Goal: Transaction & Acquisition: Purchase product/service

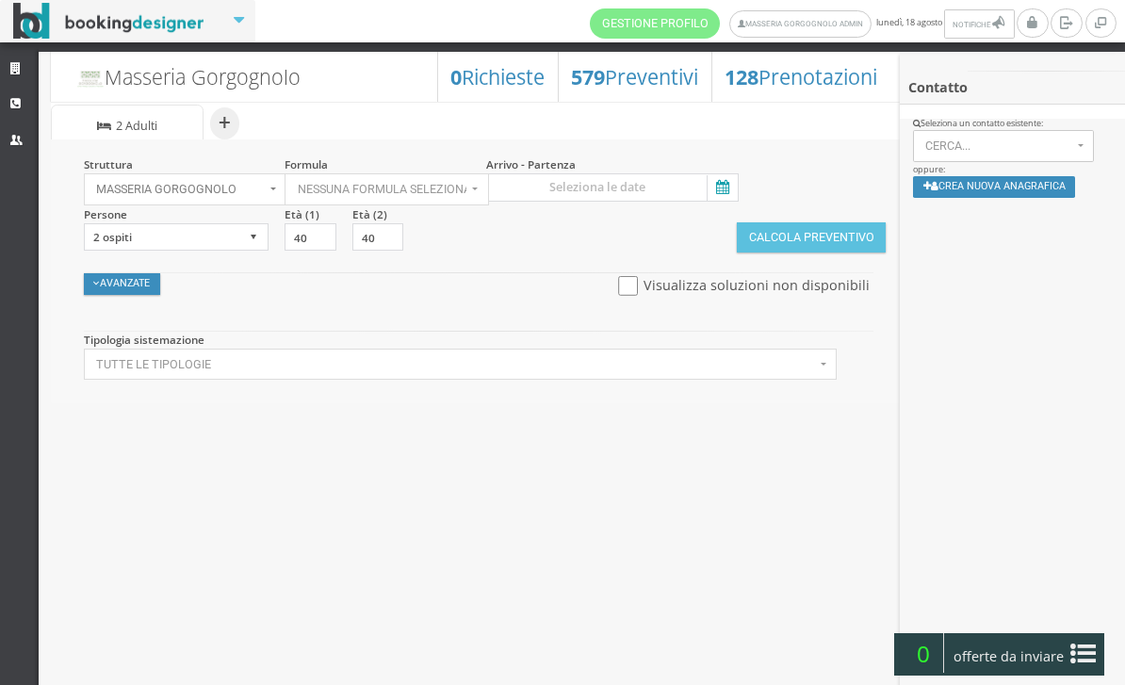
select select
click at [13, 109] on link "CRM" at bounding box center [19, 104] width 39 height 34
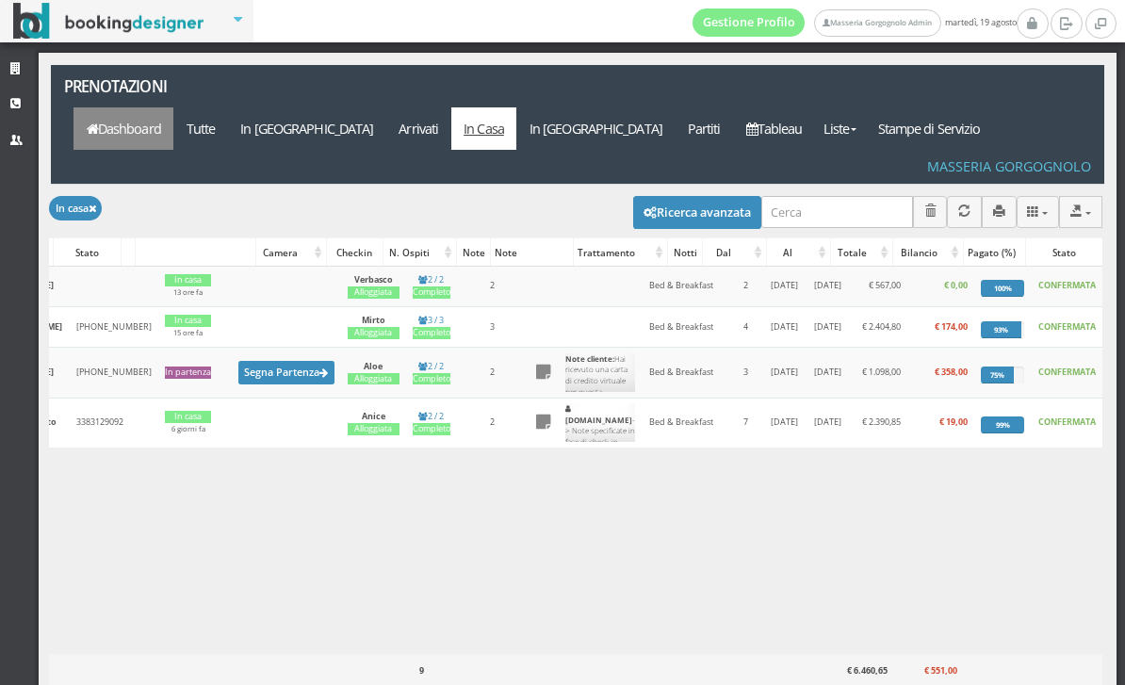
click at [173, 107] on link "Dashboard" at bounding box center [123, 128] width 100 height 42
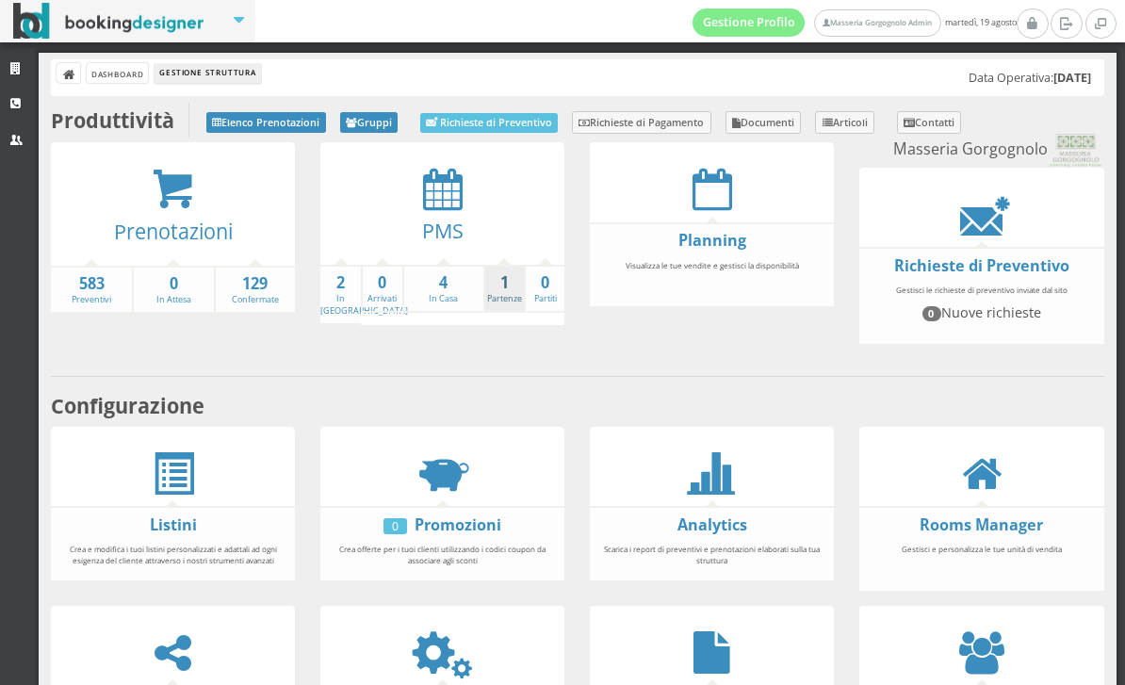
click at [516, 293] on link "1 Partenze" at bounding box center [504, 288] width 39 height 33
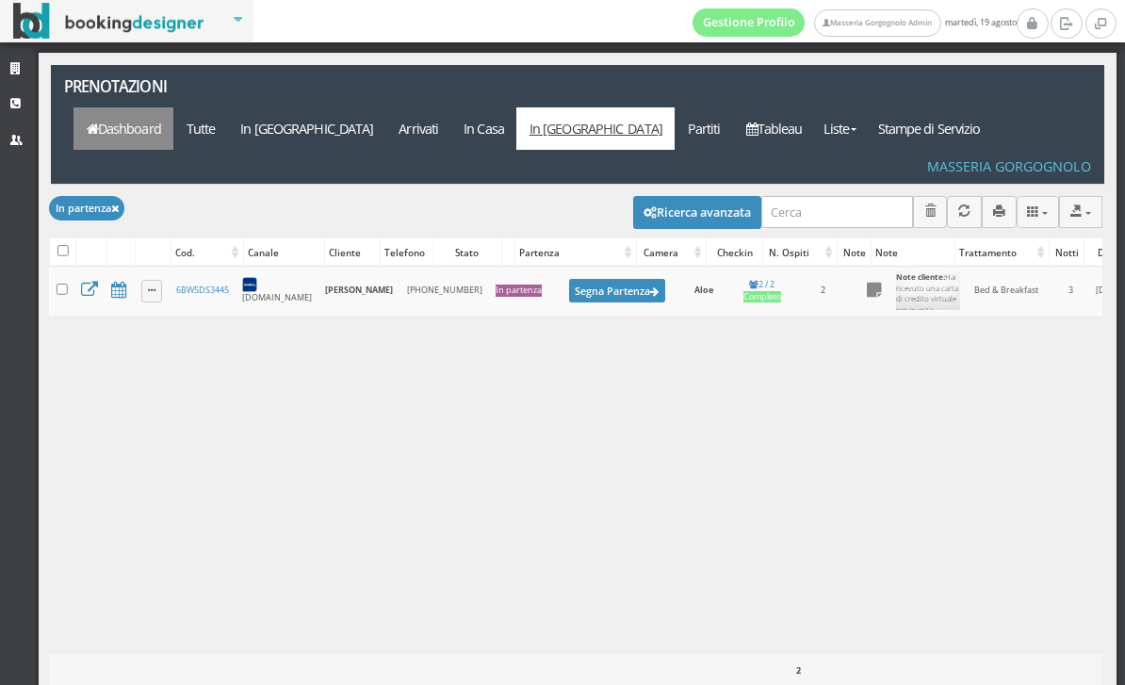
click at [173, 107] on link "Dashboard" at bounding box center [123, 128] width 100 height 42
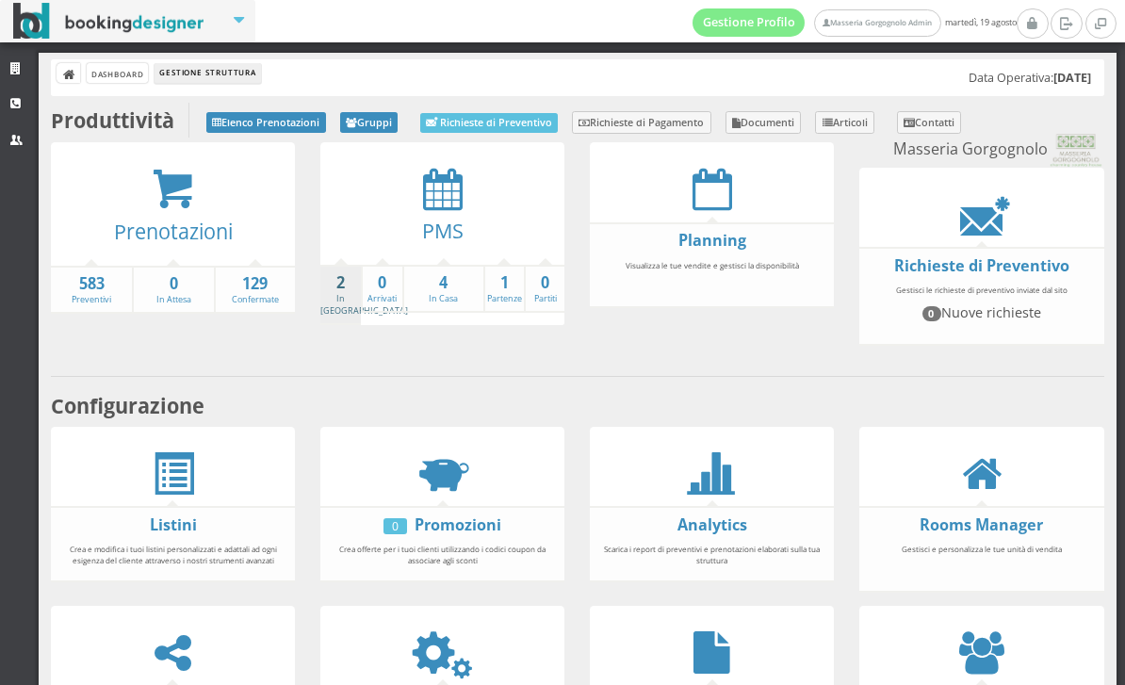
click at [332, 291] on link "2 In Arrivo" at bounding box center [364, 294] width 88 height 44
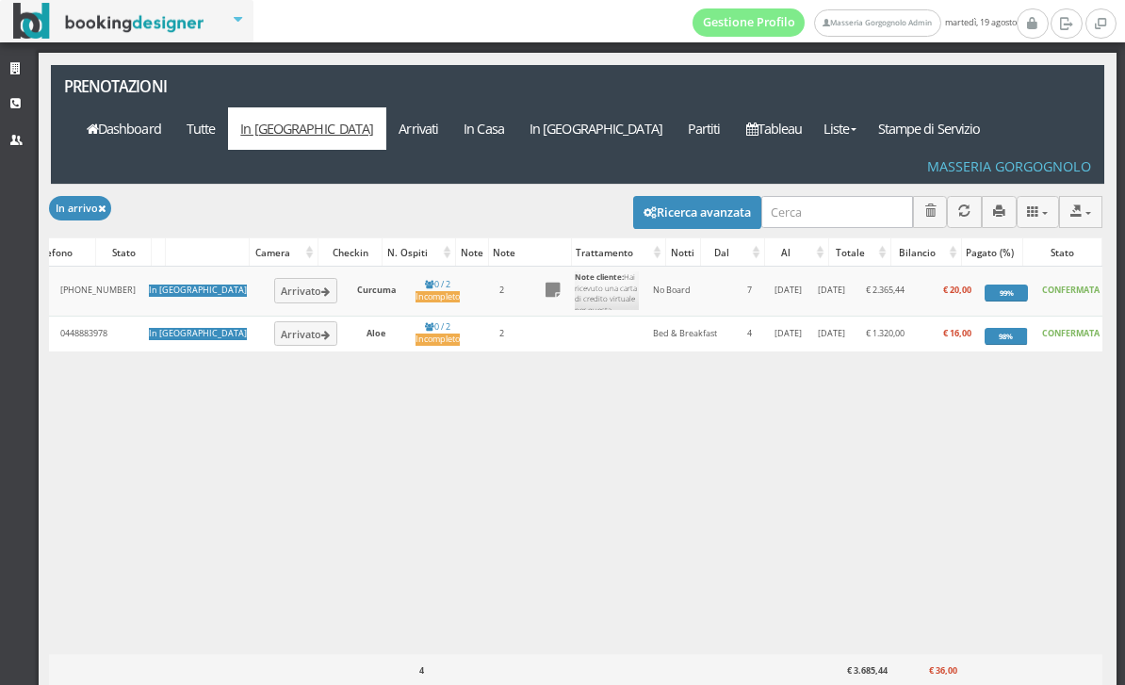
scroll to position [0, 382]
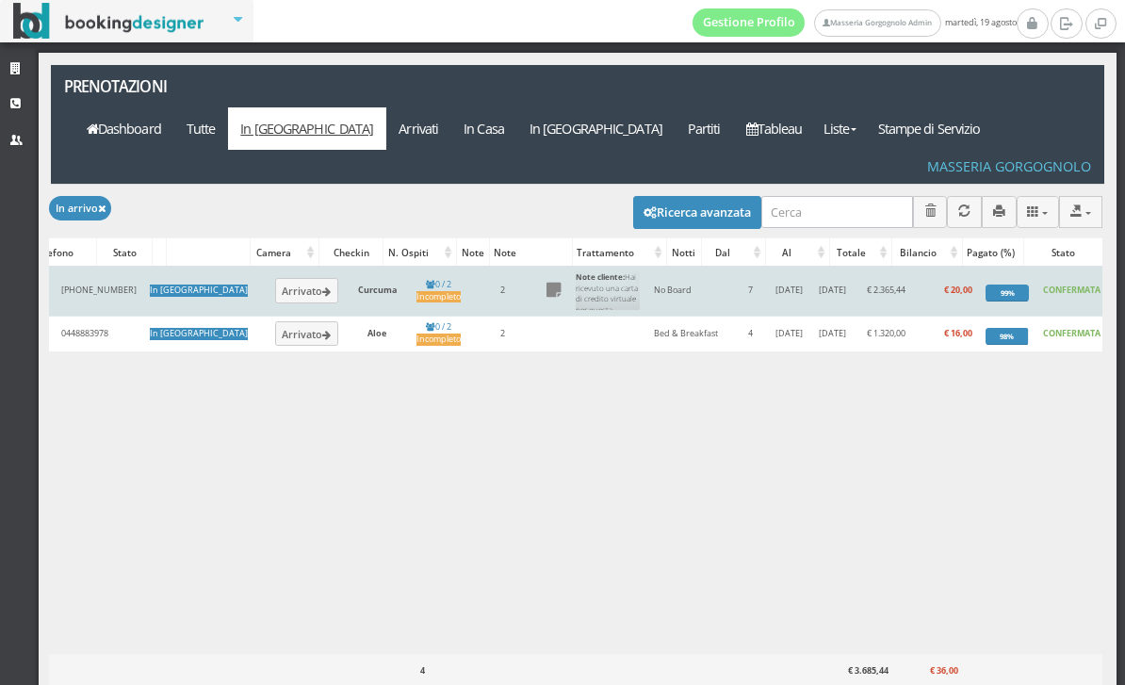
click at [647, 266] on td "No Board" at bounding box center [691, 291] width 88 height 50
click at [0, 0] on html "Ricerca avanzata Canale Tutti i canali Diretto (CRM) Booking.com Expedia Import…" at bounding box center [562, 342] width 1125 height 685
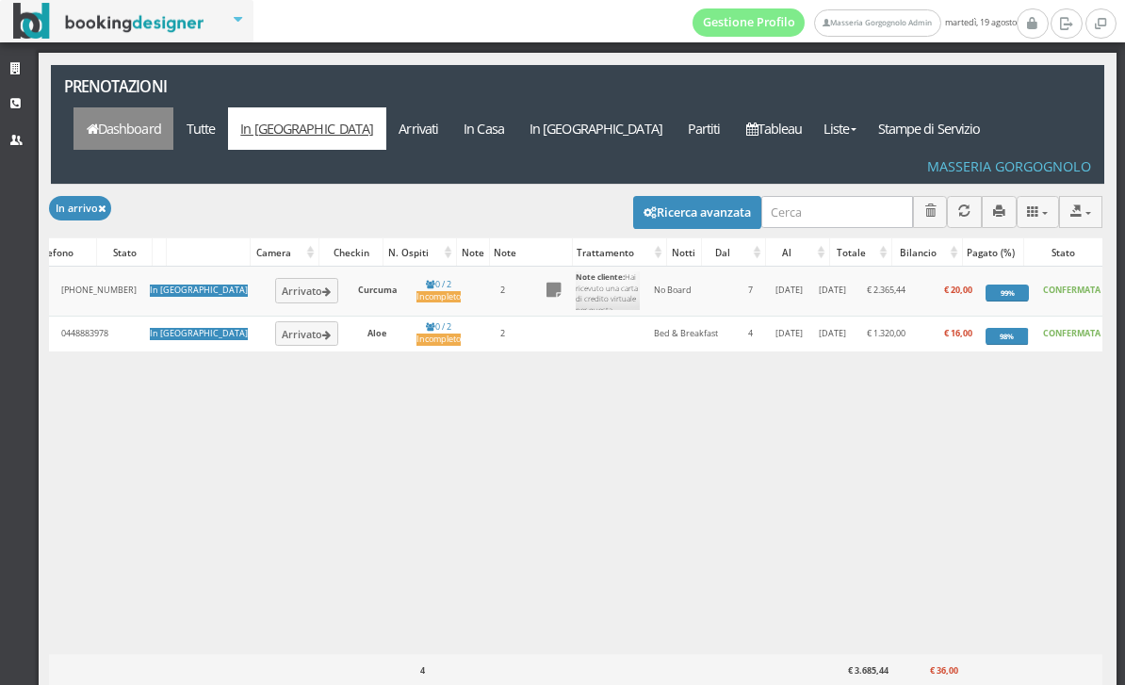
click at [173, 107] on link "Dashboard" at bounding box center [123, 128] width 100 height 42
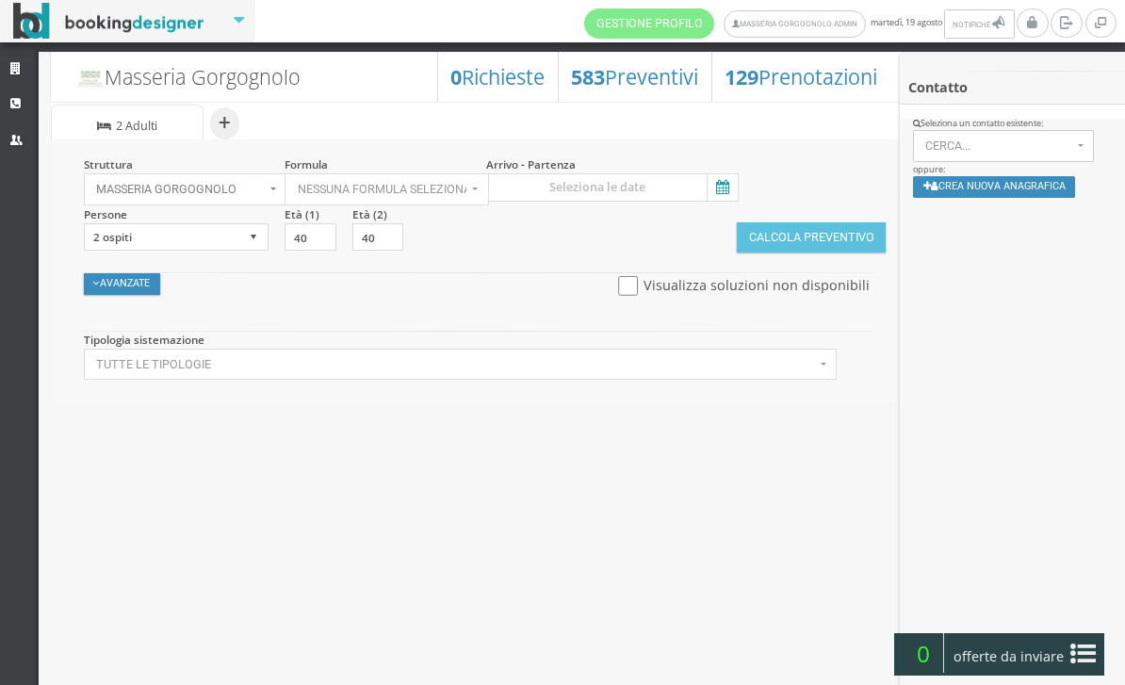
select select
click at [587, 77] on h3 "583 Preventivi" at bounding box center [634, 77] width 127 height 24
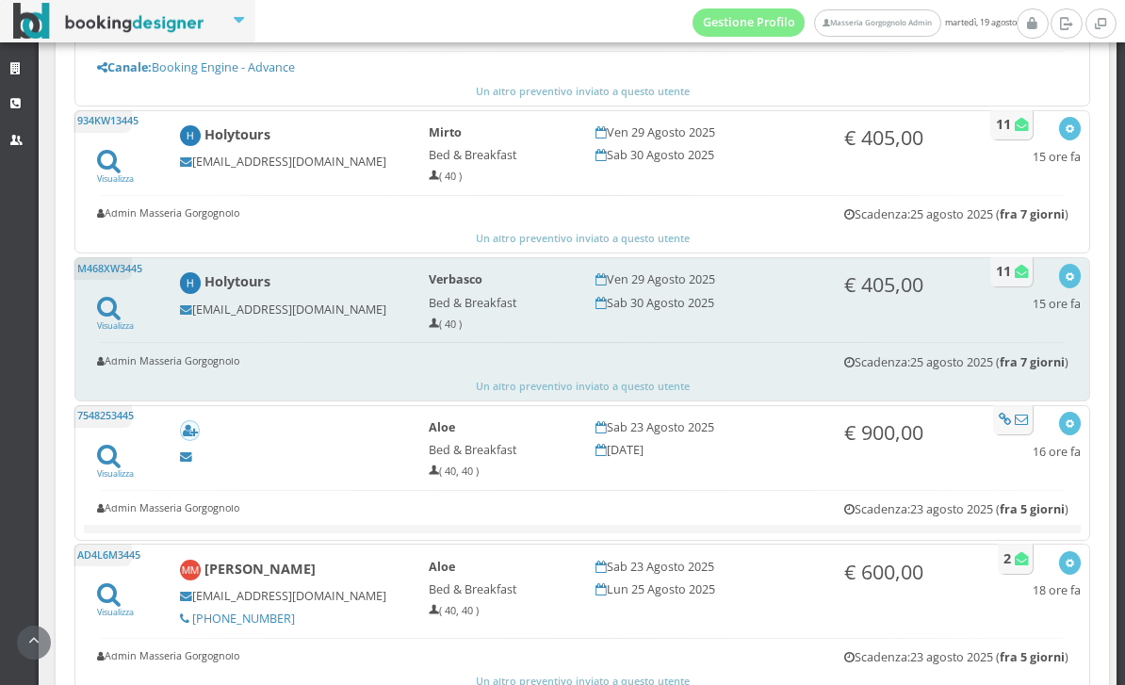
scroll to position [838, 0]
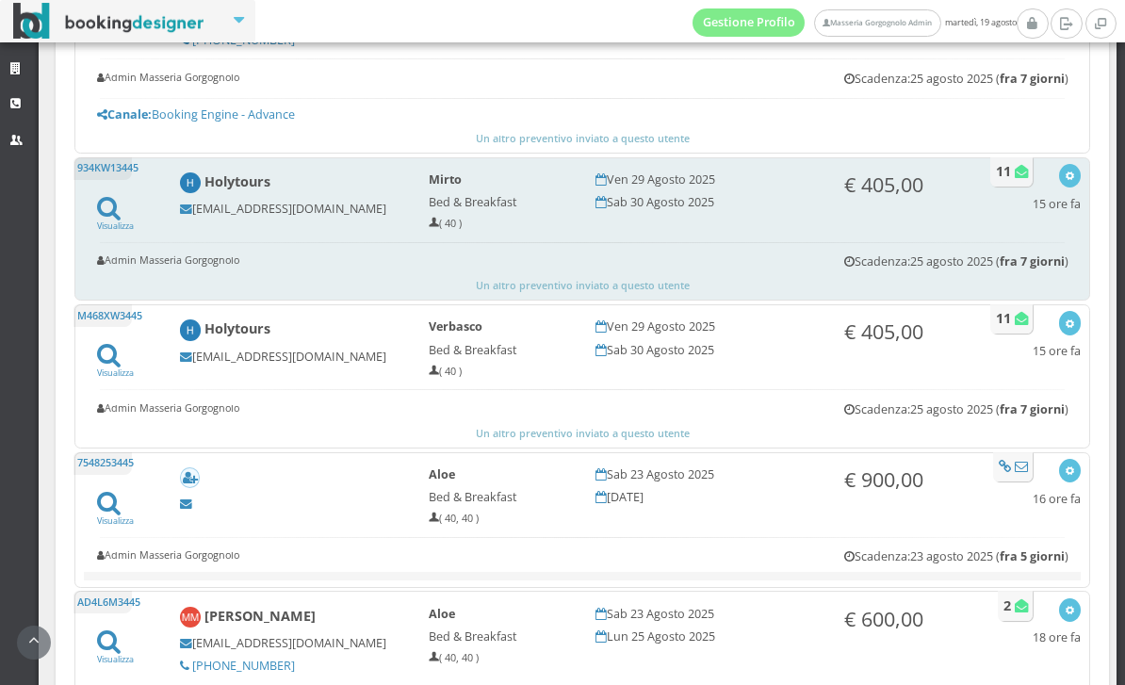
click at [229, 209] on h5 "[EMAIL_ADDRESS][DOMAIN_NAME]" at bounding box center [291, 209] width 223 height 14
click at [229, 209] on h5 "info2@holytours.it" at bounding box center [291, 209] width 223 height 14
copy h5 "info2@holytours.it"
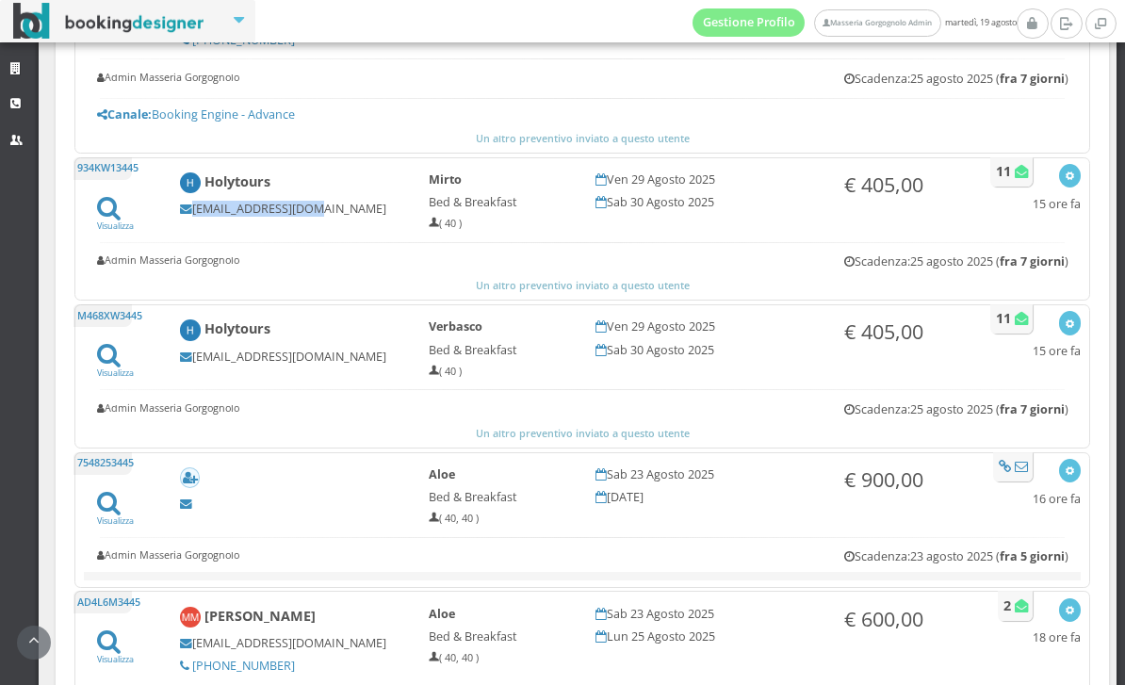
click at [110, 218] on icon at bounding box center [109, 207] width 24 height 25
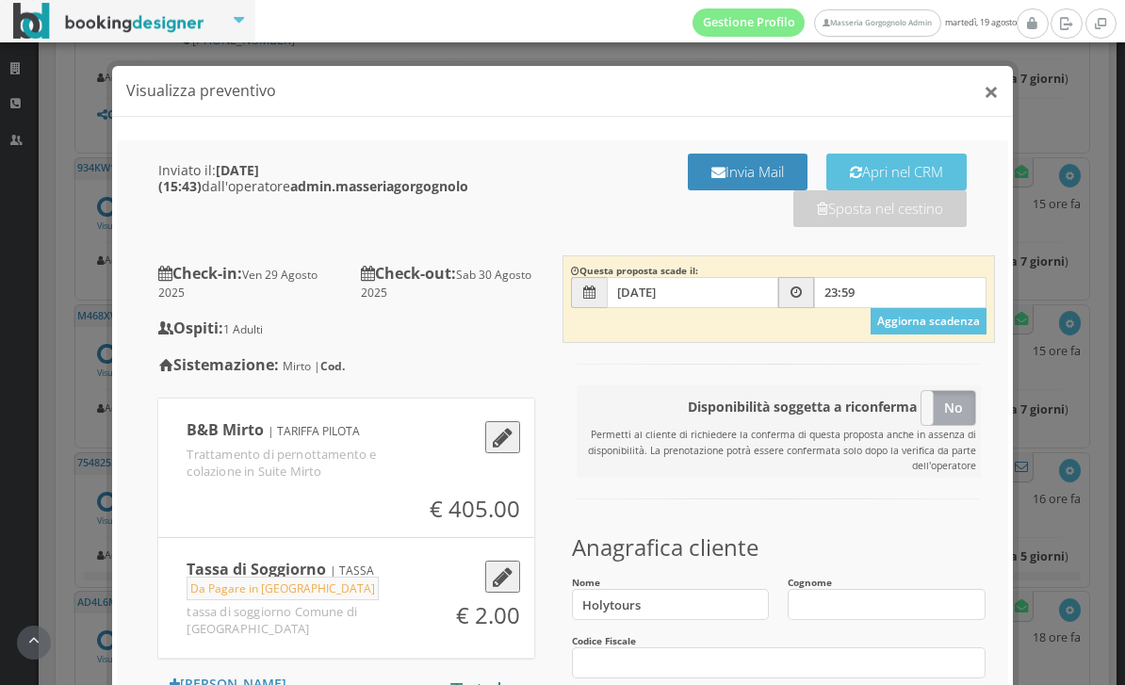
click at [991, 86] on button "×" at bounding box center [990, 91] width 15 height 26
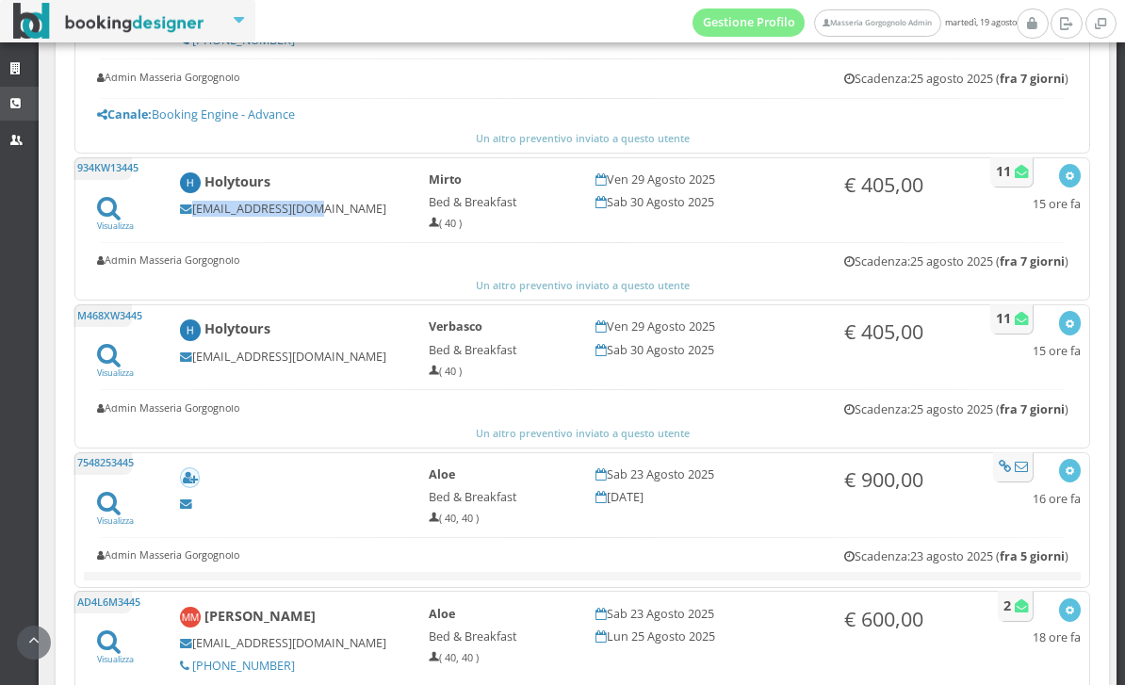
click at [21, 107] on icon at bounding box center [17, 104] width 15 height 12
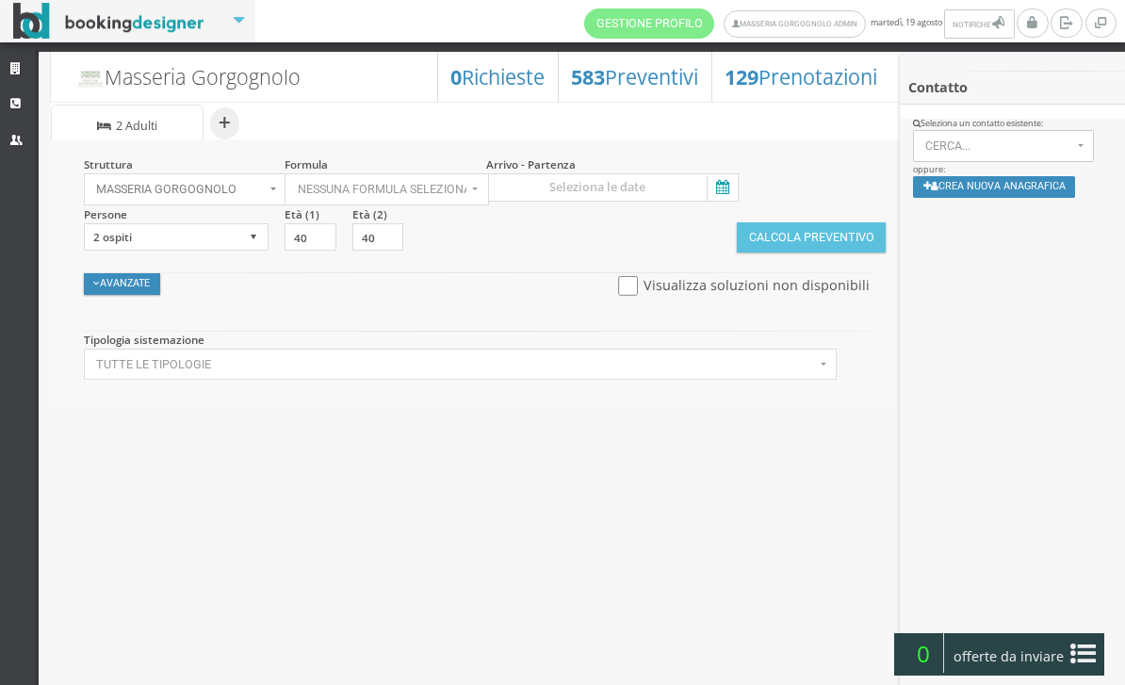
select select
click at [710, 188] on icon at bounding box center [720, 187] width 28 height 25
click at [710, 188] on input at bounding box center [612, 187] width 252 height 28
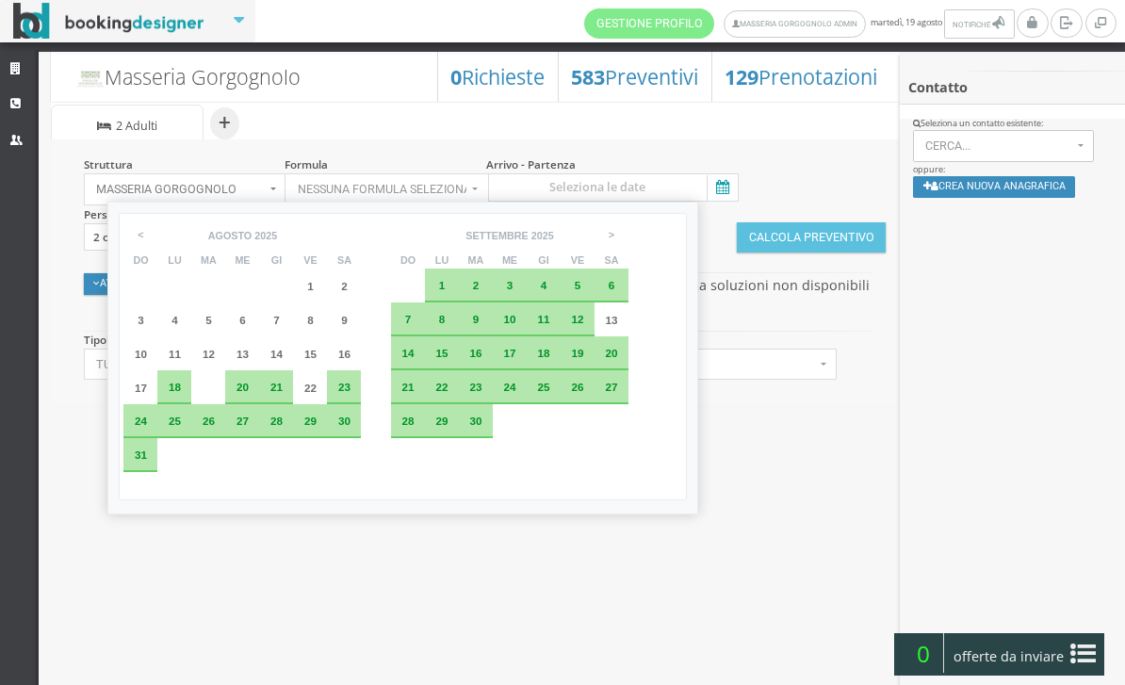
click at [321, 438] on div "29" at bounding box center [310, 421] width 34 height 34
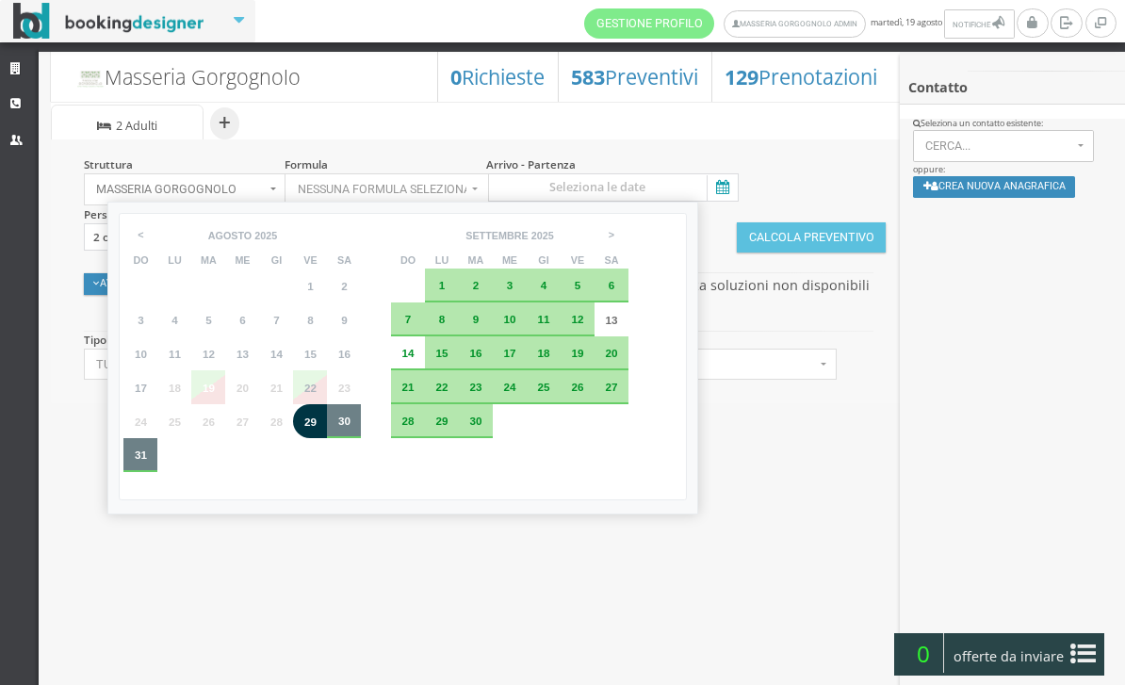
click at [151, 461] on div "31" at bounding box center [140, 454] width 21 height 11
type input "29 ago 2025 - 31 ago 2025"
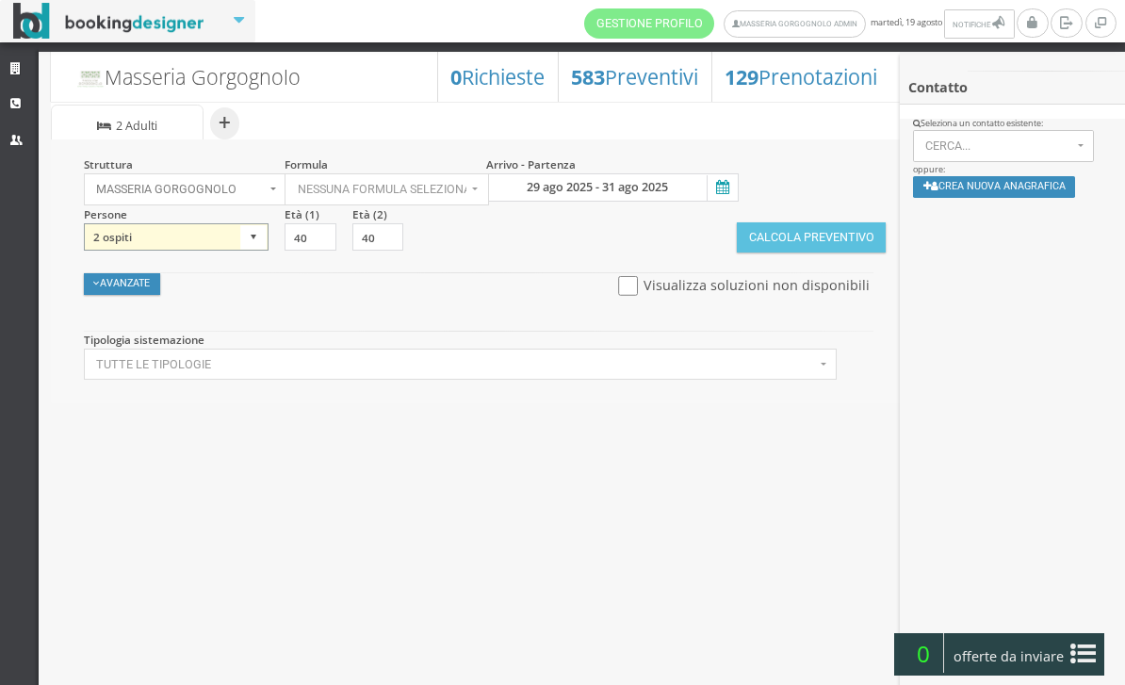
select select "1"
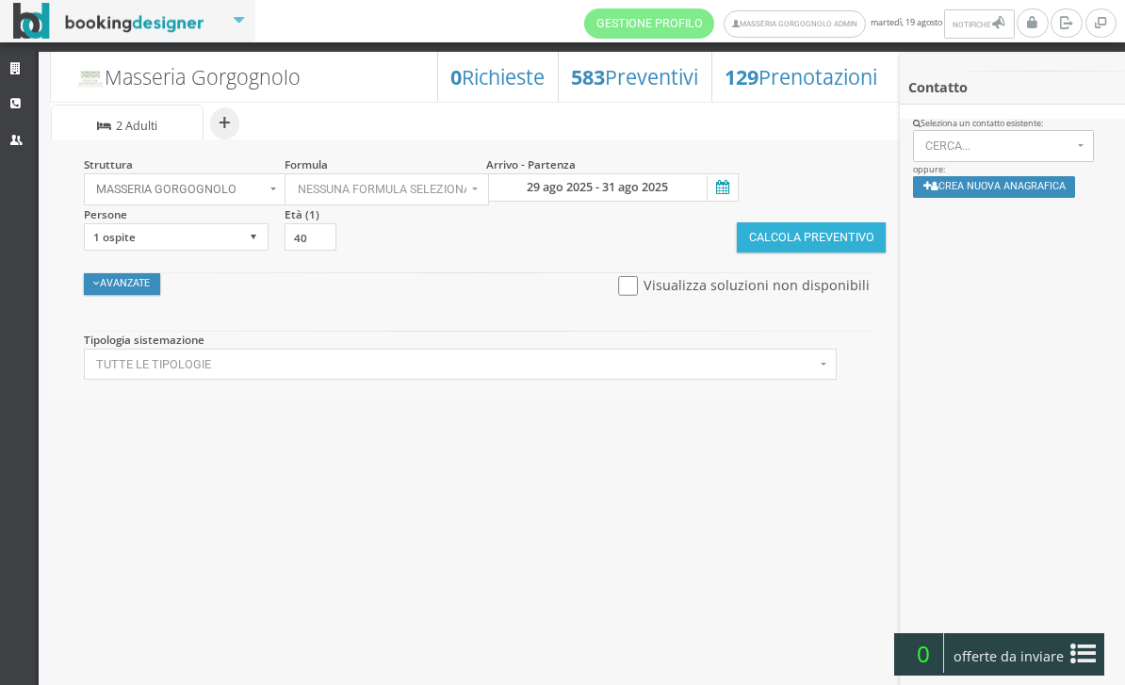
click at [806, 251] on button "Calcola Preventivo" at bounding box center [811, 237] width 149 height 30
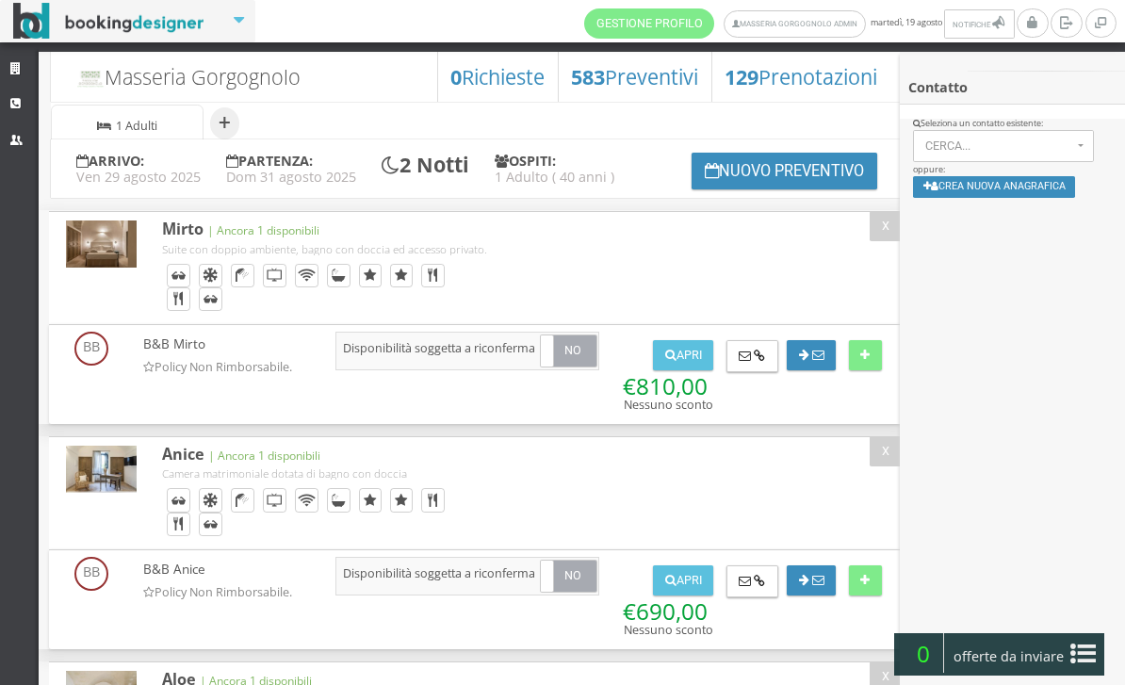
scroll to position [218, 0]
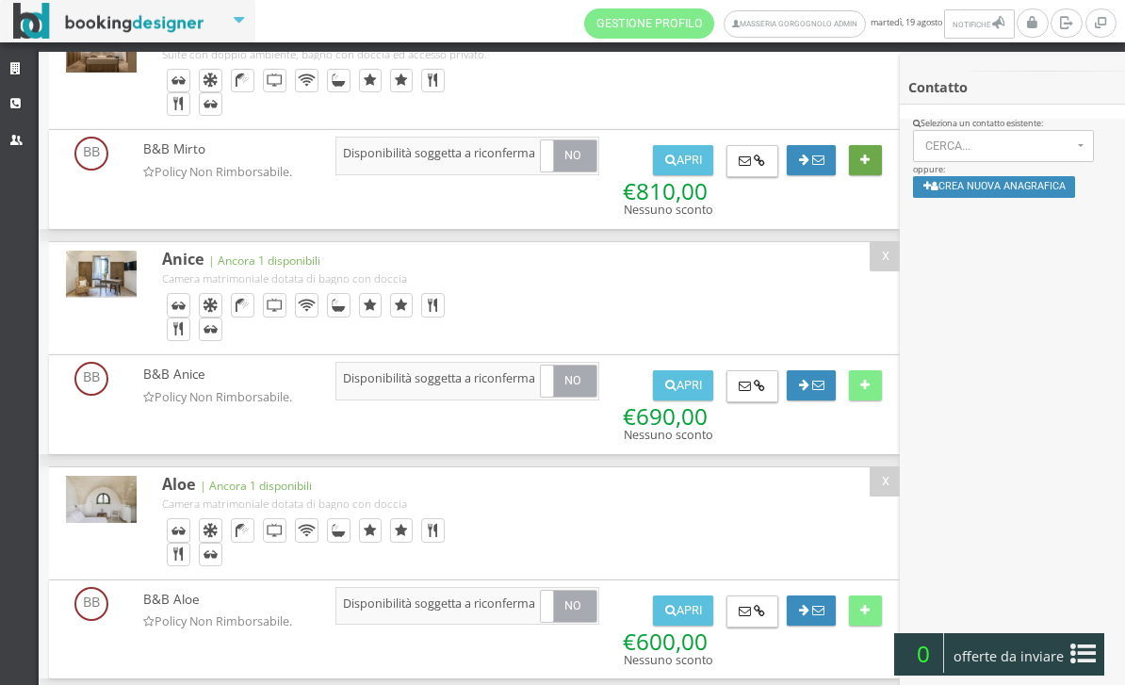
click at [866, 175] on button at bounding box center [865, 160] width 33 height 30
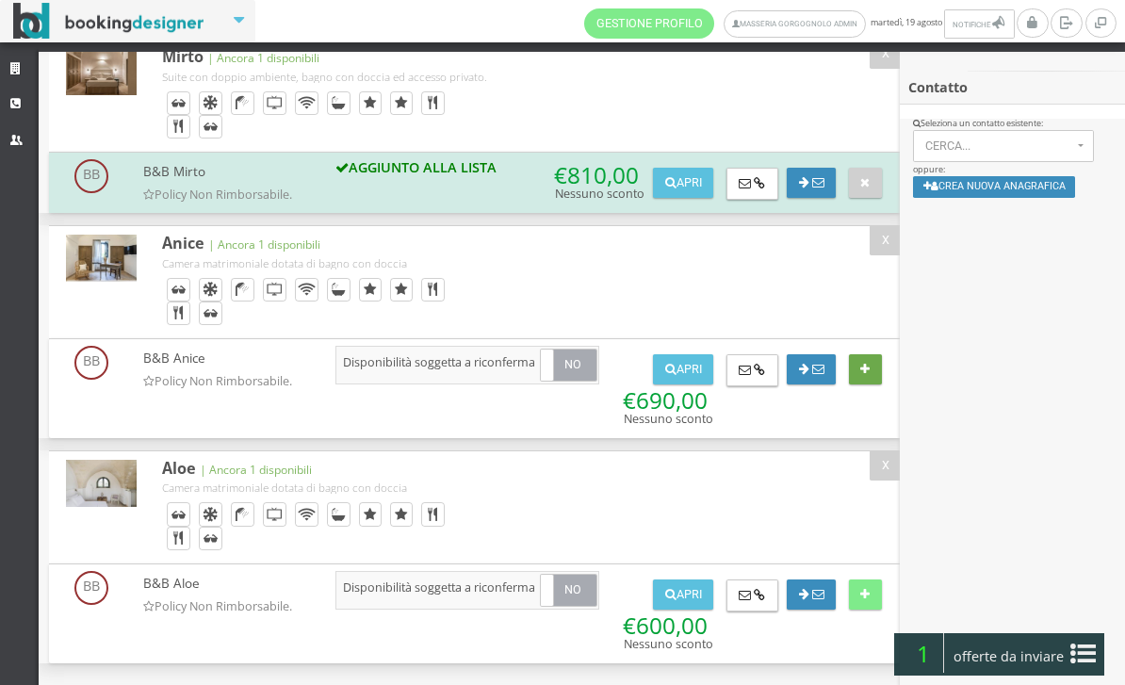
click at [874, 382] on button at bounding box center [865, 369] width 33 height 30
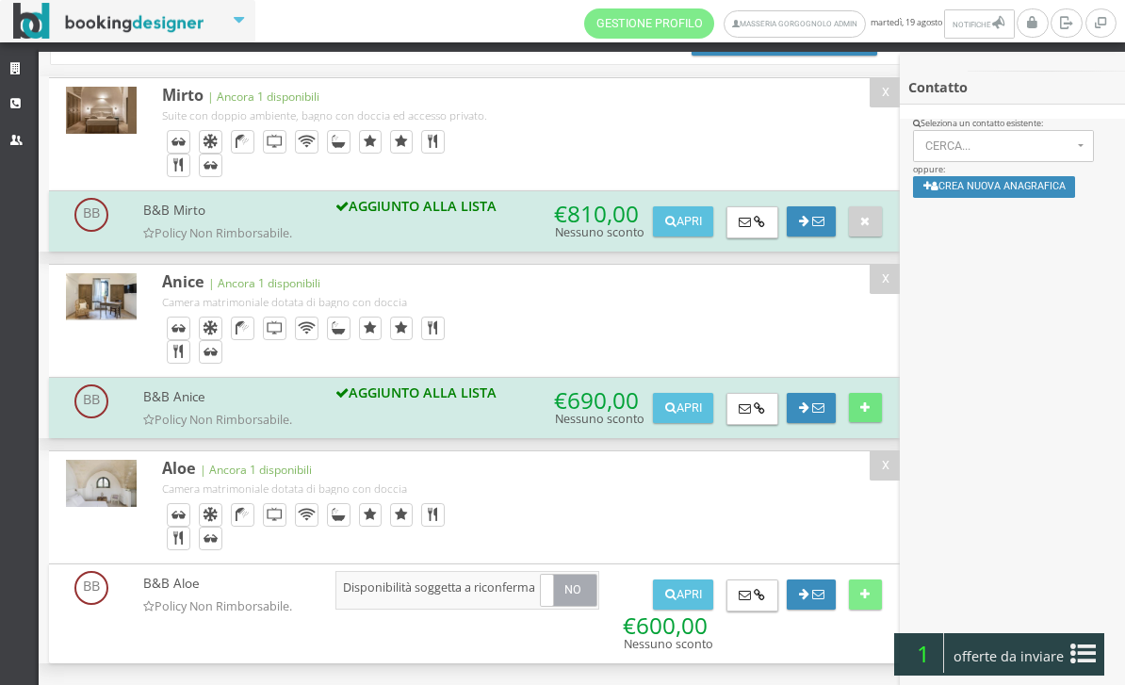
scroll to position [192, 0]
click at [1092, 654] on icon at bounding box center [1082, 654] width 25 height 30
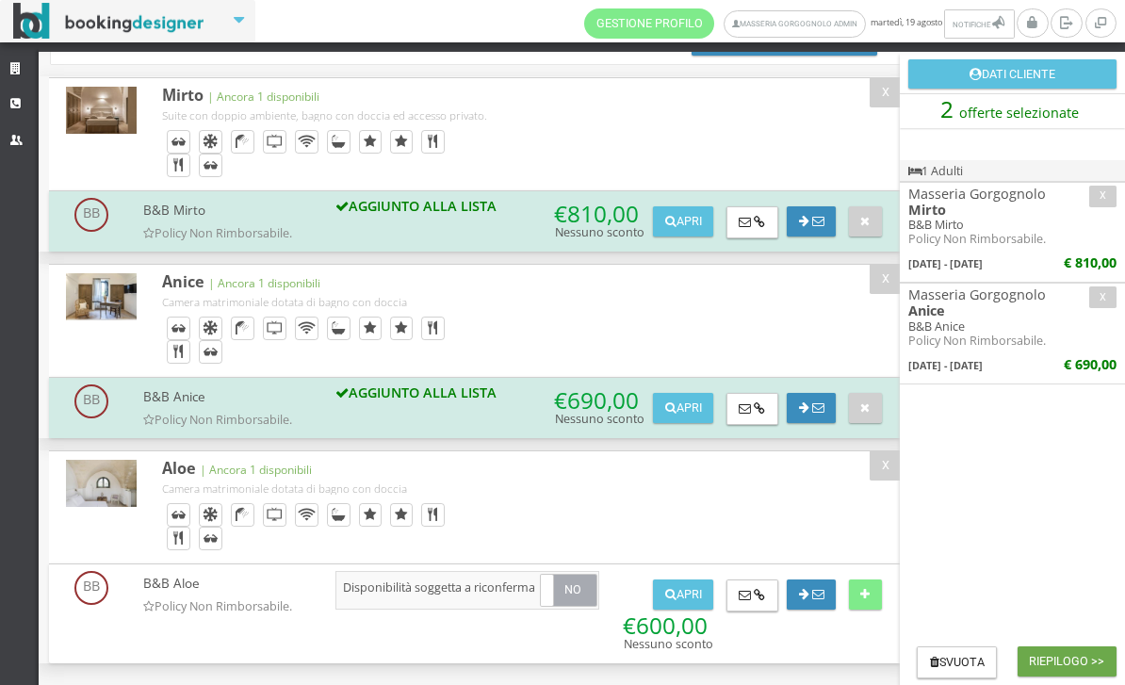
click at [1045, 674] on button "Riepilogo >>" at bounding box center [1066, 661] width 99 height 30
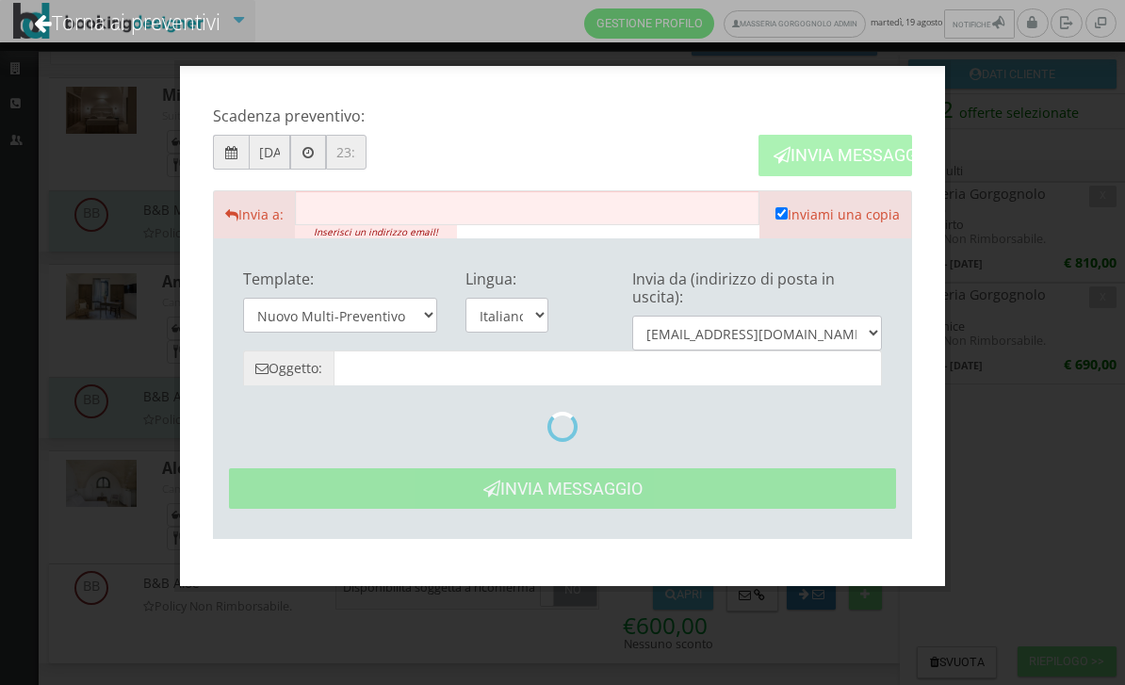
type input "Masseria Gorgognolo: Preventivo - Cliente"
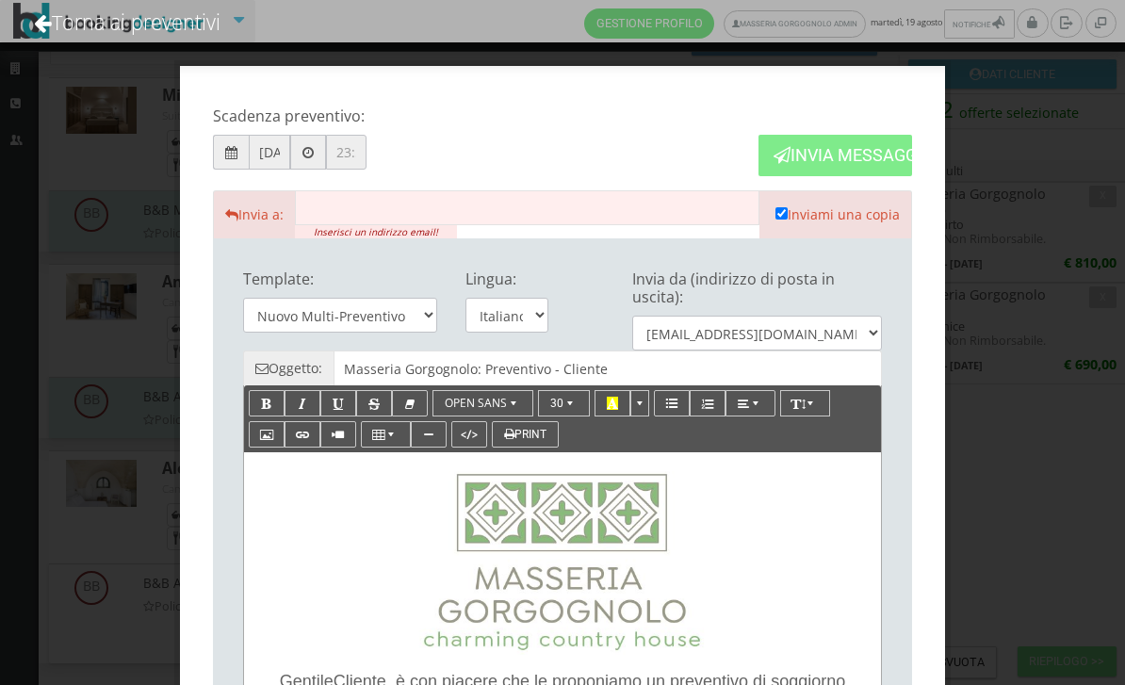
click at [435, 206] on input "text" at bounding box center [527, 207] width 464 height 35
paste input "info2@holytours.it"
type input "info2@holytours.it"
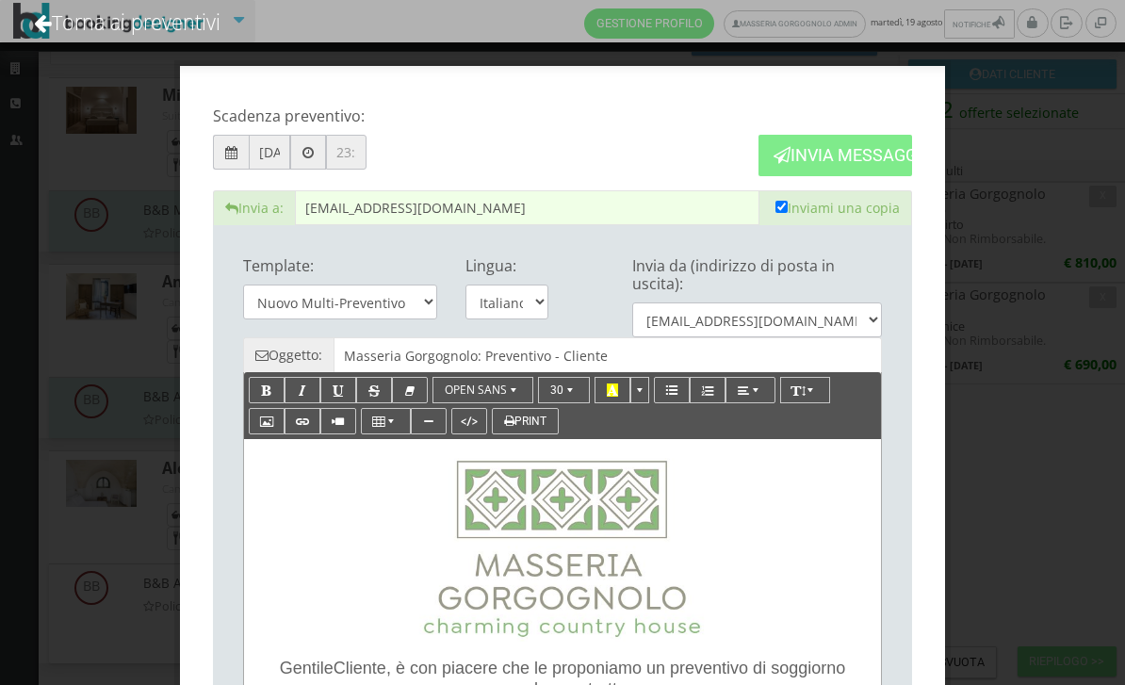
click at [558, 261] on div "Lingua: Italiano English" at bounding box center [506, 290] width 111 height 85
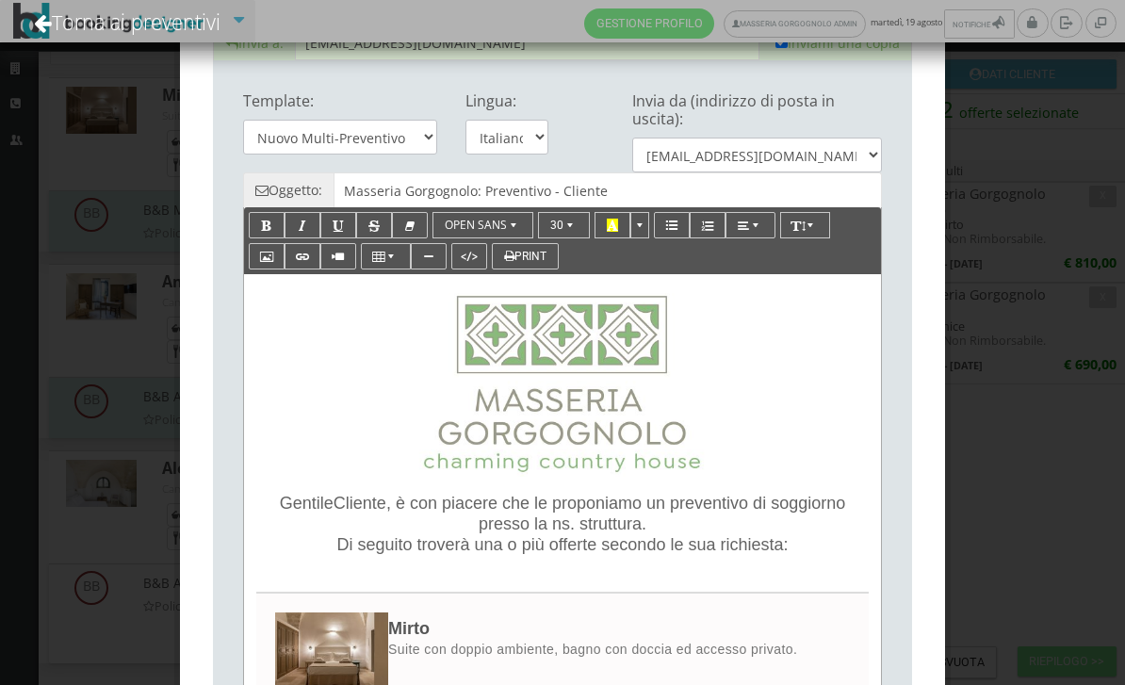
scroll to position [186, 0]
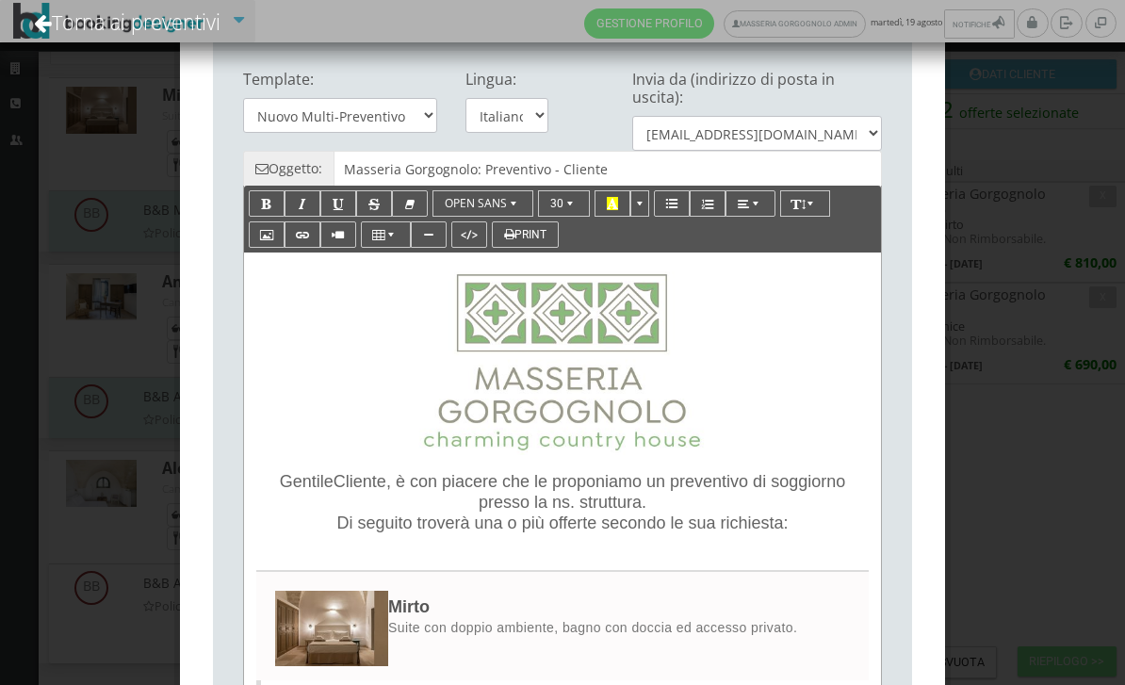
drag, startPoint x: 417, startPoint y: 483, endPoint x: 611, endPoint y: 528, distance: 199.2
click at [611, 529] on p "Gentile Cliente , è con piacere che le proponiamo un preventivo di soggiorno pr…" at bounding box center [562, 503] width 599 height 62
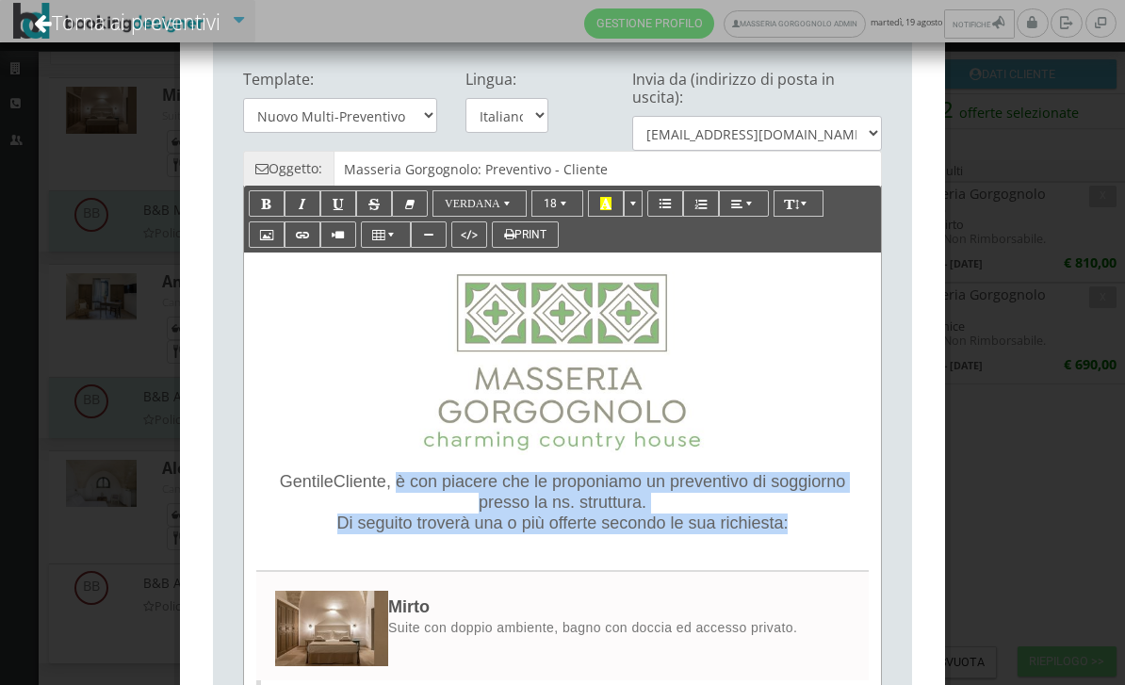
drag, startPoint x: 420, startPoint y: 484, endPoint x: 733, endPoint y: 546, distance: 318.8
click at [733, 543] on div "Gentile Cliente , è con piacere che le proponiamo un preventivo di soggiorno pr…" at bounding box center [562, 508] width 618 height 72
click at [349, 480] on span "Cliente" at bounding box center [359, 481] width 53 height 19
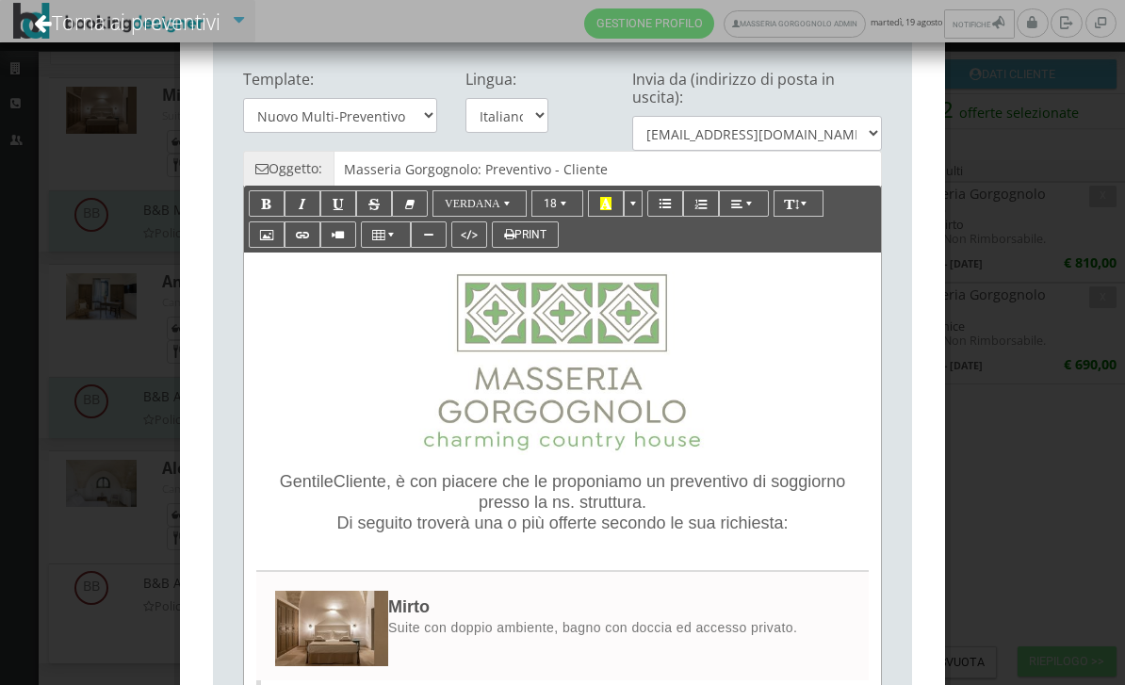
click at [349, 480] on span "Cliente" at bounding box center [359, 481] width 53 height 19
click at [364, 485] on span "Cliente" at bounding box center [359, 481] width 53 height 19
paste div
click at [397, 483] on span "Riccardo" at bounding box center [399, 482] width 126 height 16
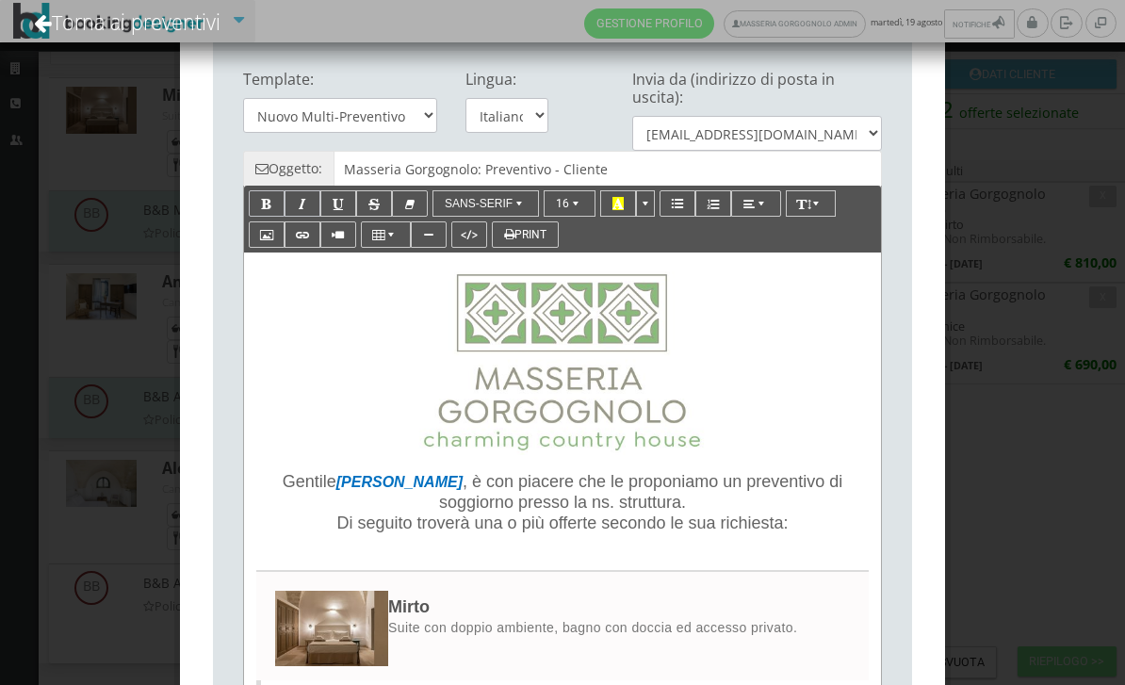
click at [397, 483] on span "Riccardo" at bounding box center [399, 482] width 126 height 16
click at [108, 16] on link "Torna ai preventivi" at bounding box center [126, 22] width 237 height 78
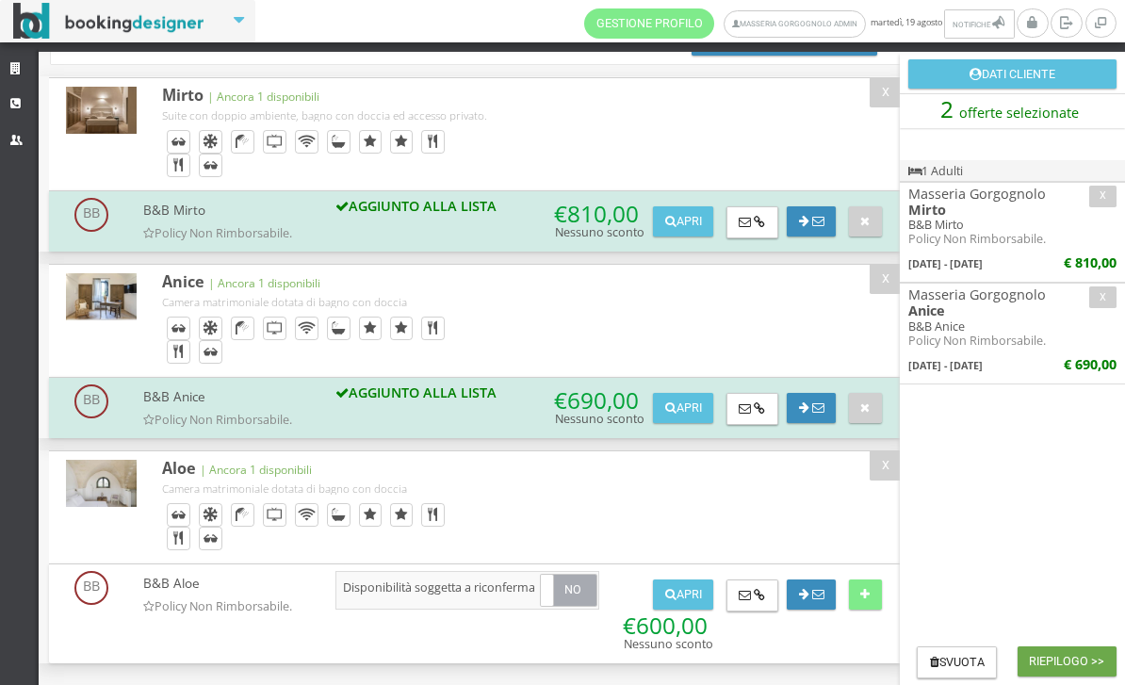
click at [1053, 656] on button "Riepilogo >>" at bounding box center [1066, 661] width 99 height 30
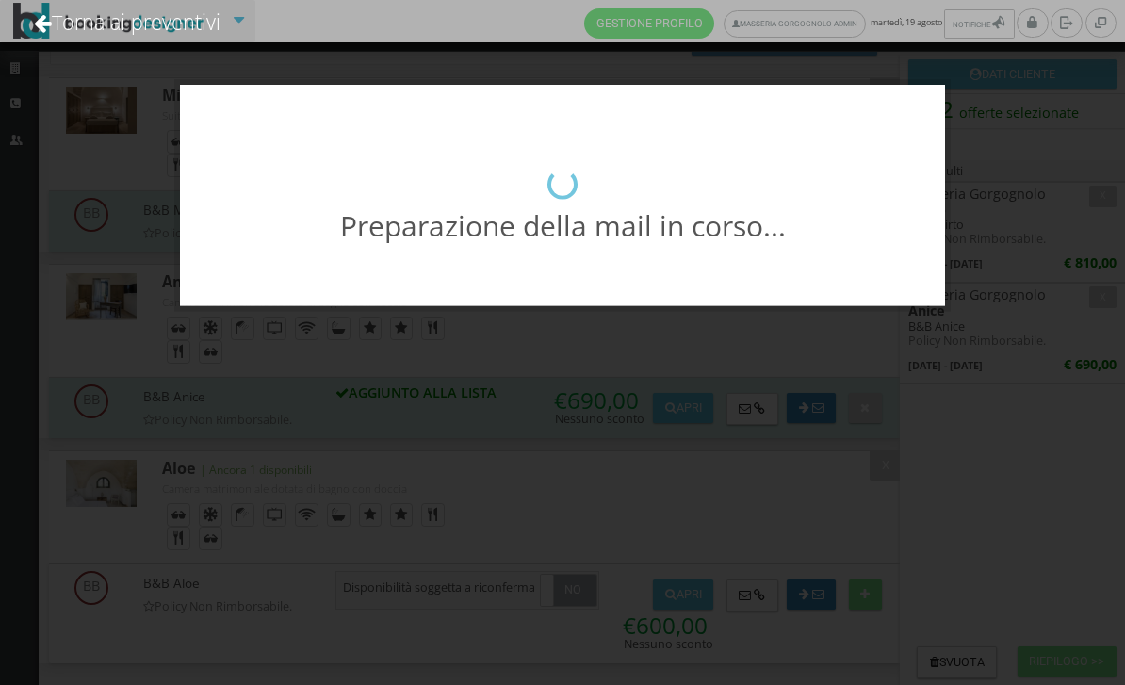
scroll to position [0, 0]
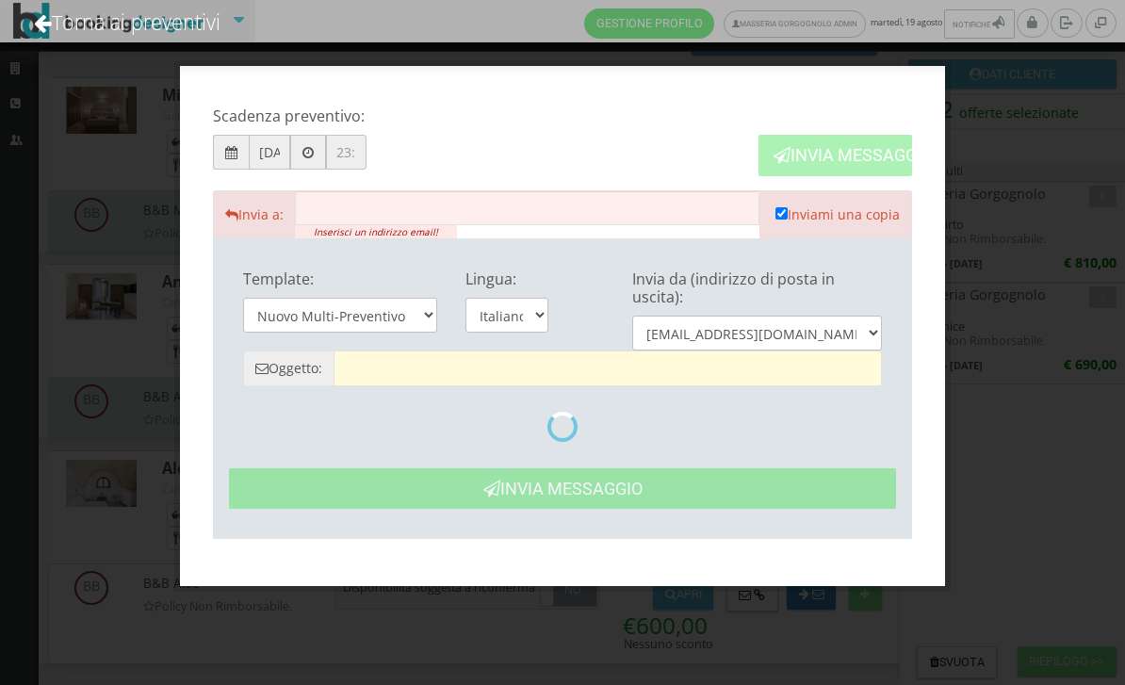
type input "Masseria Gorgognolo: Preventivo - Cliente"
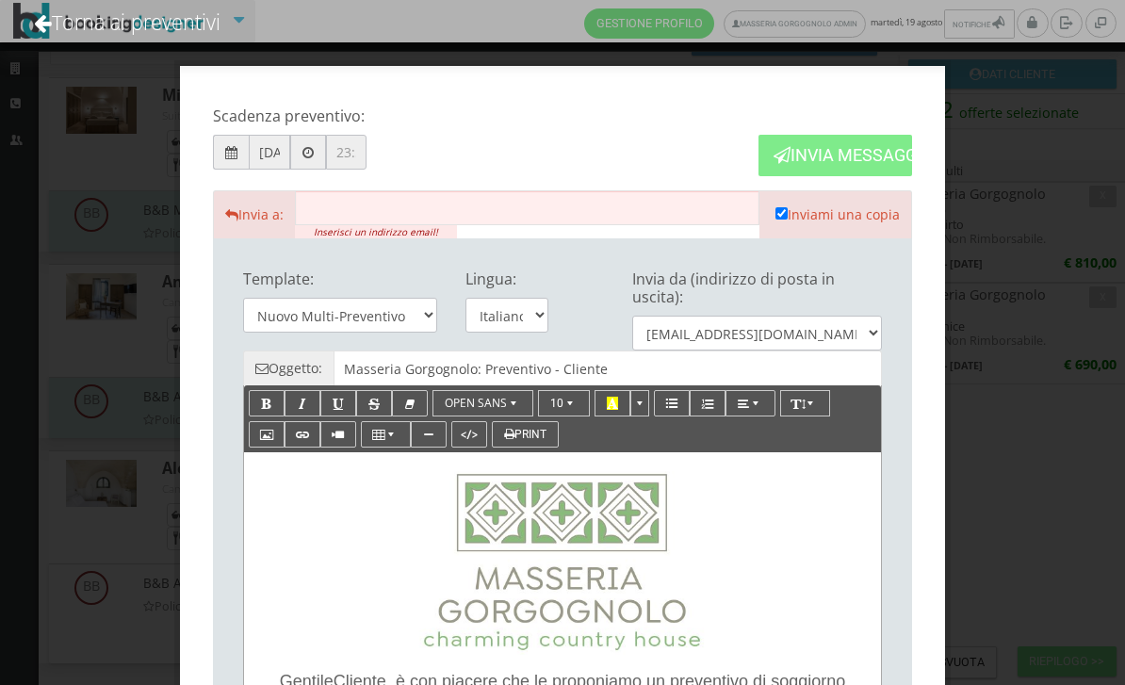
click at [1004, 427] on div "Scadenza preventivo: 26/08/2025 Invia Messaggio Invia a: Inserisci un indirizzo…" at bounding box center [562, 342] width 1125 height 685
click at [174, 34] on link "Torna ai preventivi" at bounding box center [126, 22] width 237 height 78
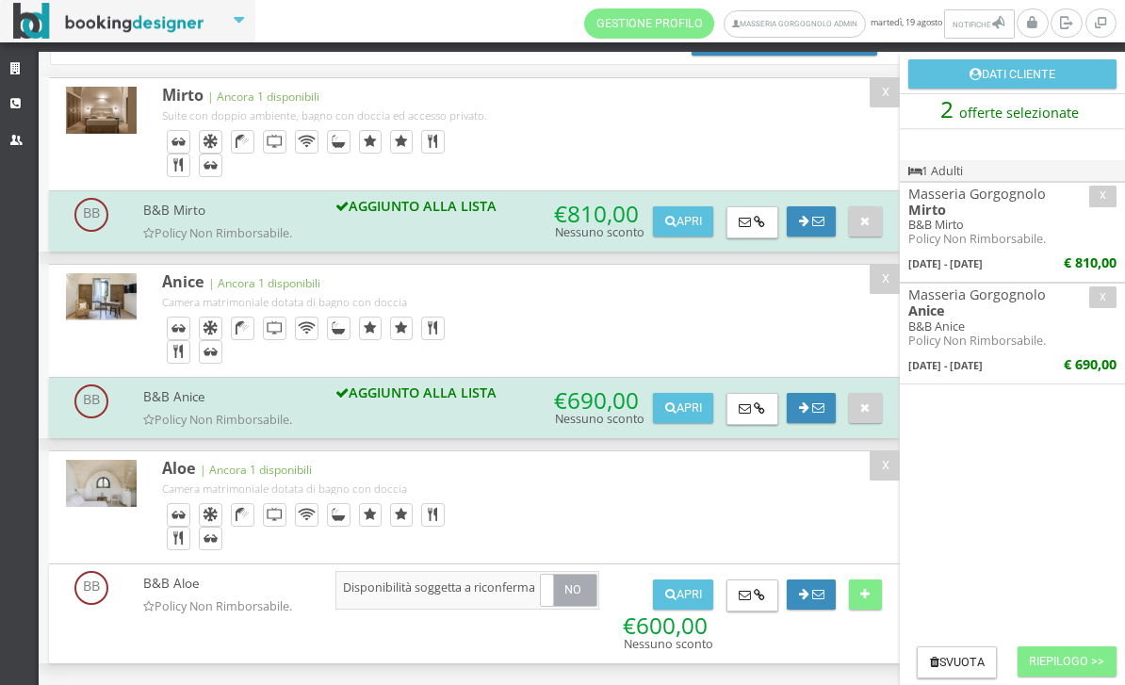
click at [1009, 78] on button "Dati Cliente" at bounding box center [1012, 74] width 208 height 30
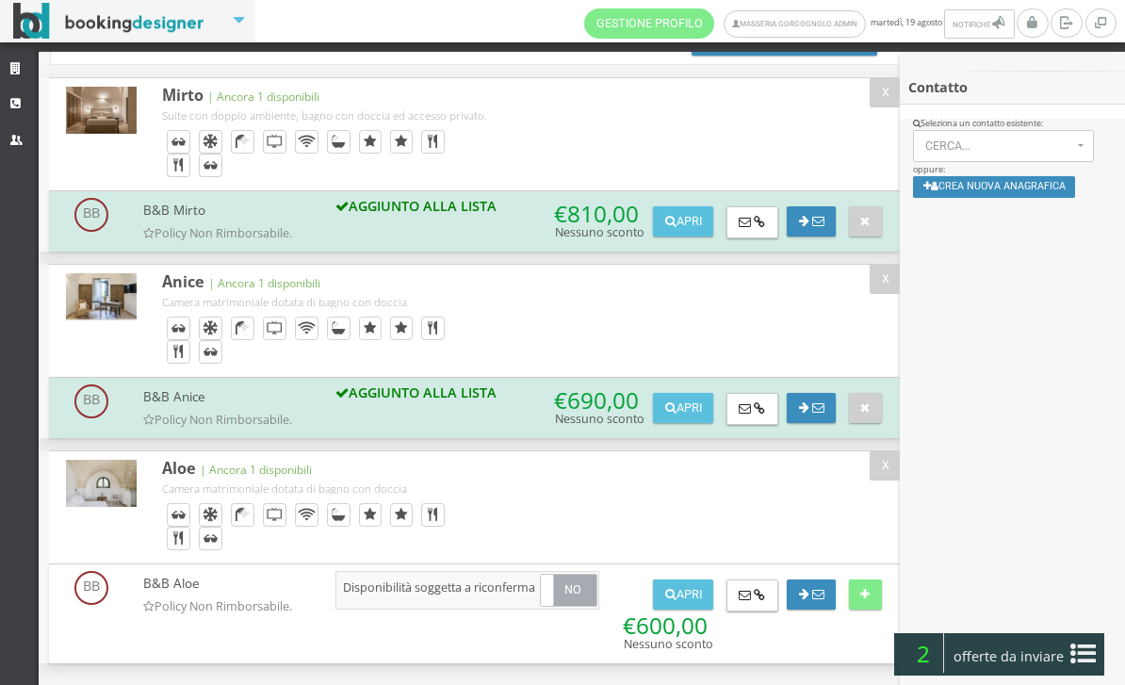
click at [983, 197] on button "Crea nuova anagrafica" at bounding box center [994, 187] width 163 height 22
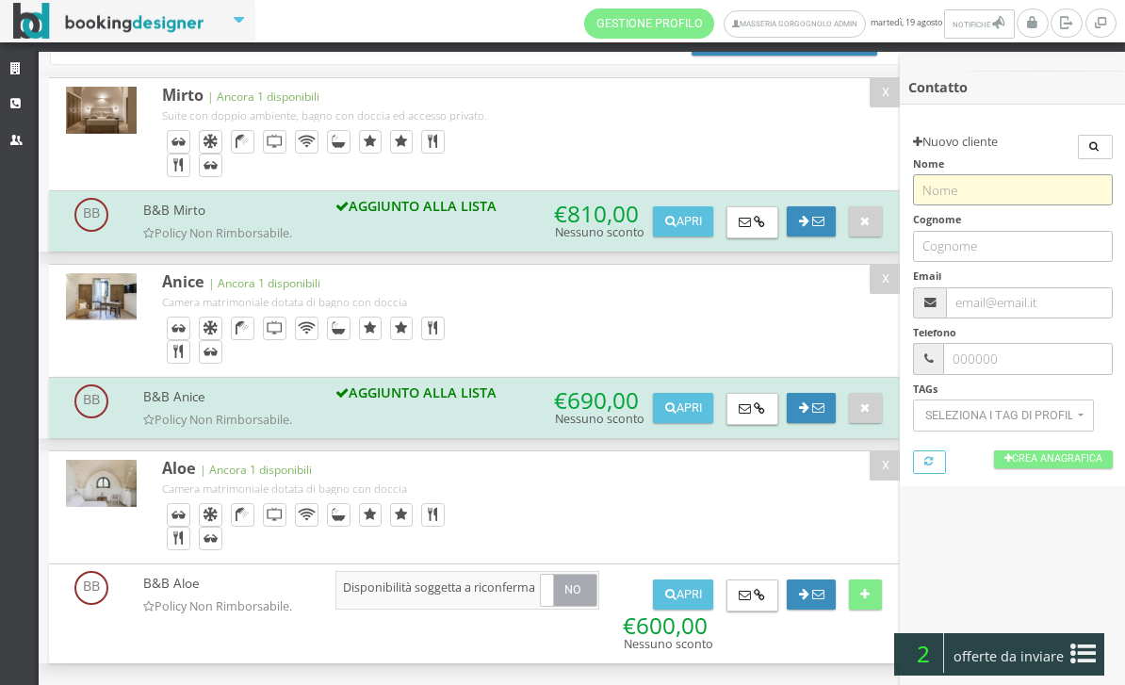
click at [963, 192] on input "text" at bounding box center [1013, 189] width 200 height 31
paste input "Riccardo"
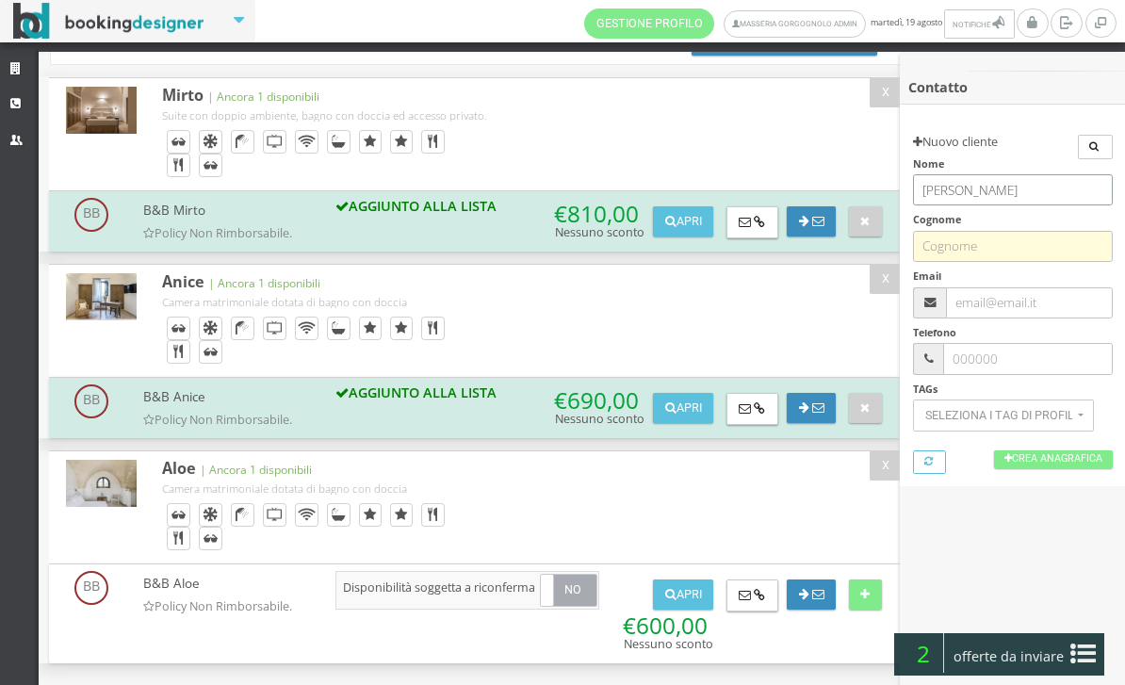
type input "Riccardo"
click at [997, 246] on input "text" at bounding box center [1013, 246] width 200 height 31
paste input "Di Benedetto"
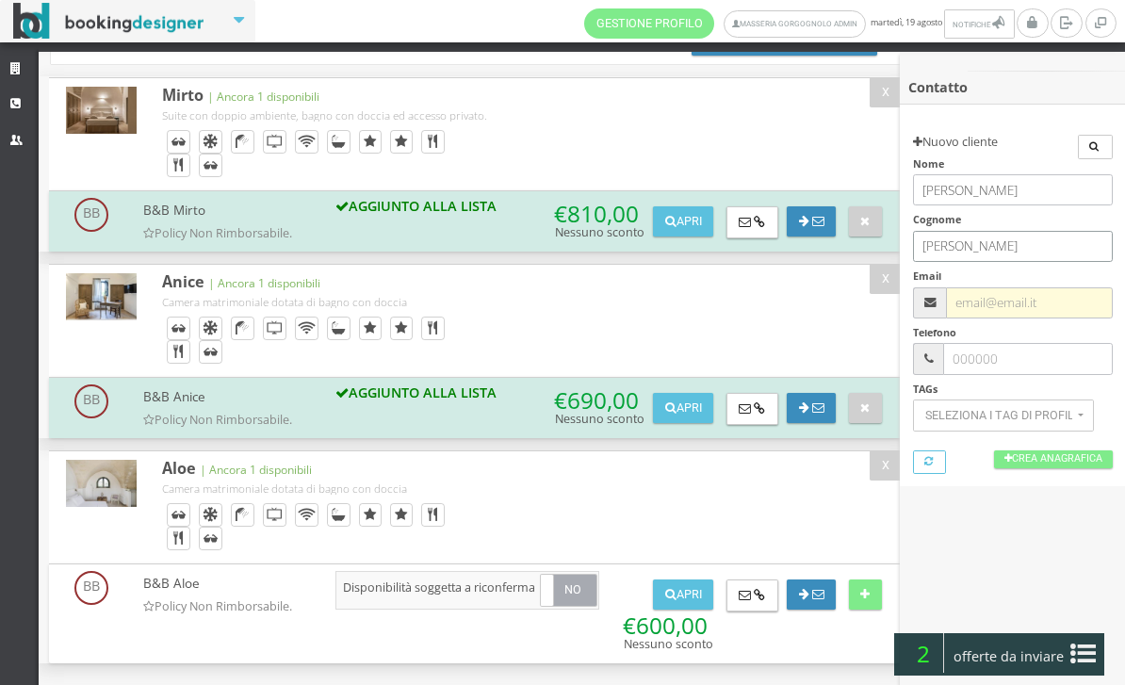
type input "Di Benedetto"
click at [970, 289] on input "text" at bounding box center [1029, 302] width 166 height 31
paste input "info2@holytours.it"
type input "info2@holytours.it"
click at [1003, 450] on link "Crea Anagrafica" at bounding box center [1053, 459] width 119 height 18
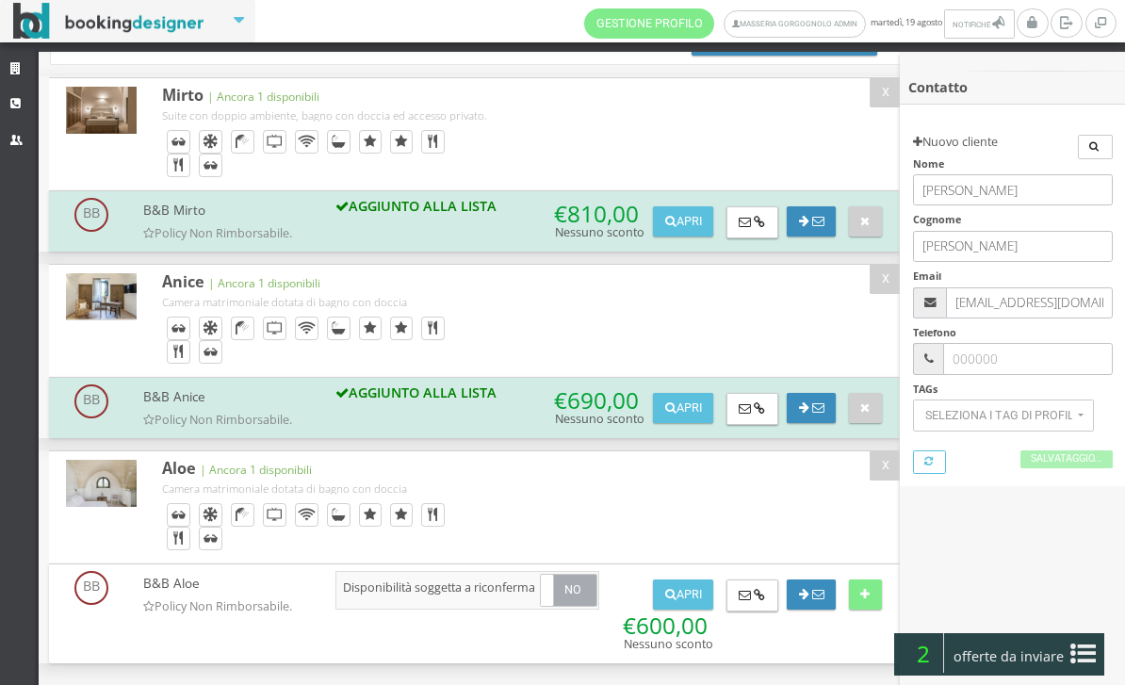
type input "Di Benedetto"
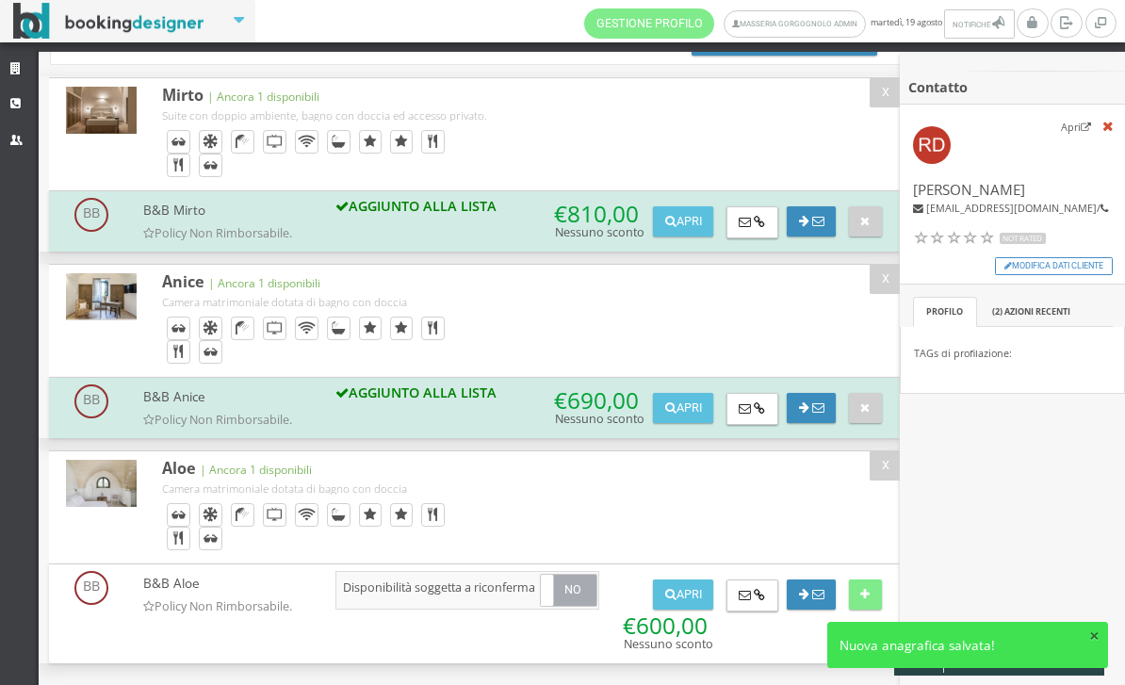
click at [1094, 634] on button "×" at bounding box center [1094, 635] width 10 height 18
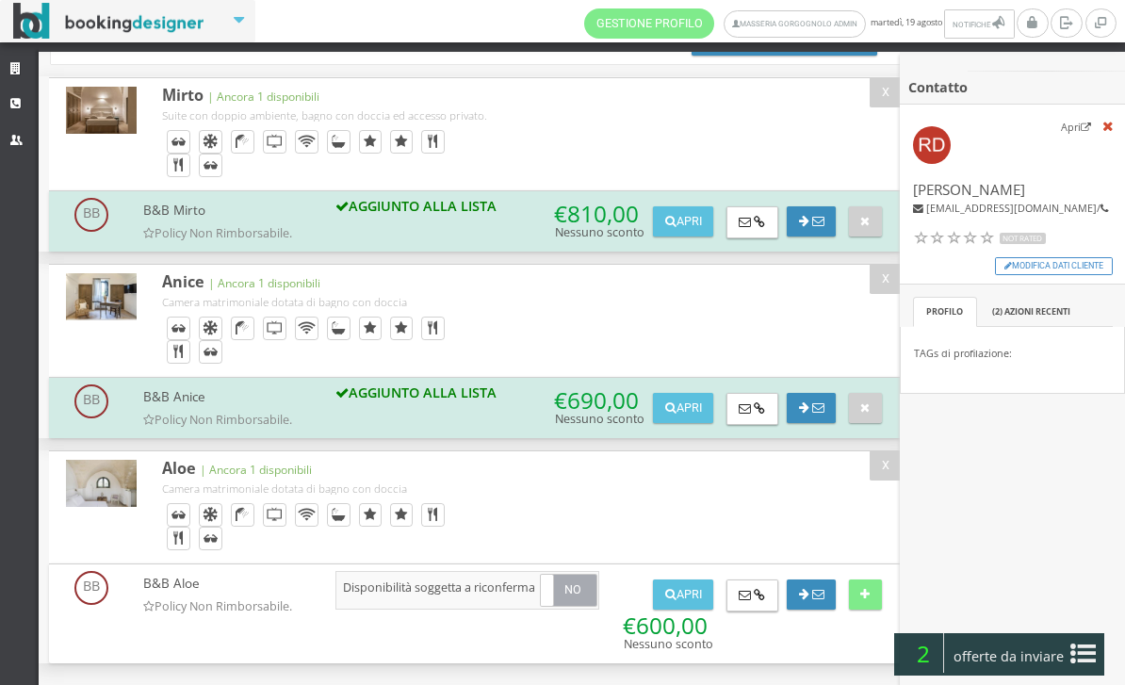
click at [1072, 656] on icon at bounding box center [1082, 654] width 25 height 30
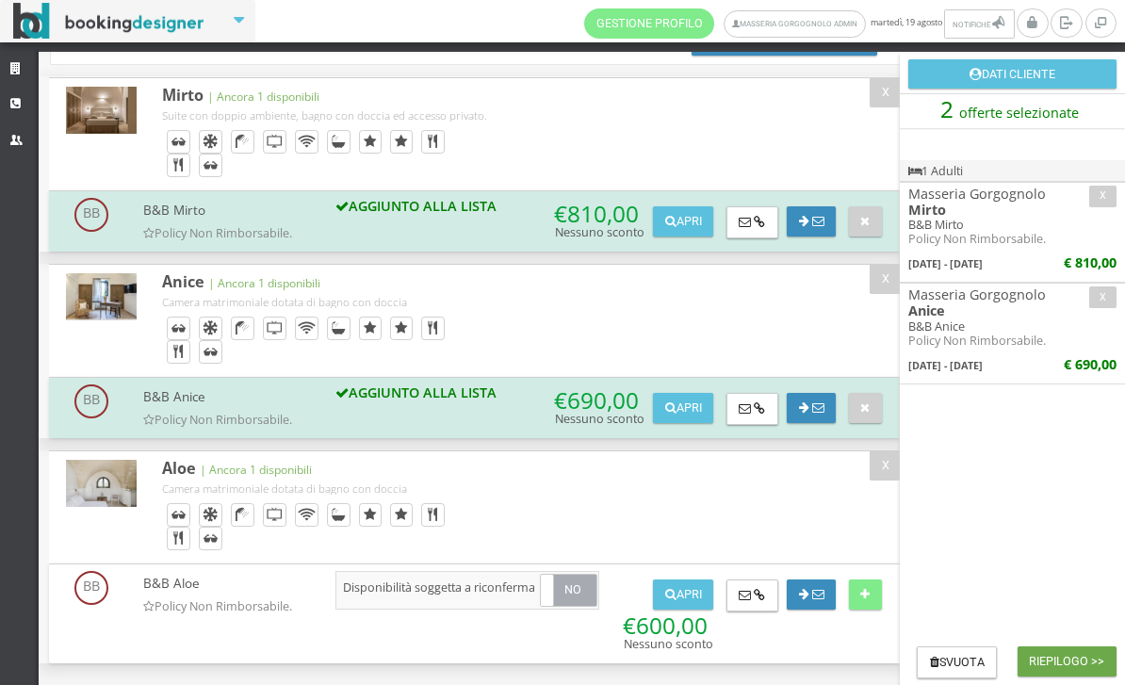
click at [1040, 670] on button "Riepilogo >>" at bounding box center [1066, 661] width 99 height 30
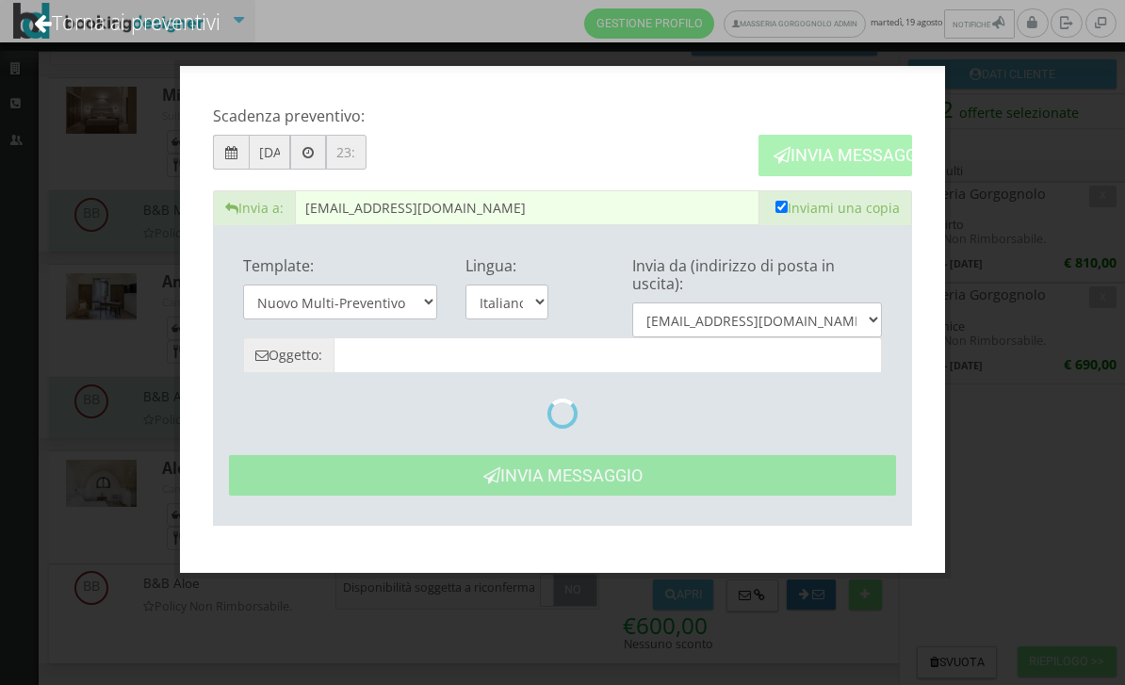
type input "Masseria Gorgognolo: Preventivo - Riccardo Di Benedetto"
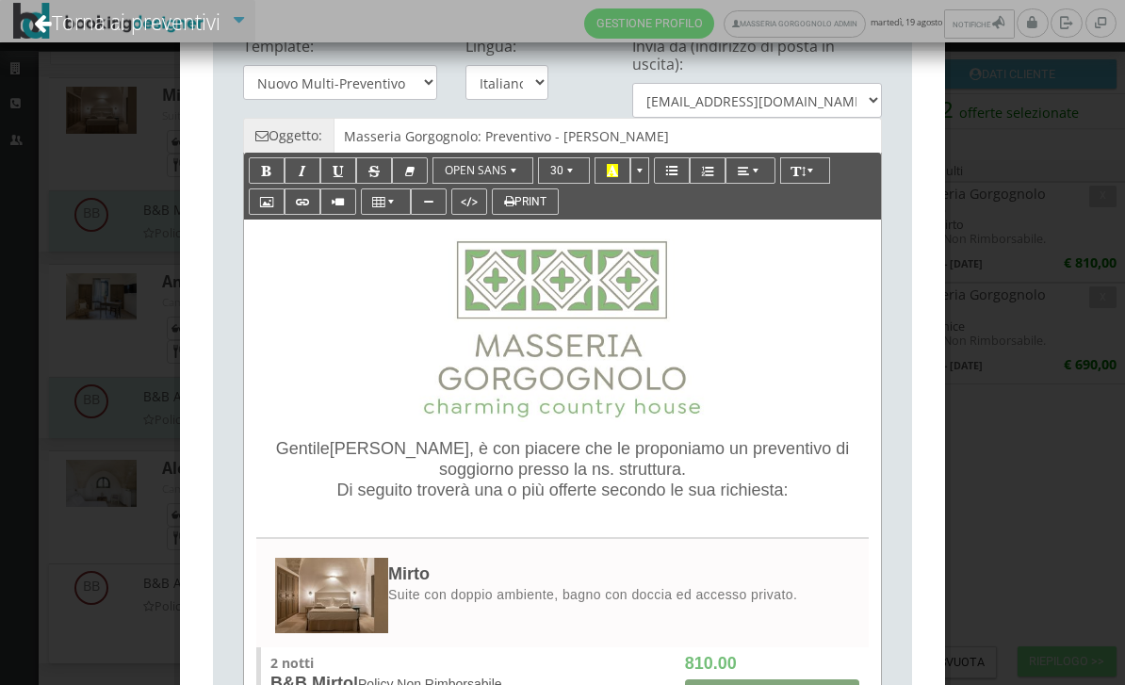
scroll to position [220, 0]
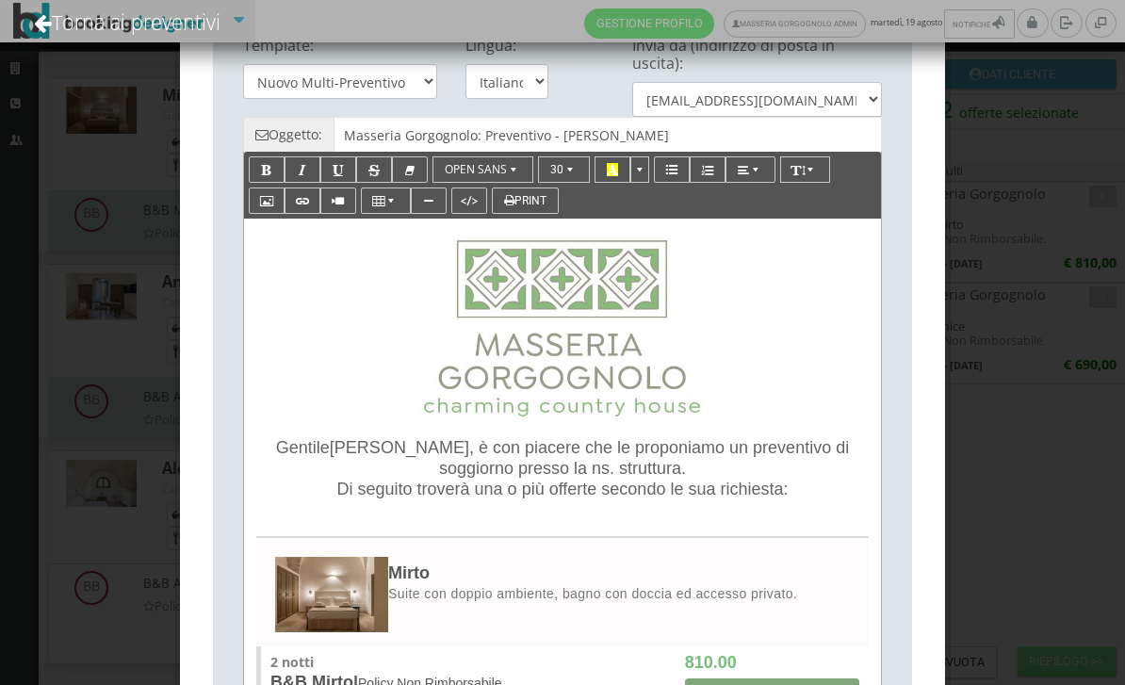
drag, startPoint x: 275, startPoint y: 449, endPoint x: 489, endPoint y: 523, distance: 226.1
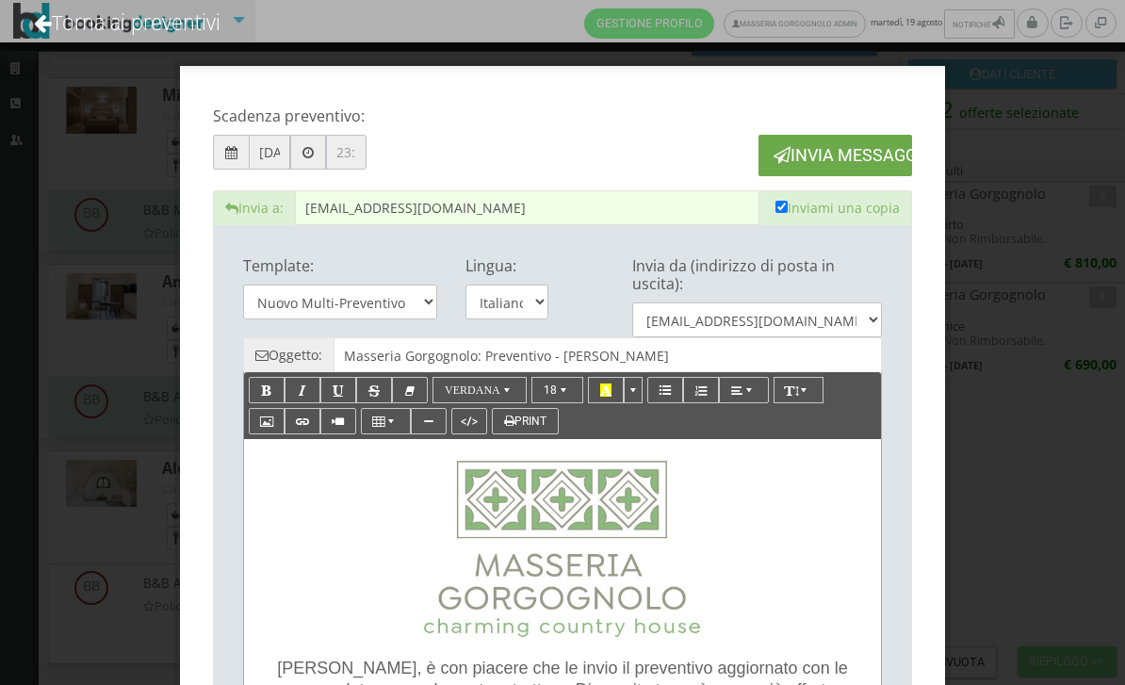
scroll to position [0, 0]
click at [808, 163] on button "Invia Messaggio" at bounding box center [835, 155] width 154 height 40
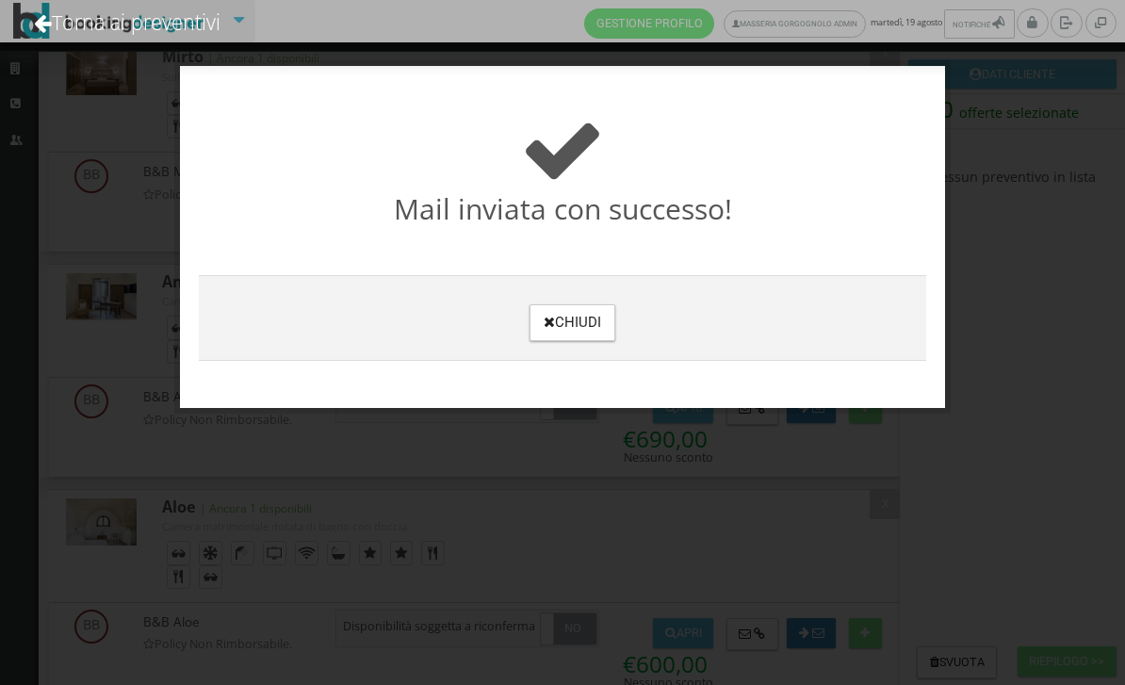
click at [589, 332] on button "Chiudi" at bounding box center [572, 322] width 86 height 37
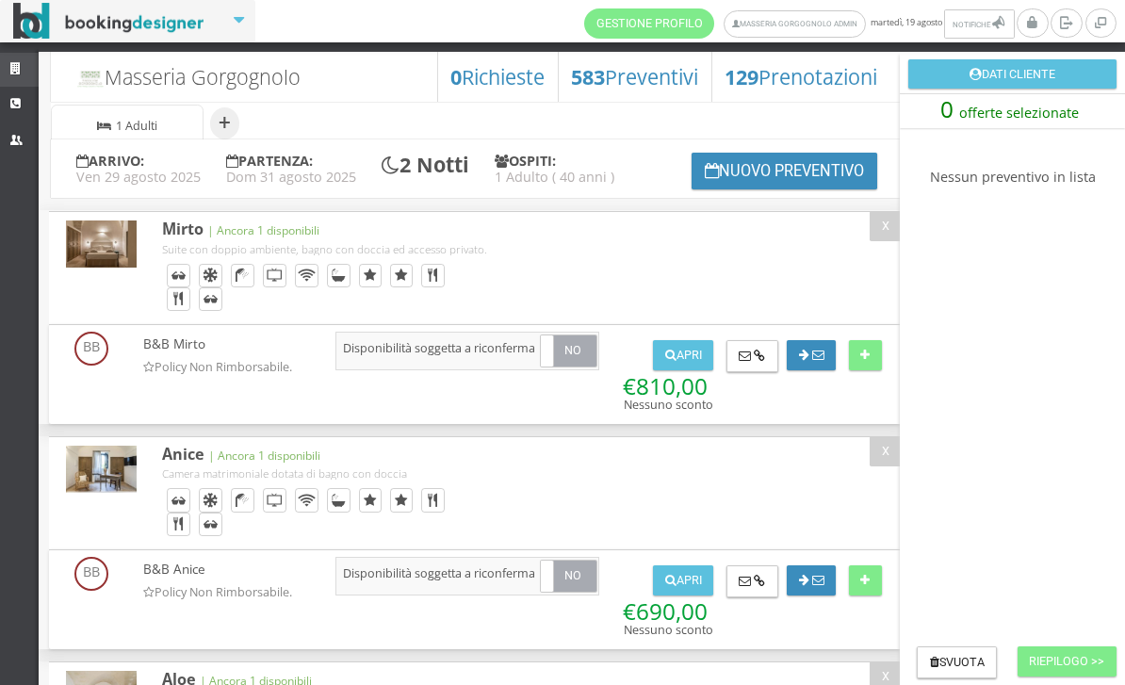
click at [8, 61] on link "Strutture" at bounding box center [19, 70] width 39 height 34
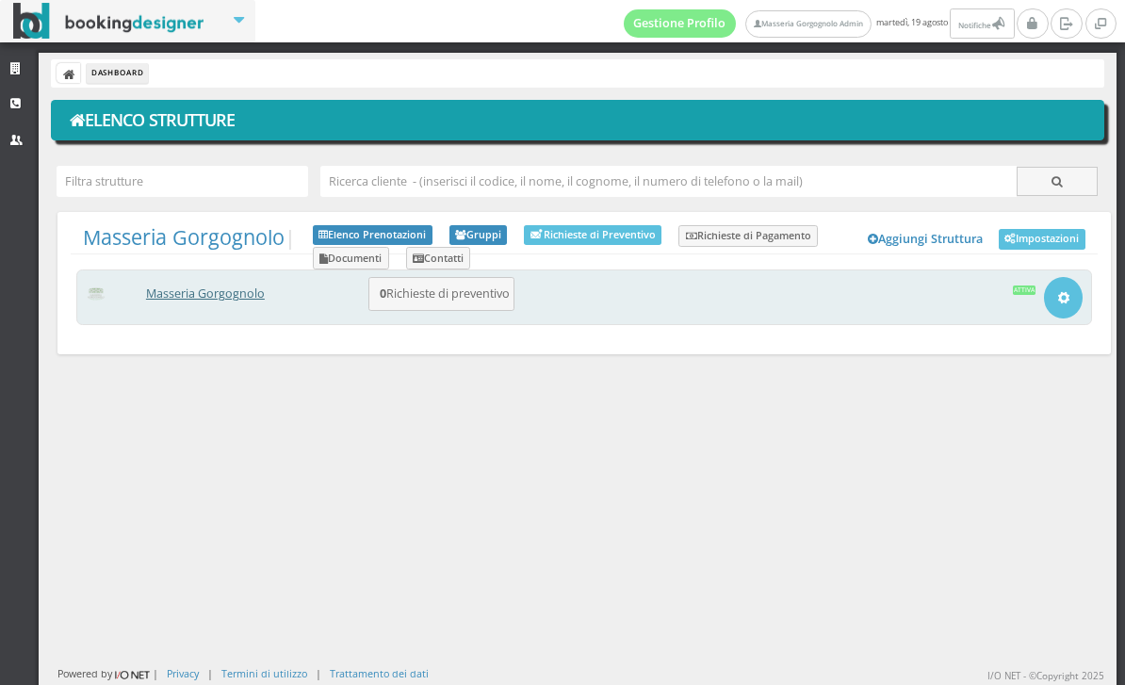
click at [263, 289] on link "Masseria Gorgognolo" at bounding box center [205, 293] width 119 height 16
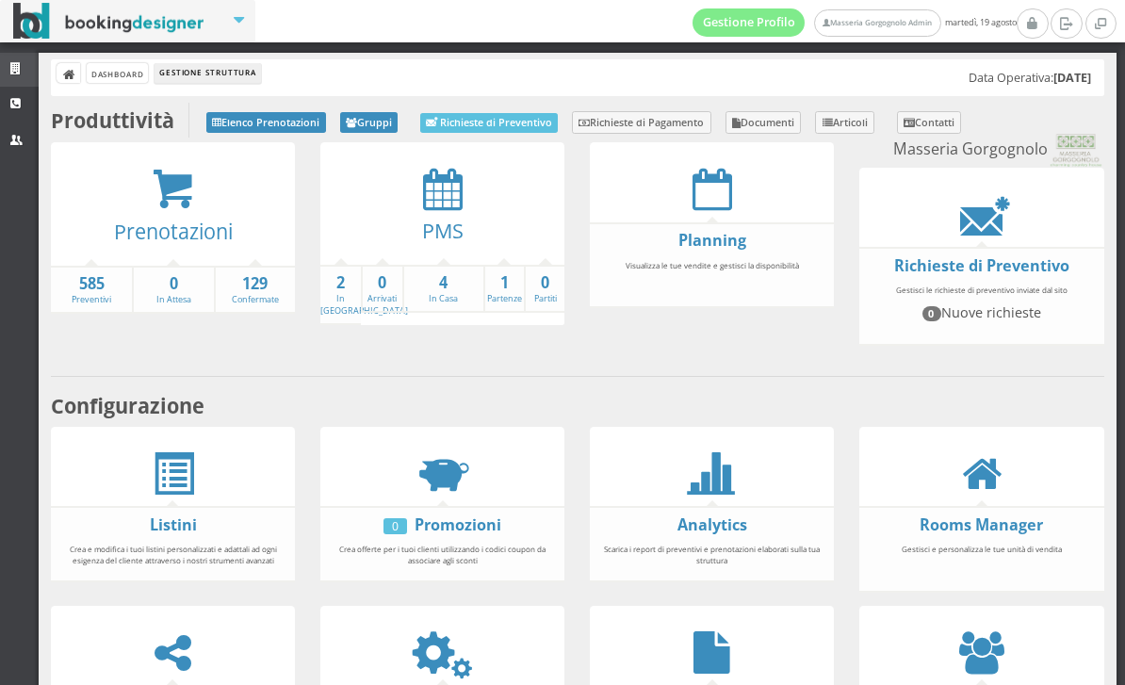
click at [31, 65] on link "Strutture" at bounding box center [19, 70] width 39 height 34
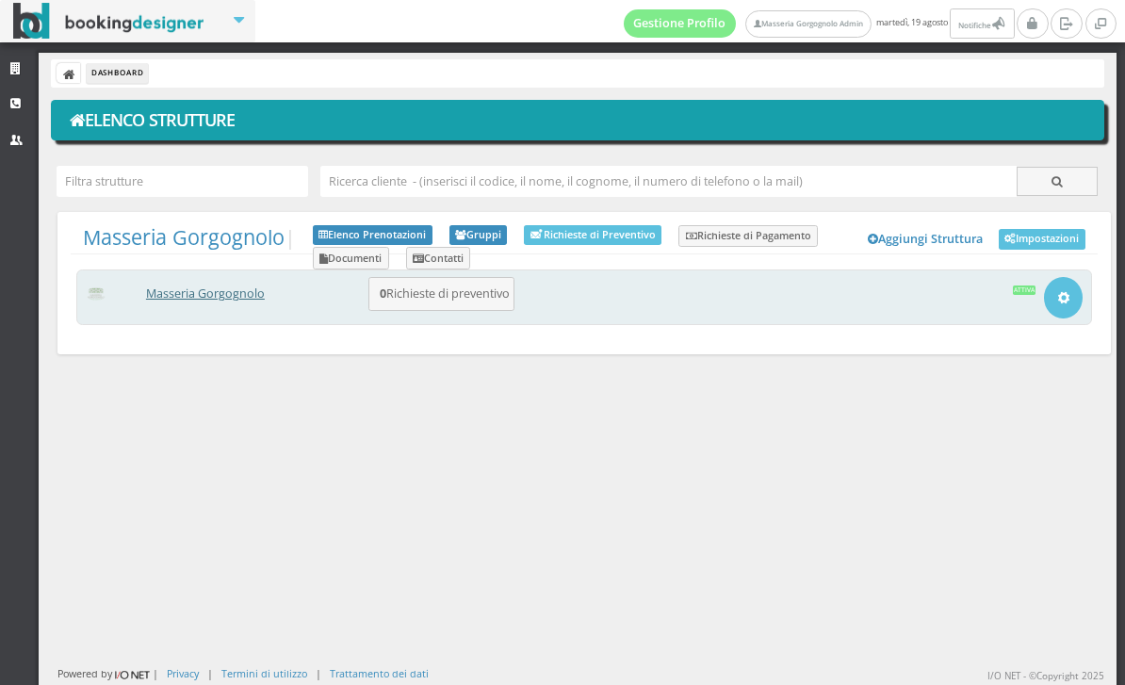
click at [259, 290] on link "Masseria Gorgognolo" at bounding box center [205, 293] width 119 height 16
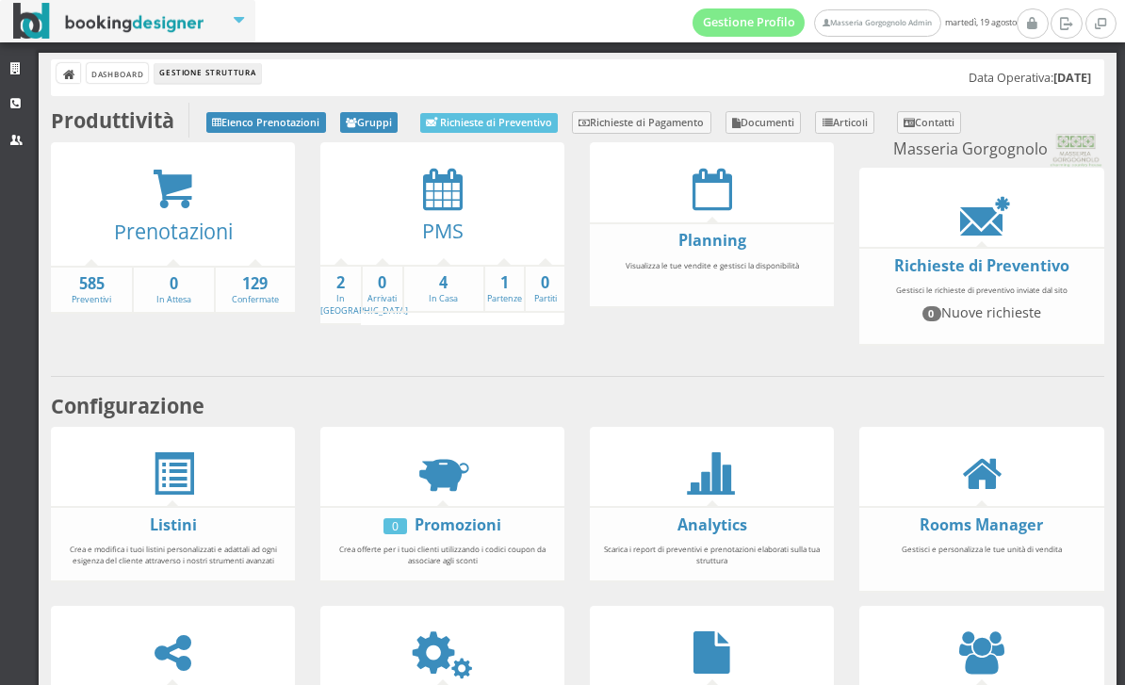
click at [209, 507] on ul "Listini Crea e modifica i tuoi listini personalizzati e adattali ad ogni esigen…" at bounding box center [173, 505] width 244 height 4
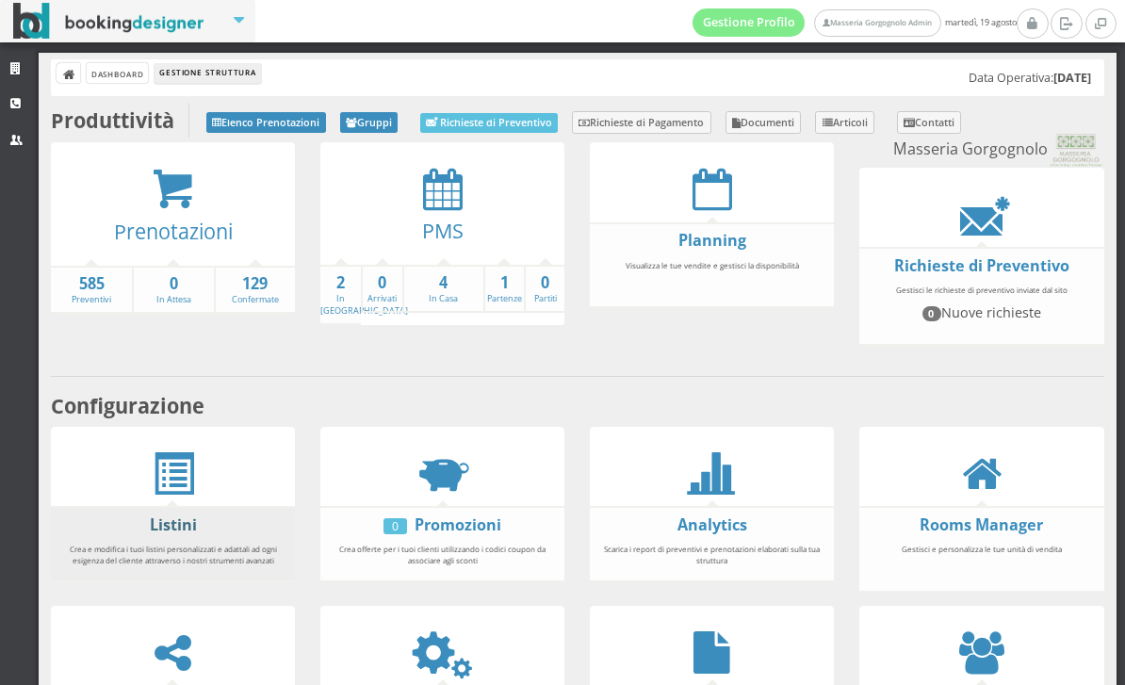
click at [186, 535] on link "Listini" at bounding box center [173, 524] width 47 height 21
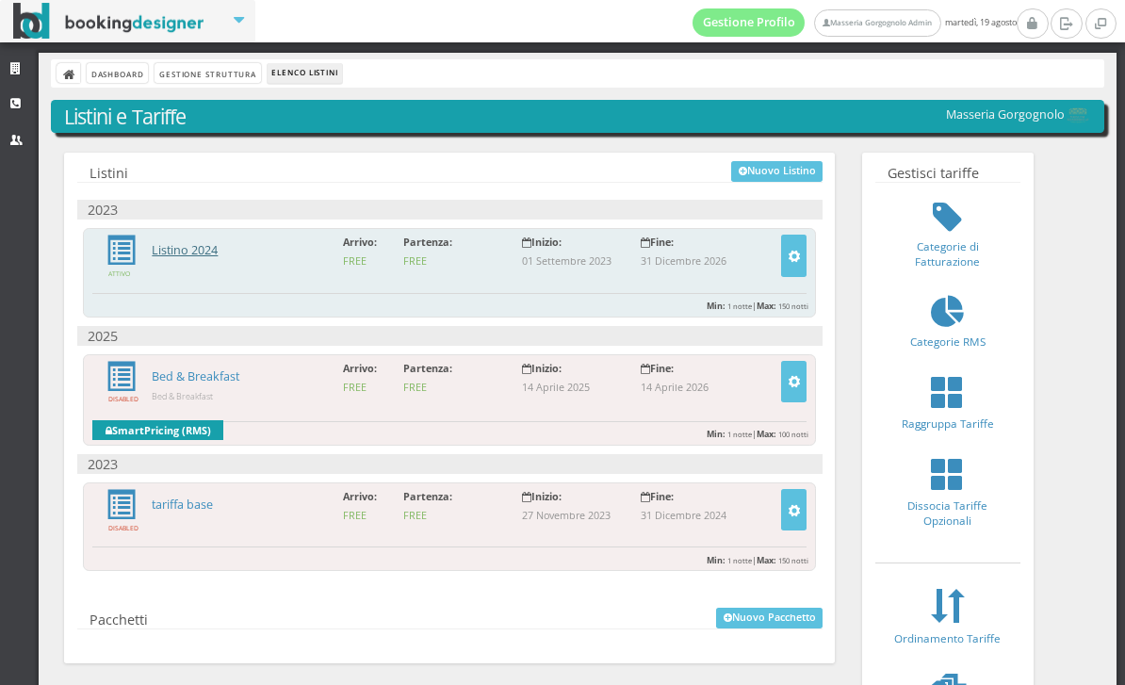
click at [192, 255] on link "Listino 2024" at bounding box center [185, 250] width 66 height 16
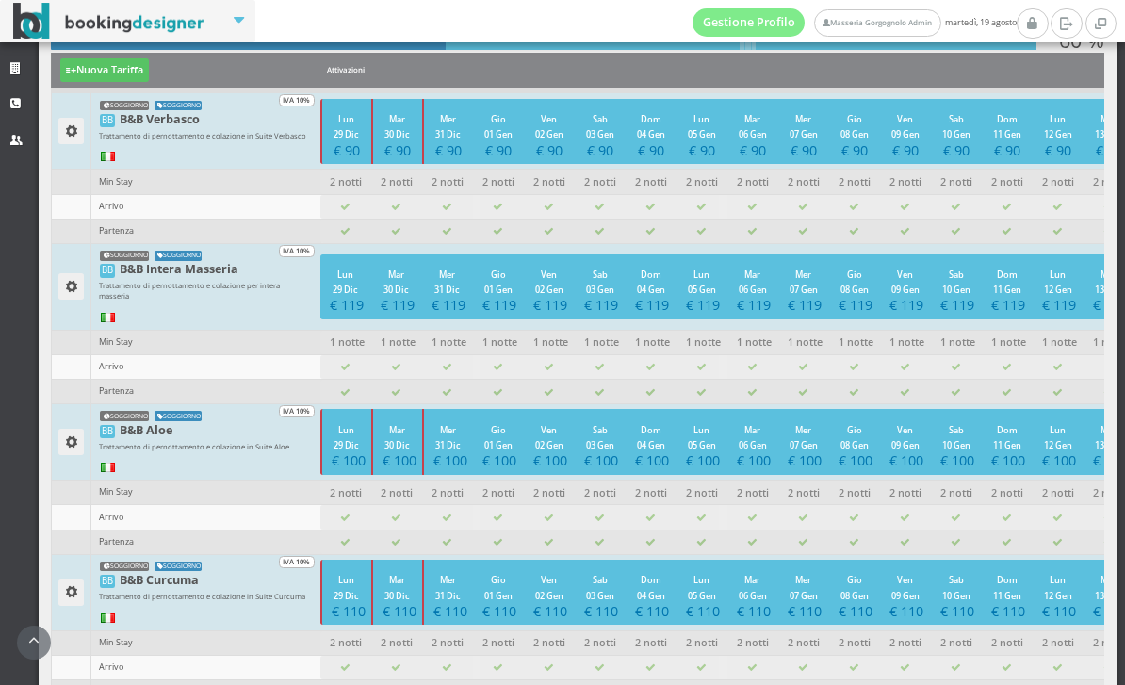
scroll to position [25, 0]
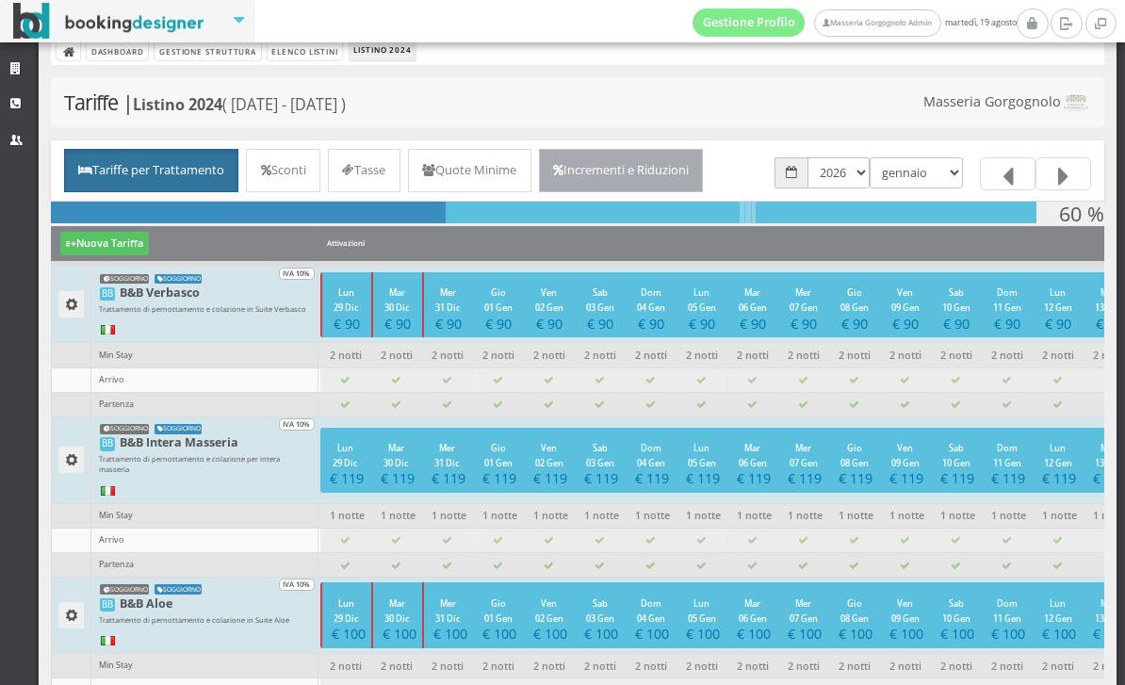
click at [704, 183] on link "Incrementi e Riduzioni" at bounding box center [621, 170] width 165 height 43
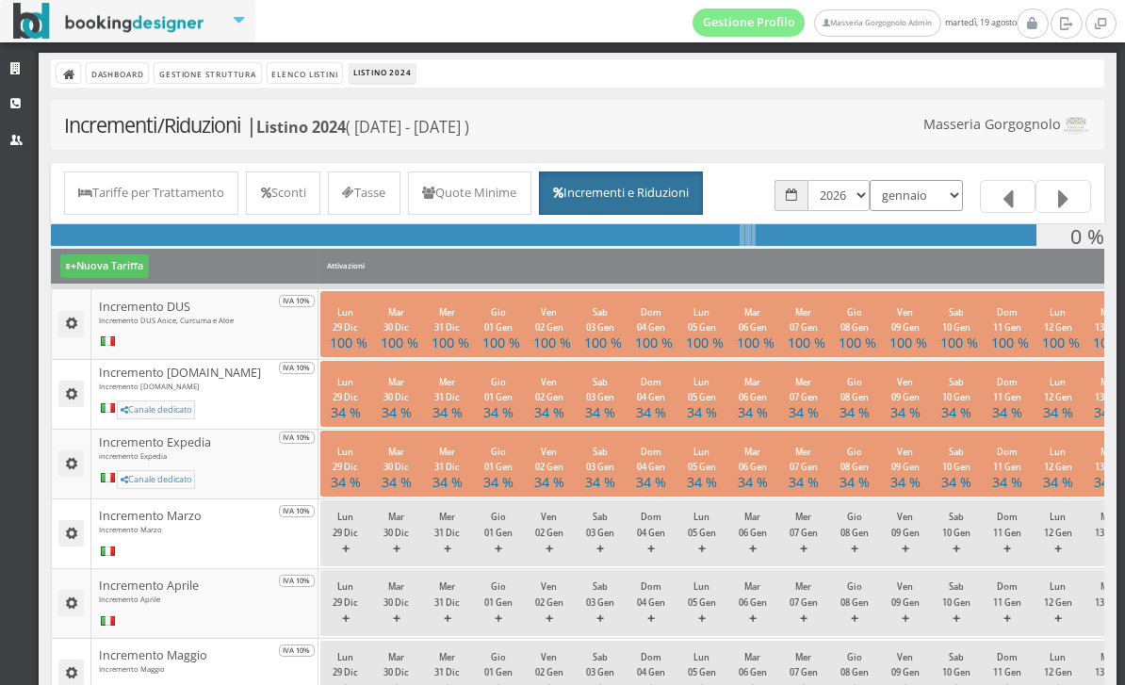
select select "1777586400"
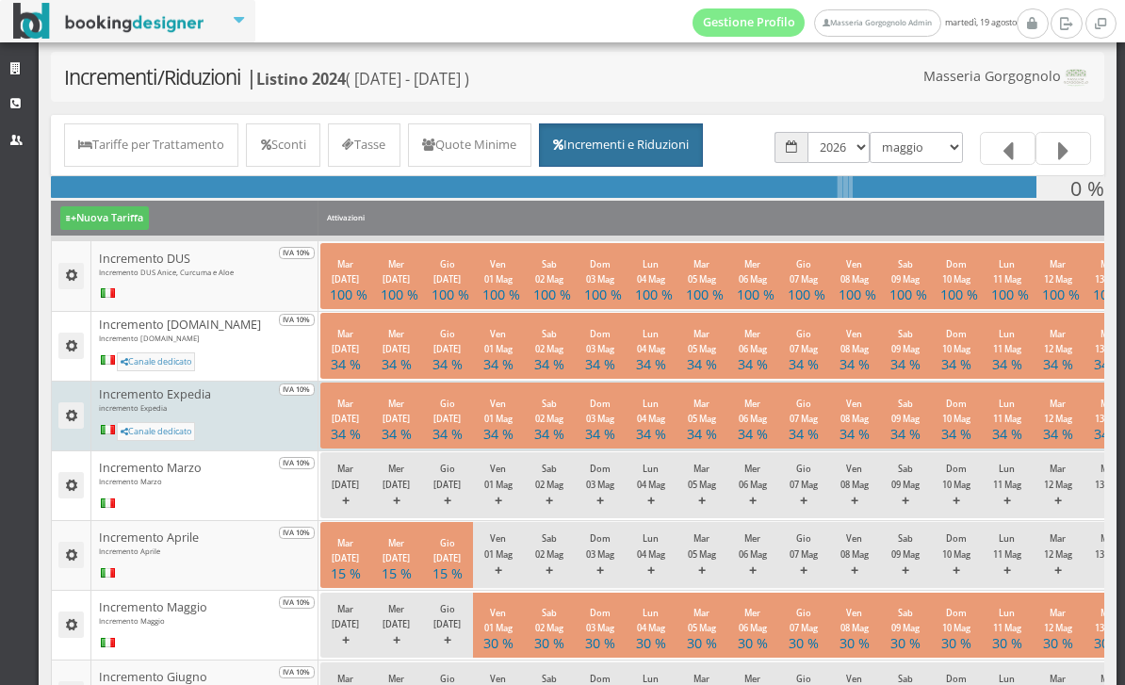
scroll to position [53, 0]
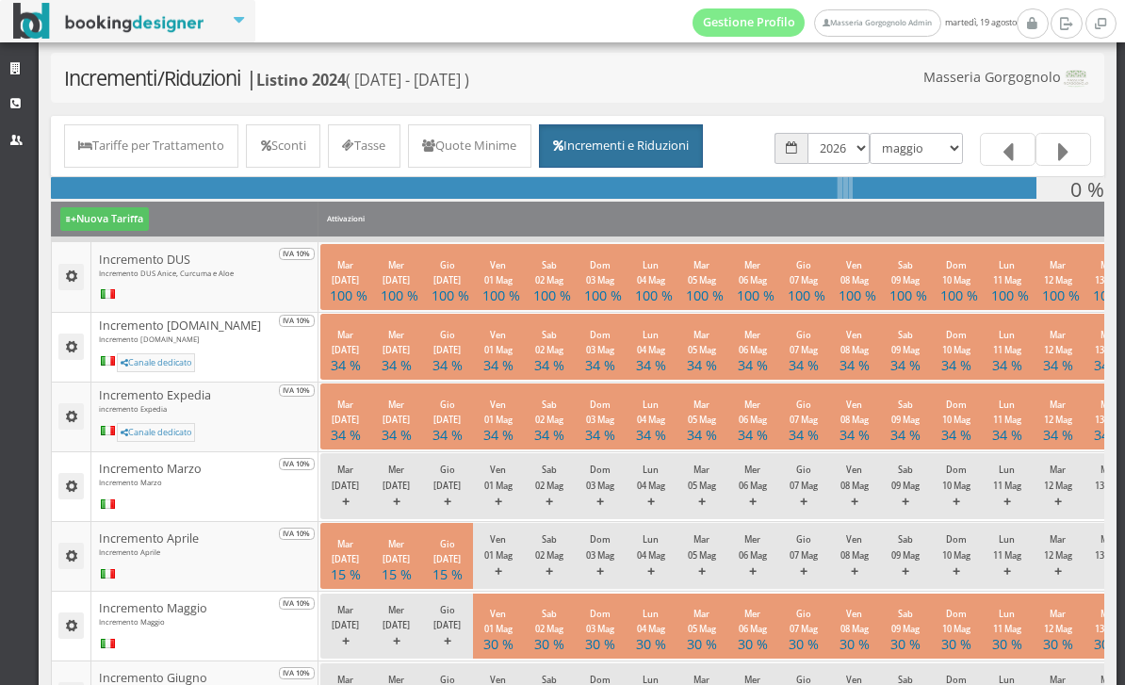
click at [917, 164] on div "gennaio febbraio marzo aprile maggio giugno luglio agosto settembre ottobre nov…" at bounding box center [915, 148] width 93 height 48
drag, startPoint x: 918, startPoint y: 155, endPoint x: 916, endPoint y: 146, distance: 9.6
click at [918, 155] on select "gennaio febbraio marzo aprile maggio giugno luglio agosto settembre ottobre nov…" at bounding box center [915, 148] width 93 height 31
click at [916, 146] on select "gennaio febbraio marzo aprile maggio giugno luglio agosto settembre ottobre nov…" at bounding box center [915, 148] width 93 height 31
click at [0, 0] on html "Gestione Profilo Masseria Gorgognolo Admin [DATE] Strutture CRM Utenti Dashboar…" at bounding box center [562, 342] width 1125 height 685
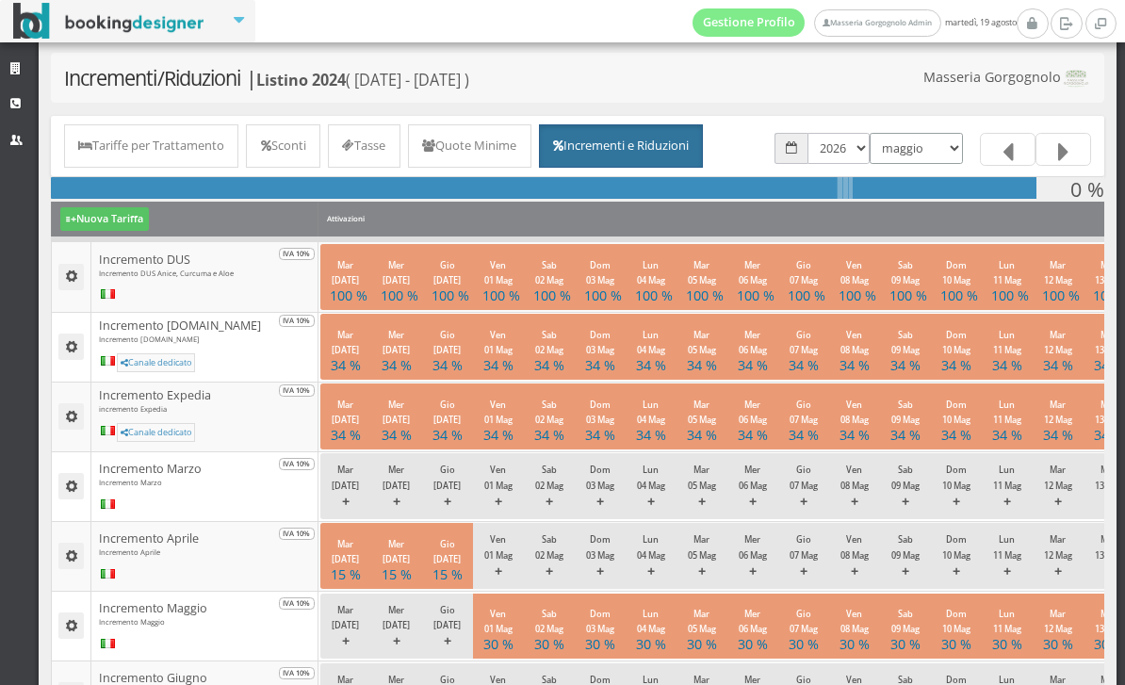
click at [916, 146] on select "gennaio febbraio marzo aprile maggio giugno luglio agosto settembre ottobre nov…" at bounding box center [915, 148] width 93 height 31
select select "1780264800"
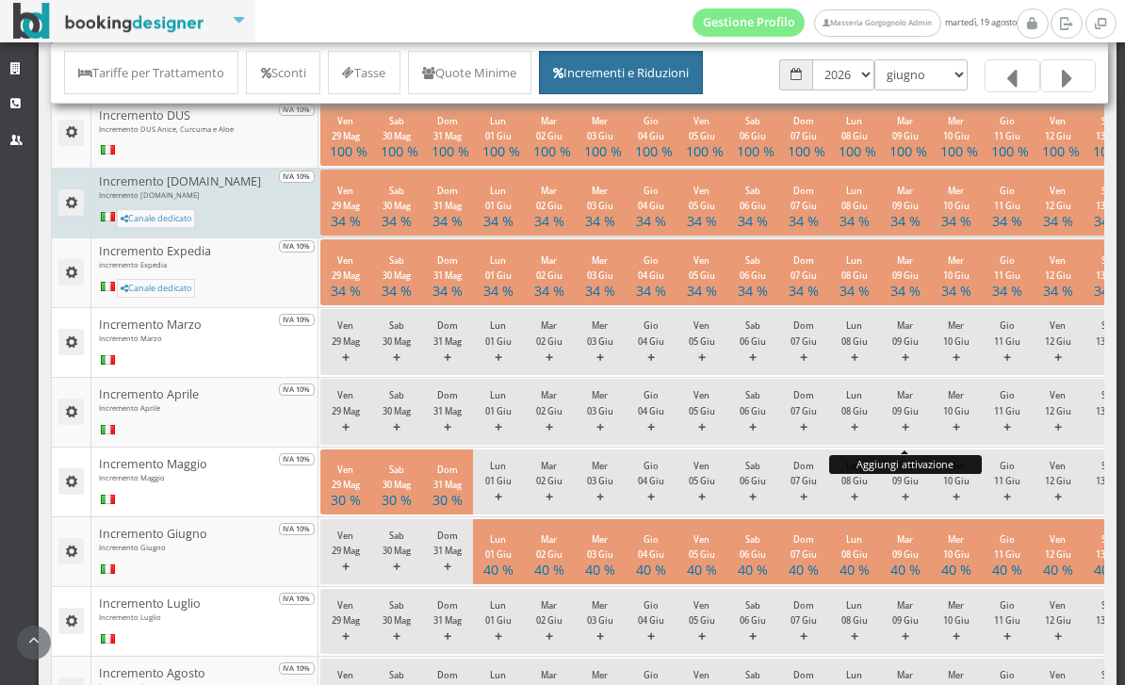
scroll to position [212, 0]
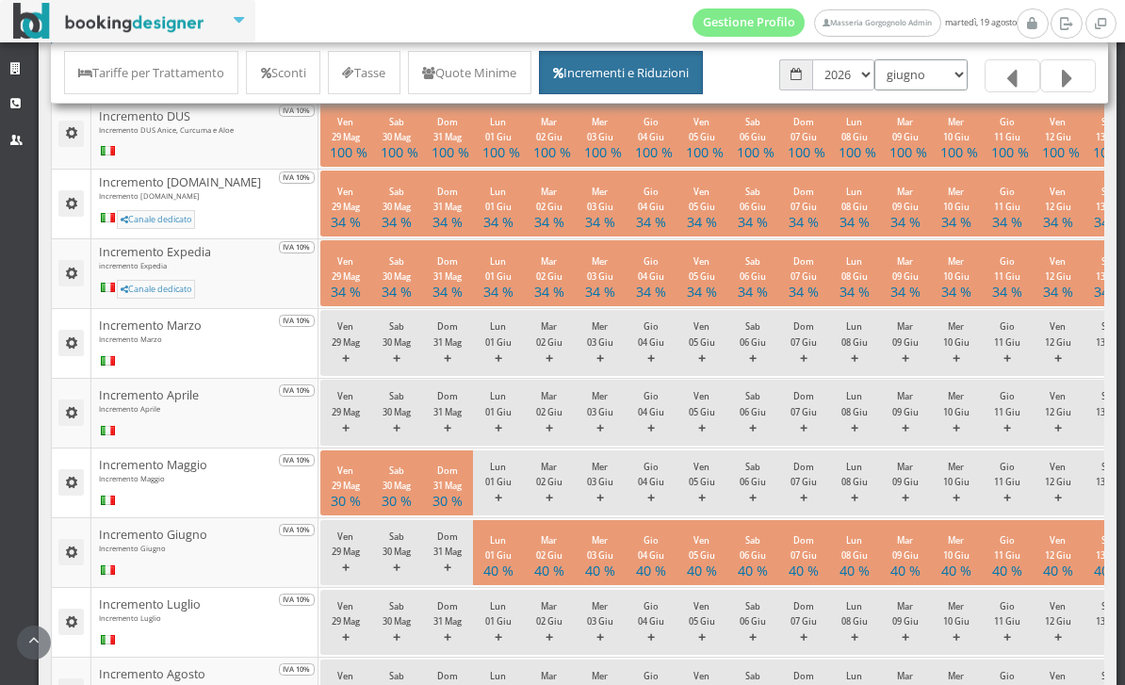
select select "1782856800"
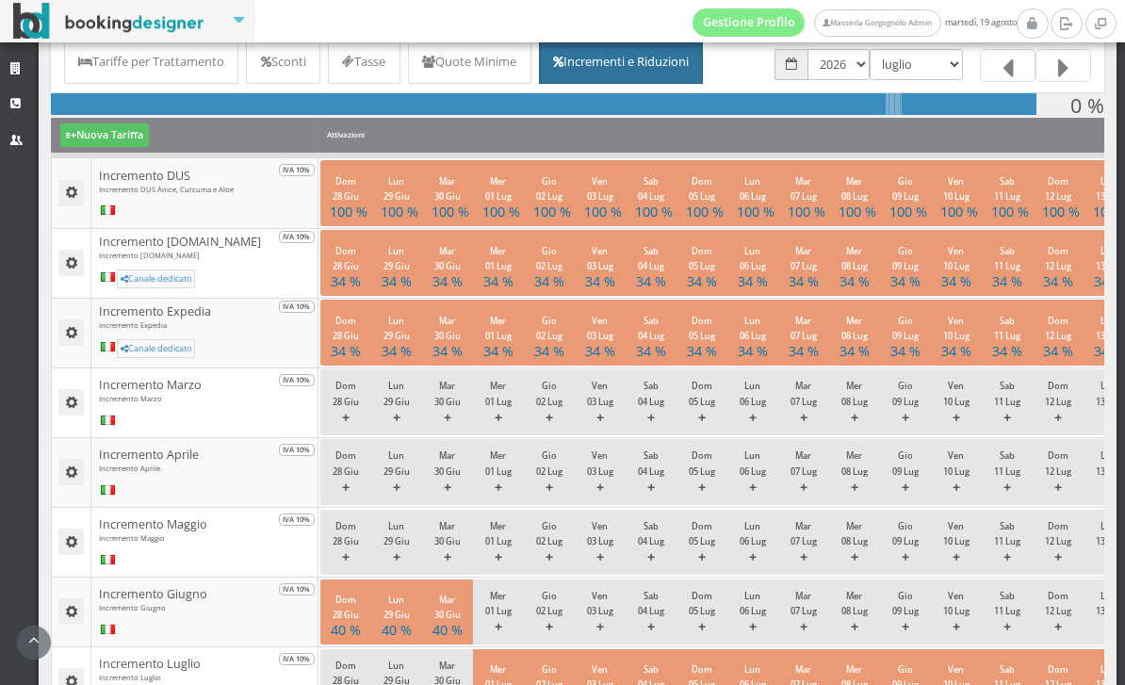
scroll to position [141, 0]
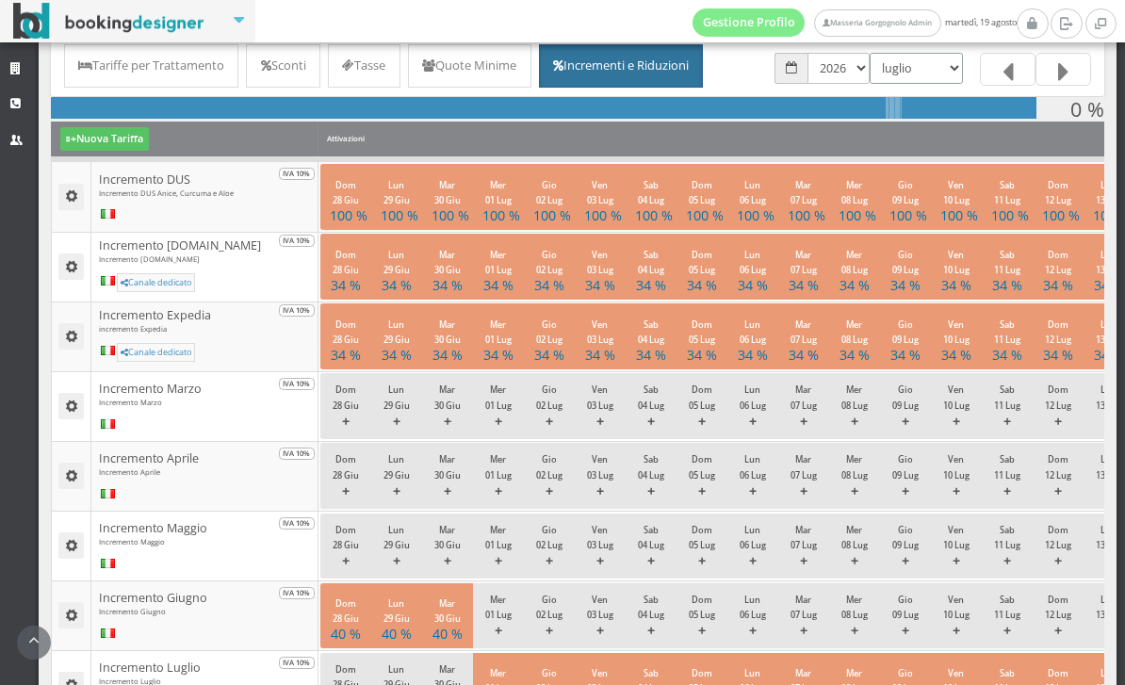
click at [920, 76] on select "gennaio febbraio marzo aprile maggio giugno luglio agosto settembre ottobre nov…" at bounding box center [915, 68] width 93 height 31
select select "1785535200"
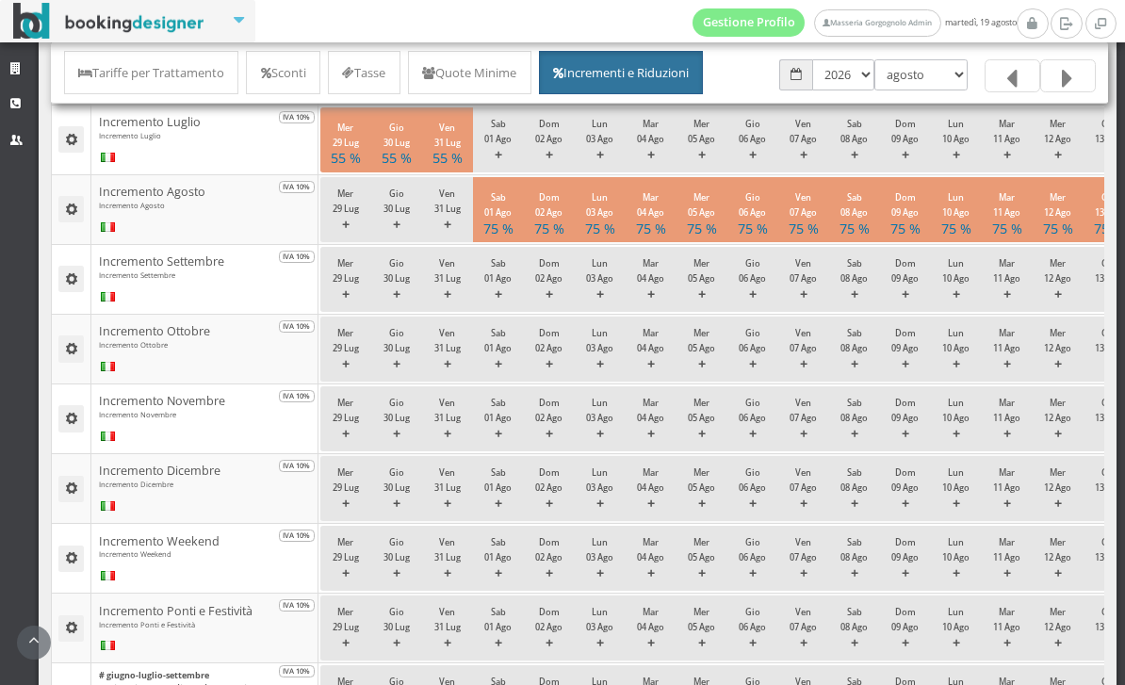
scroll to position [747, 0]
click at [922, 79] on select "gennaio febbraio marzo aprile maggio giugno luglio agosto settembre ottobre nov…" at bounding box center [920, 74] width 93 height 31
select select "1788213600"
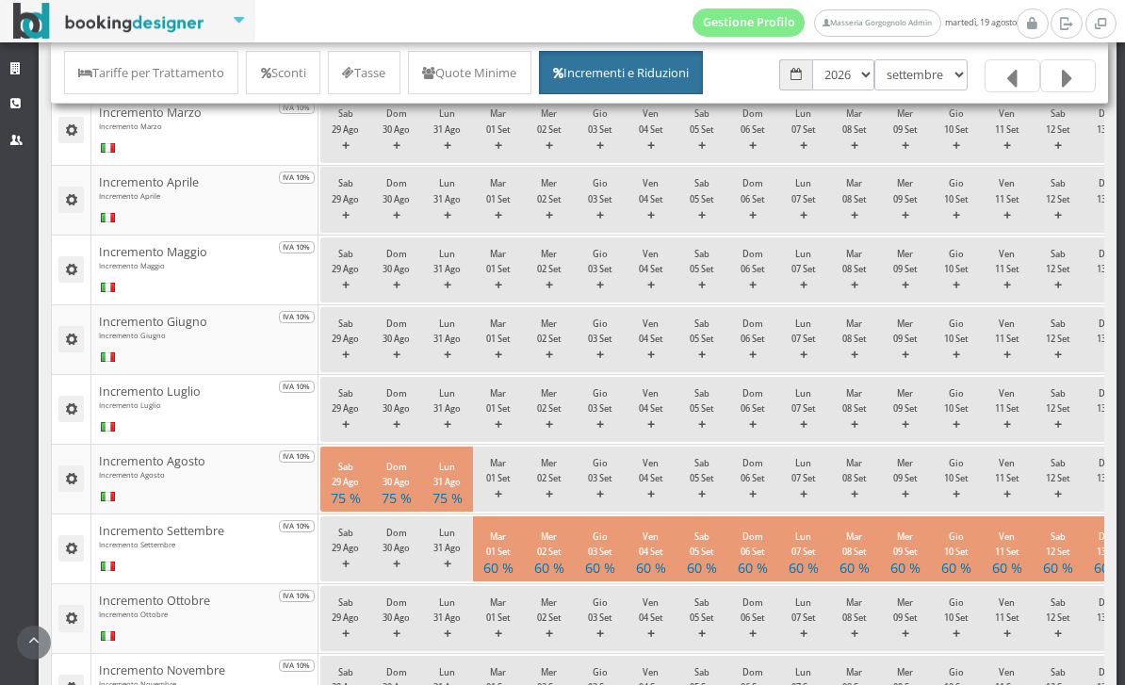
scroll to position [488, 0]
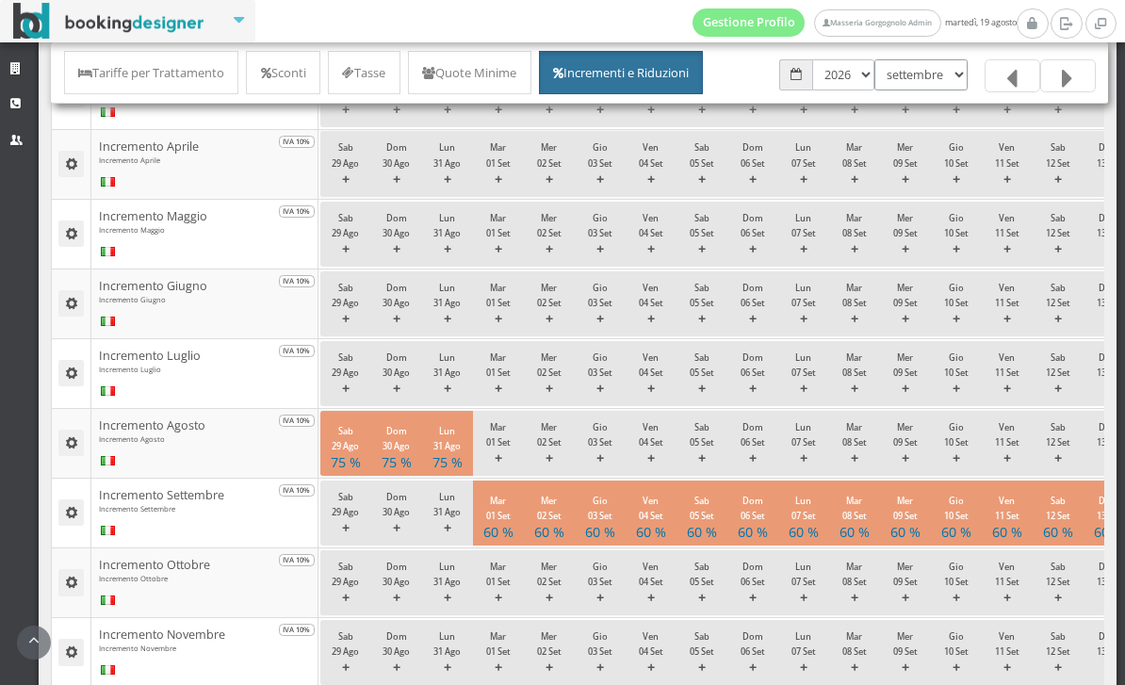
click at [924, 81] on select "gennaio febbraio marzo aprile maggio giugno luglio agosto settembre ottobre nov…" at bounding box center [920, 74] width 93 height 31
select select "1790805600"
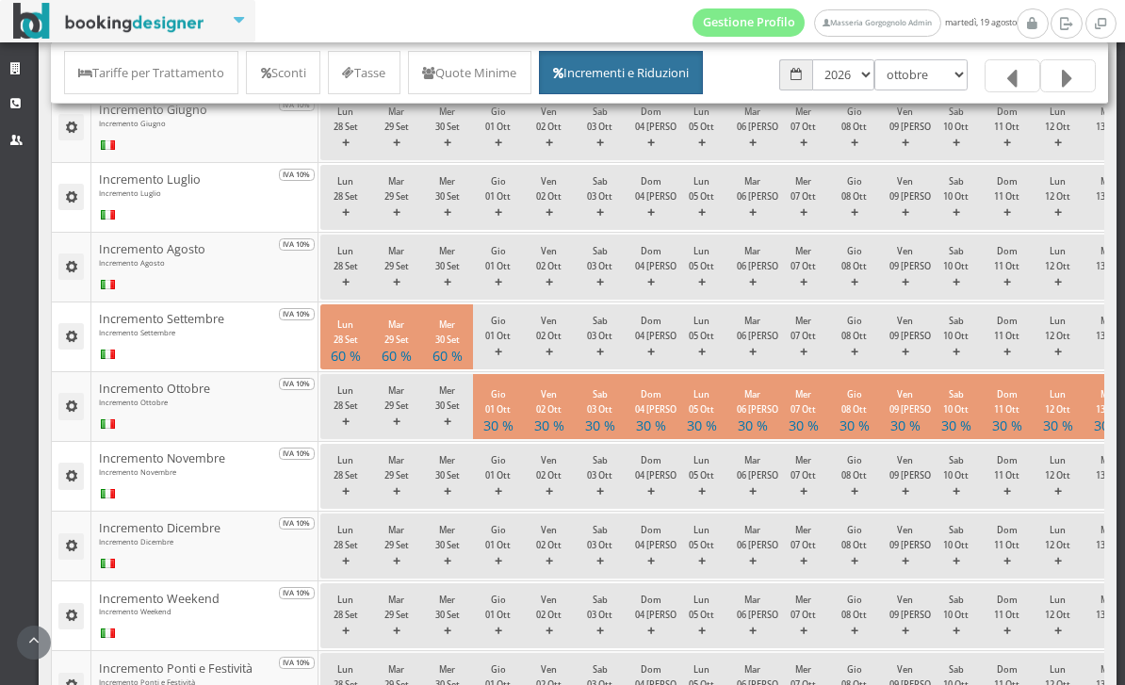
scroll to position [688, 0]
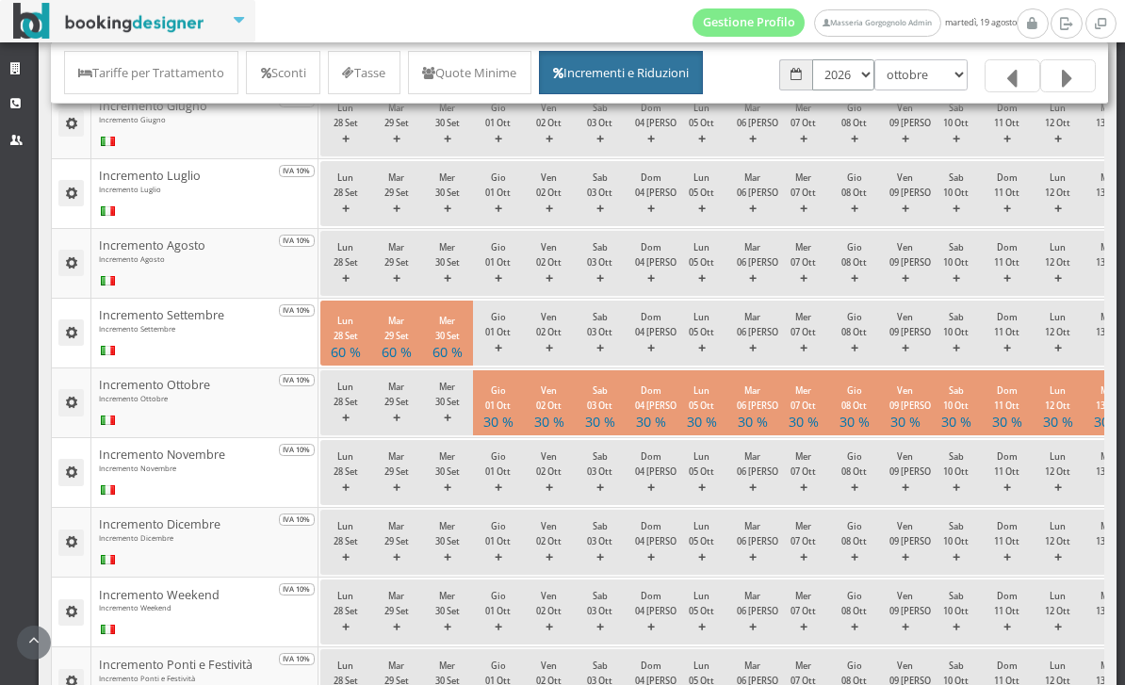
click at [868, 73] on select "2023 2024 2025 2026" at bounding box center [843, 74] width 62 height 31
select select "1704063600"
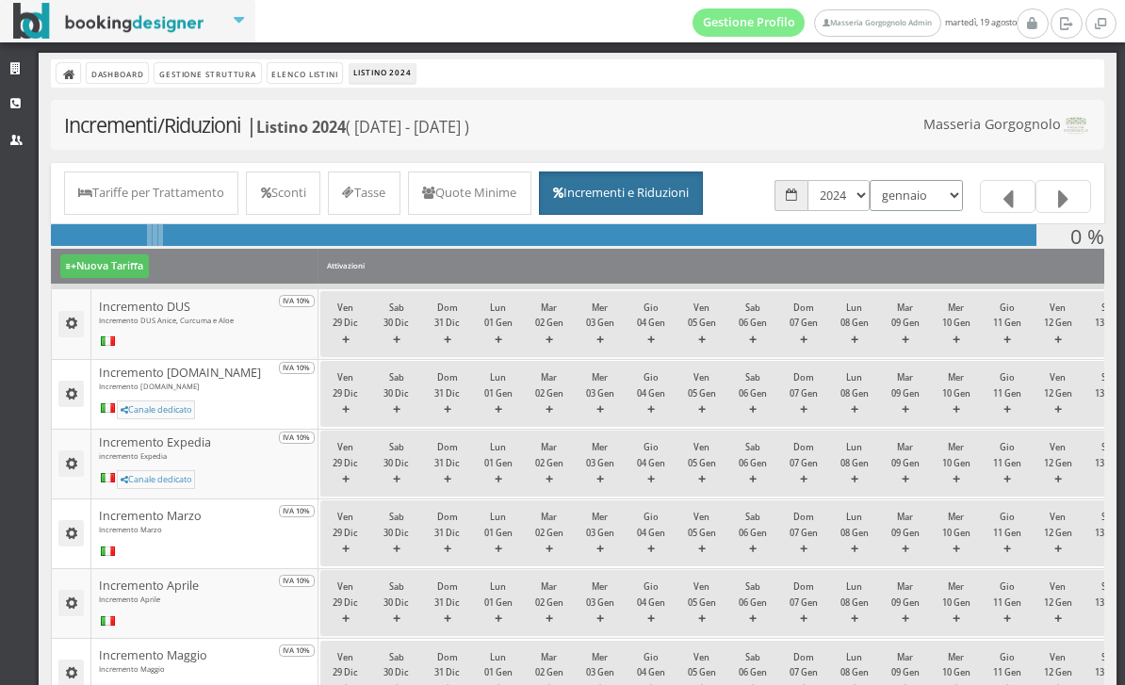
click at [933, 208] on select "gennaio febbraio marzo aprile maggio giugno luglio agosto settembre ottobre nov…" at bounding box center [915, 195] width 93 height 31
select select "1727733600"
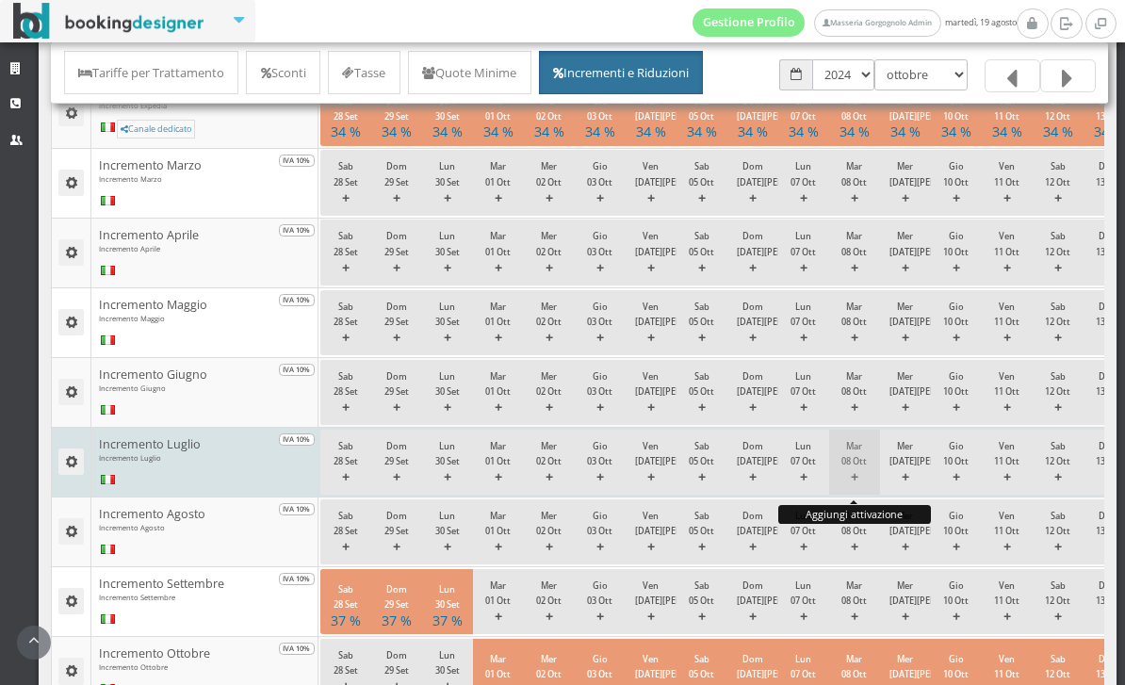
scroll to position [389, 0]
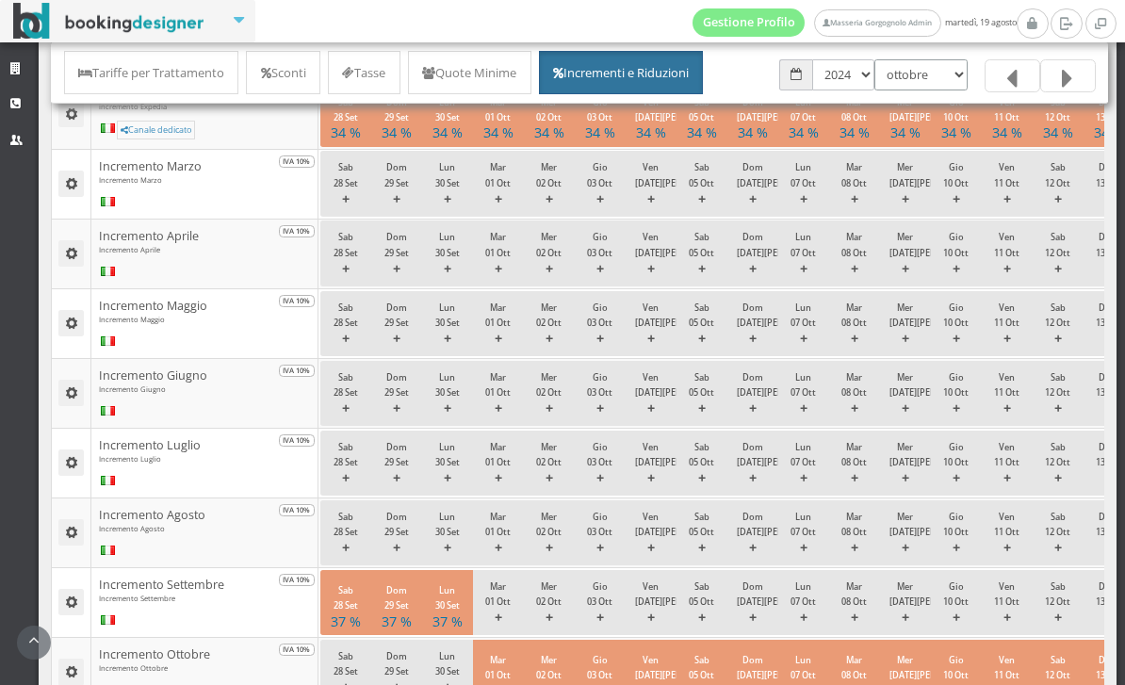
click at [933, 63] on select "gennaio febbraio marzo aprile maggio giugno luglio agosto settembre ottobre nov…" at bounding box center [920, 74] width 93 height 31
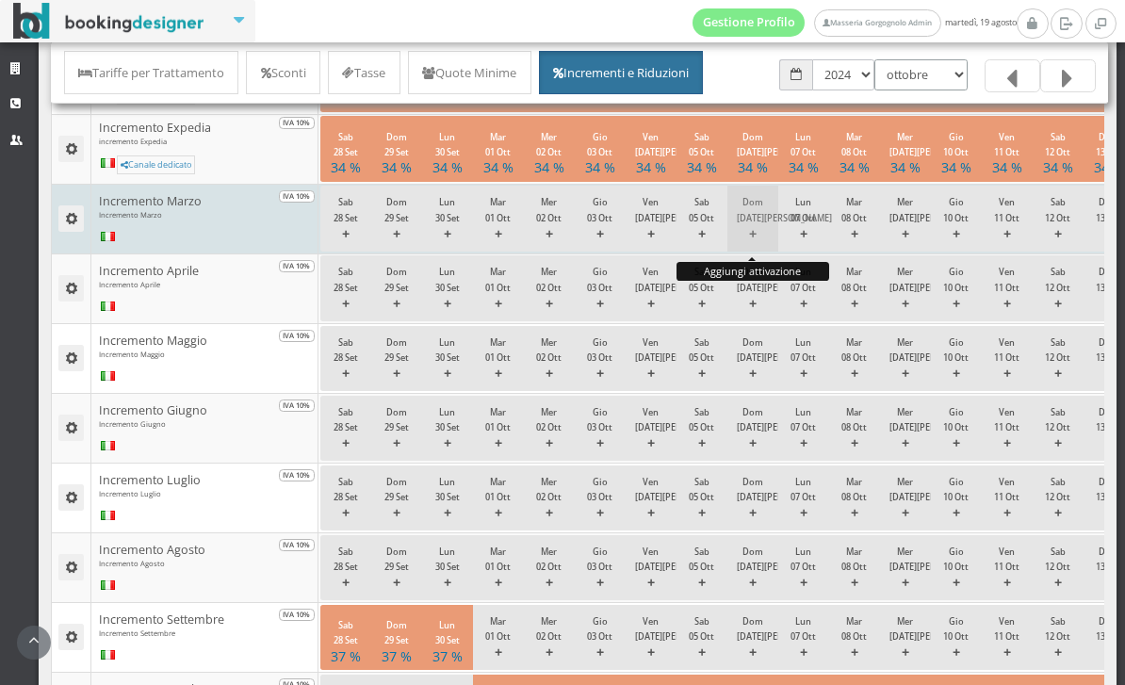
scroll to position [308, 0]
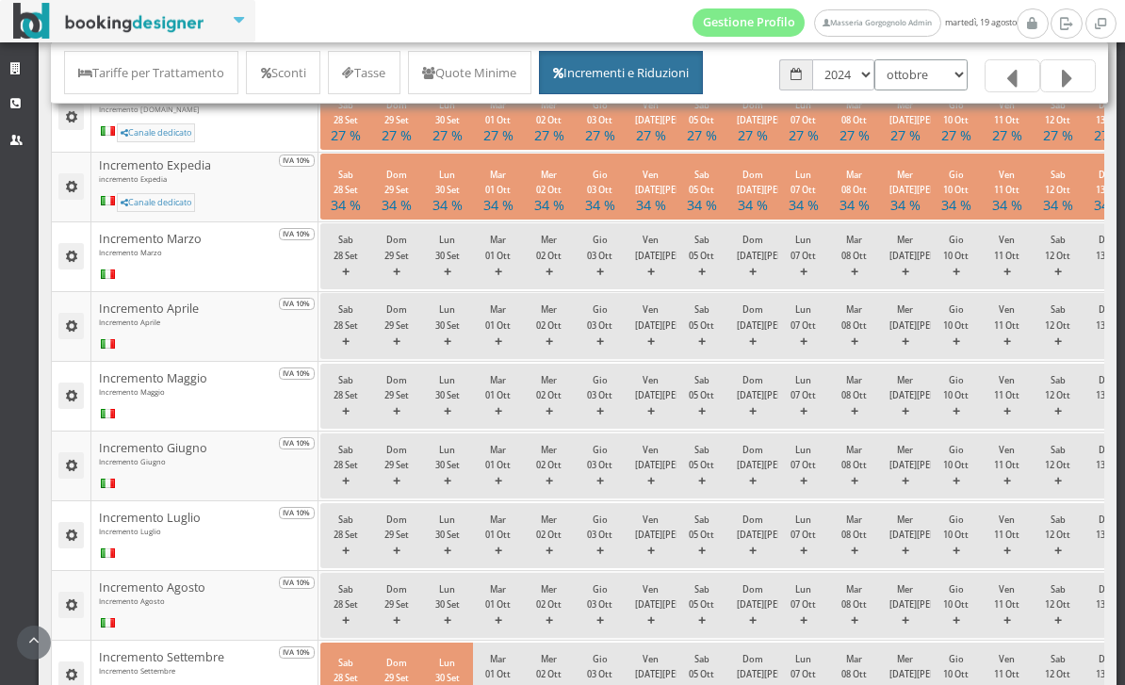
click at [917, 85] on select "gennaio febbraio marzo aprile maggio giugno luglio agosto settembre ottobre nov…" at bounding box center [920, 74] width 93 height 31
click at [0, 0] on html "Gestione Profilo Masseria Gorgognolo Admin [DATE] Strutture CRM Utenti Dashboar…" at bounding box center [562, 342] width 1125 height 685
click at [918, 77] on select "gennaio febbraio marzo aprile maggio giugno luglio agosto settembre ottobre nov…" at bounding box center [920, 74] width 93 height 31
select select "1725141600"
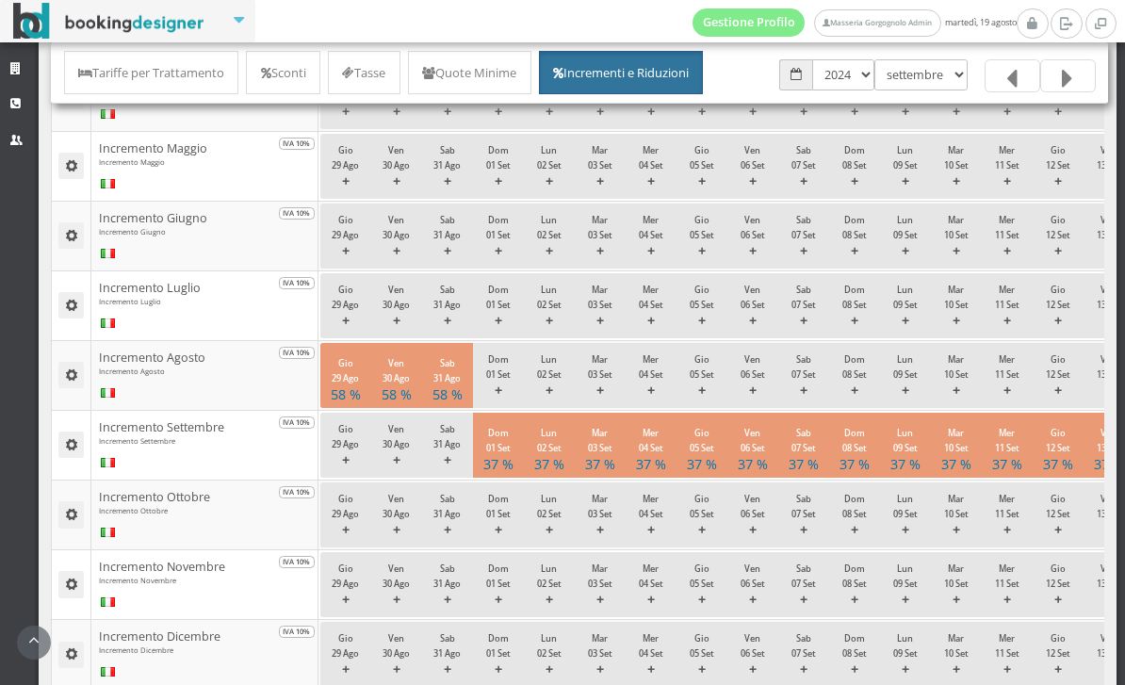
scroll to position [596, 0]
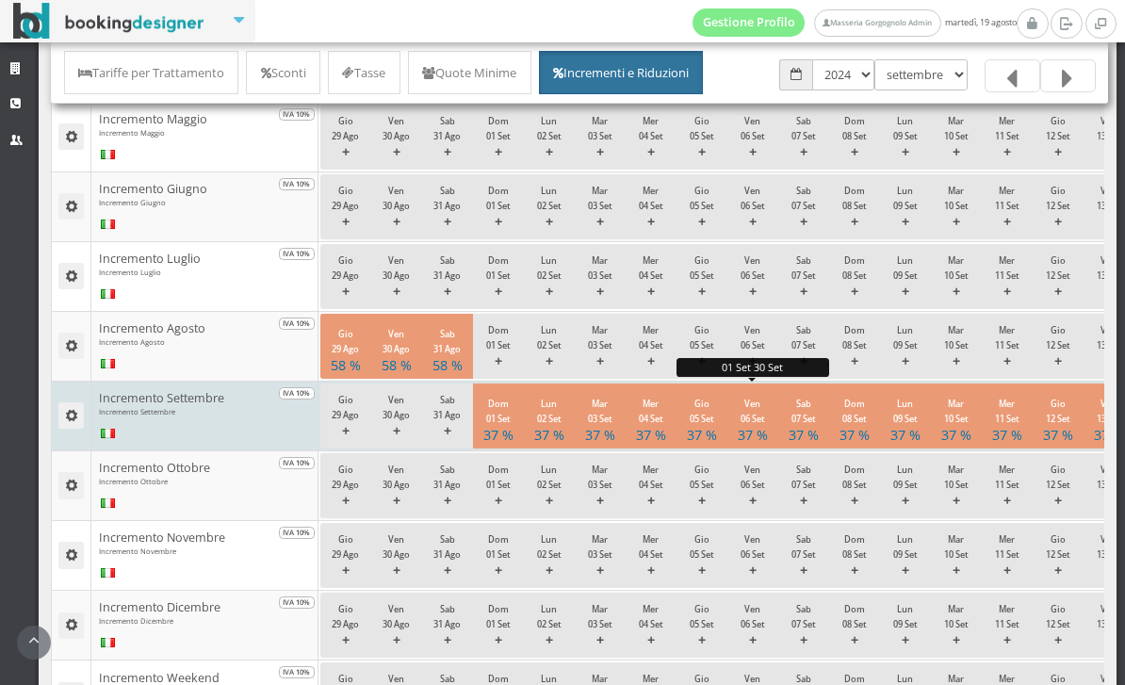
click at [744, 425] on small "Ven 06 Set" at bounding box center [752, 410] width 24 height 27
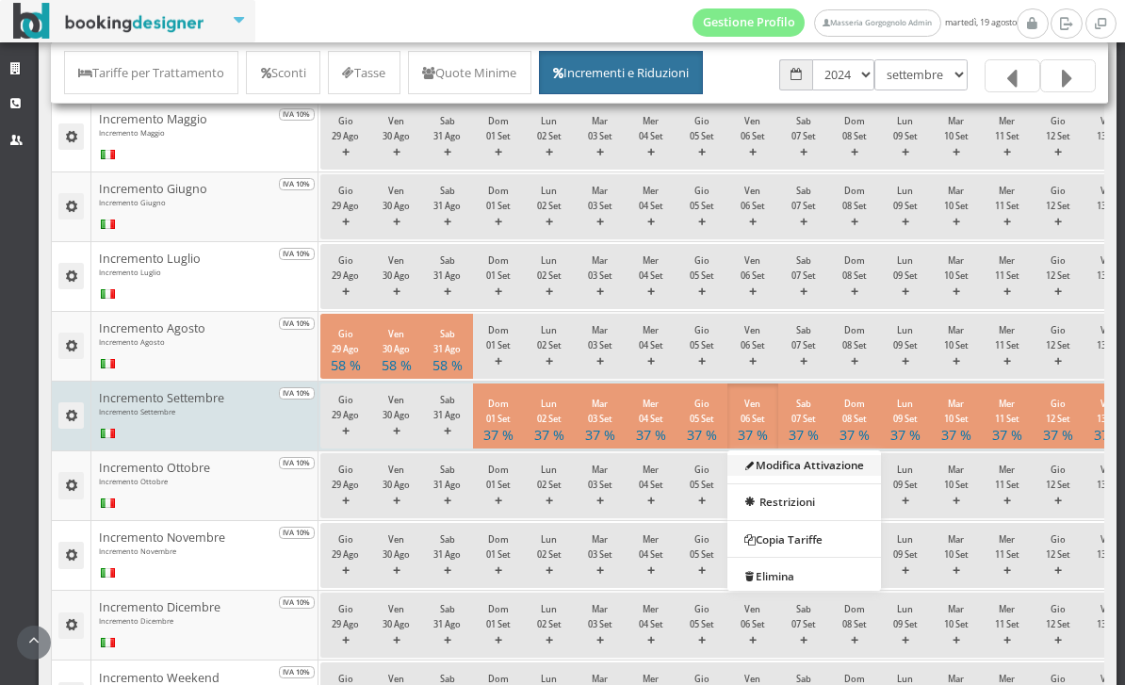
click at [777, 475] on link "Modifica Attivazione" at bounding box center [804, 464] width 154 height 21
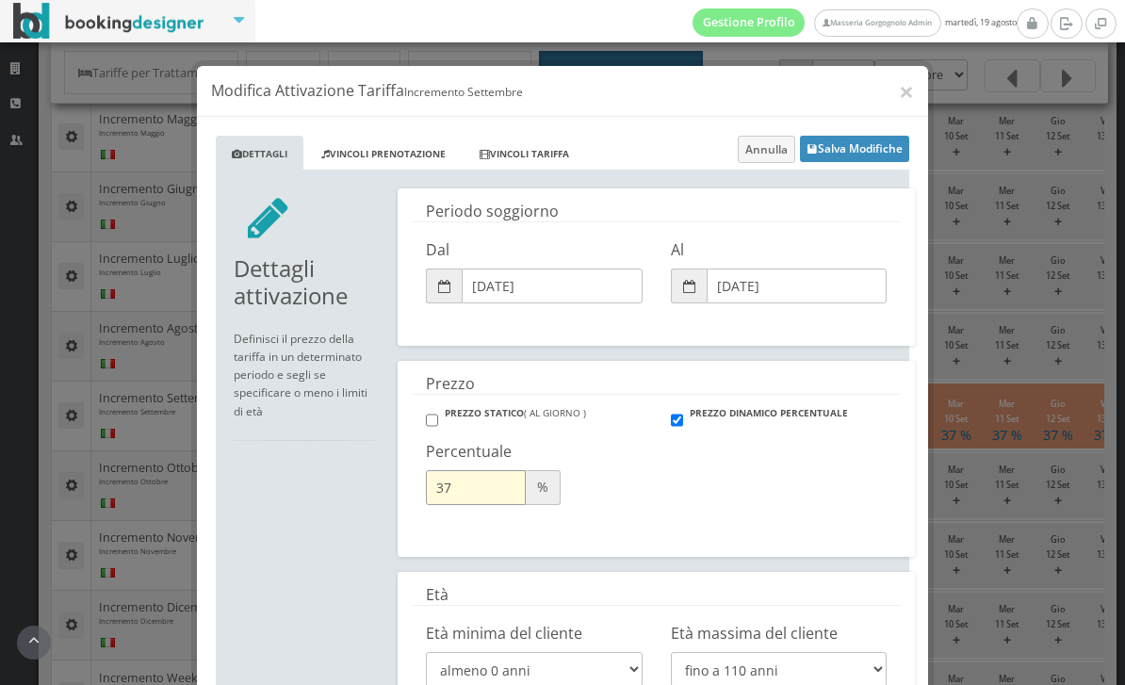
click at [465, 485] on input "37" at bounding box center [476, 487] width 100 height 35
type input "40"
click at [850, 141] on button "Salva Modifiche" at bounding box center [854, 149] width 109 height 26
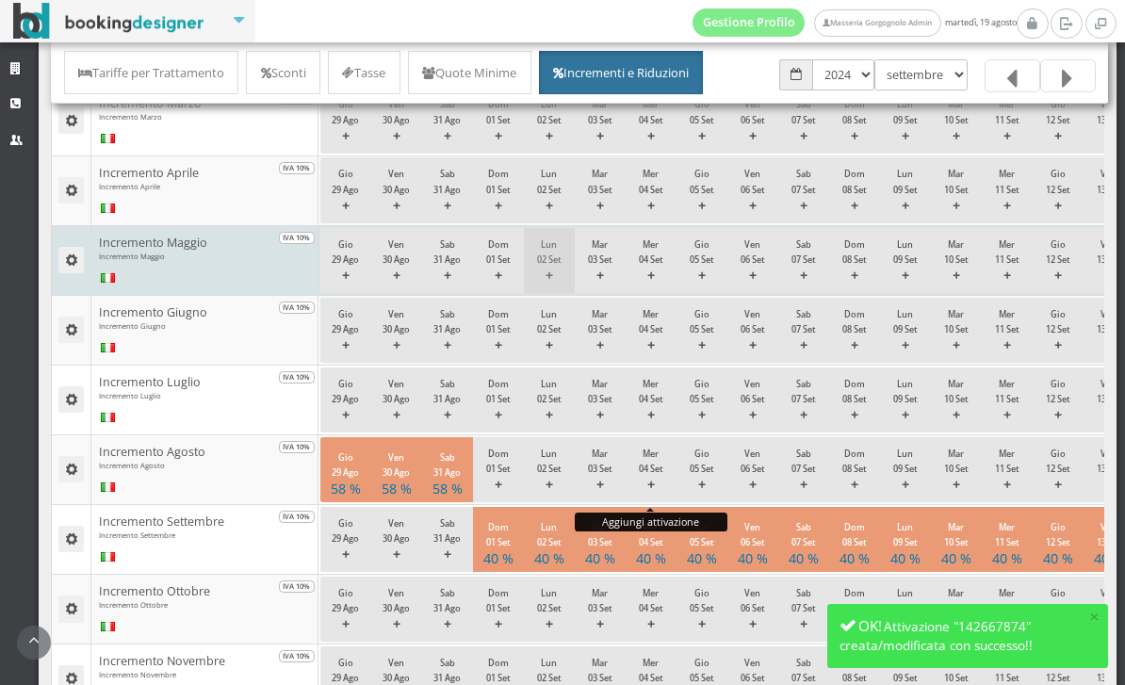
scroll to position [462, 0]
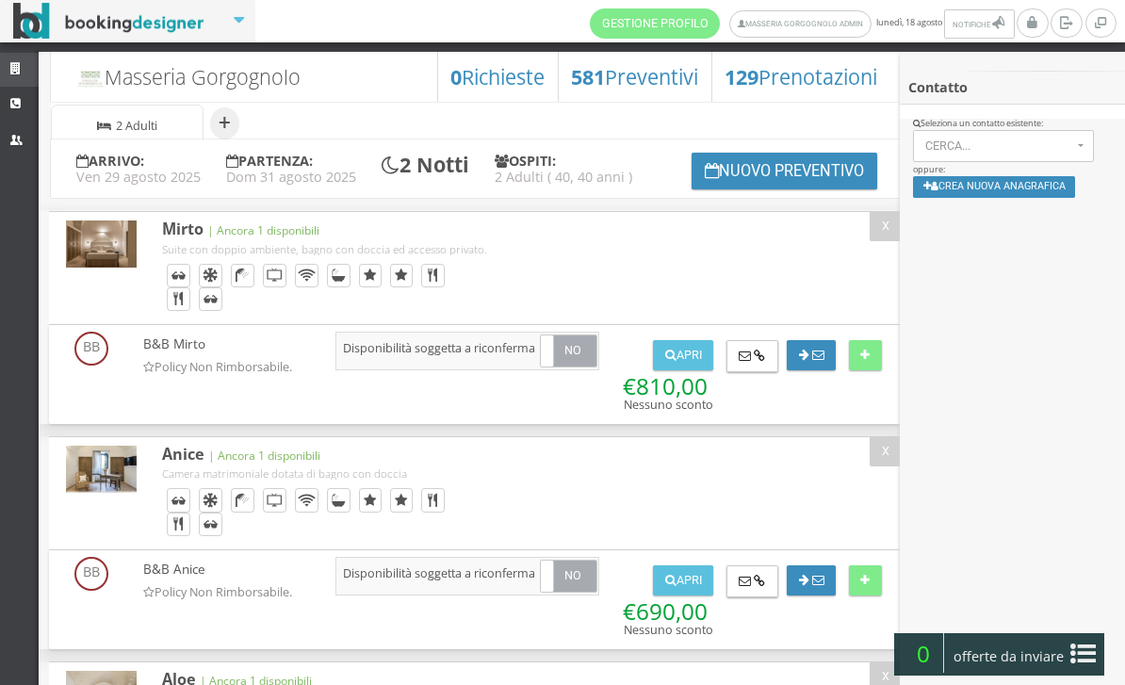
click at [15, 53] on link "Strutture" at bounding box center [19, 70] width 39 height 34
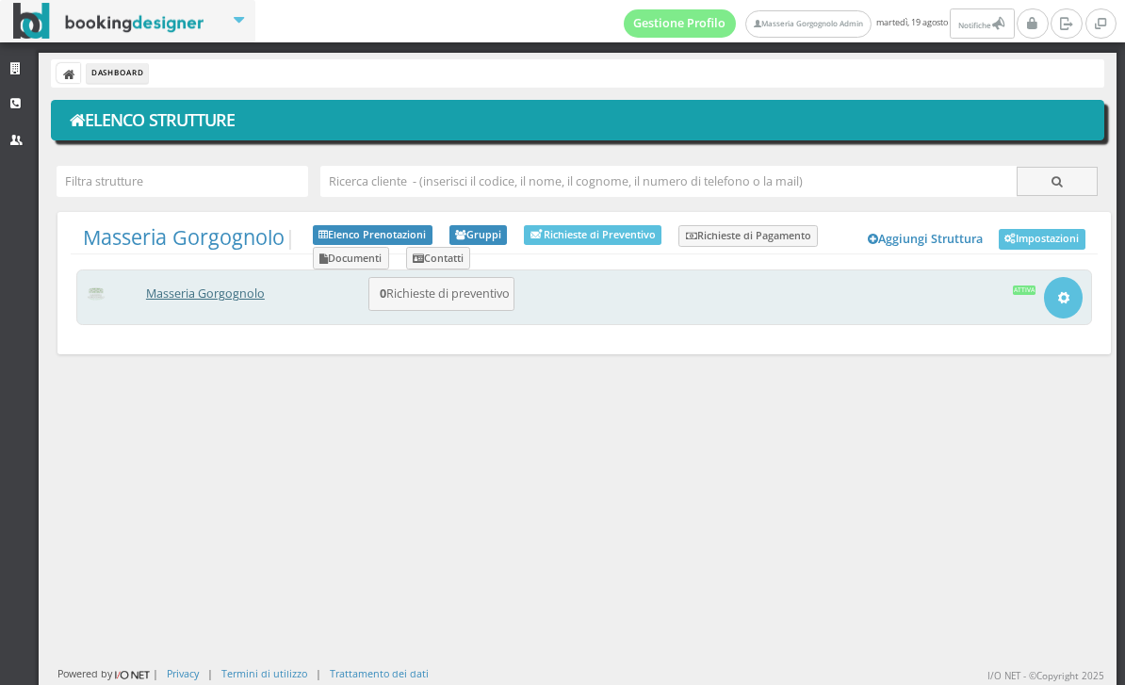
click at [215, 300] on link "Masseria Gorgognolo" at bounding box center [205, 293] width 119 height 16
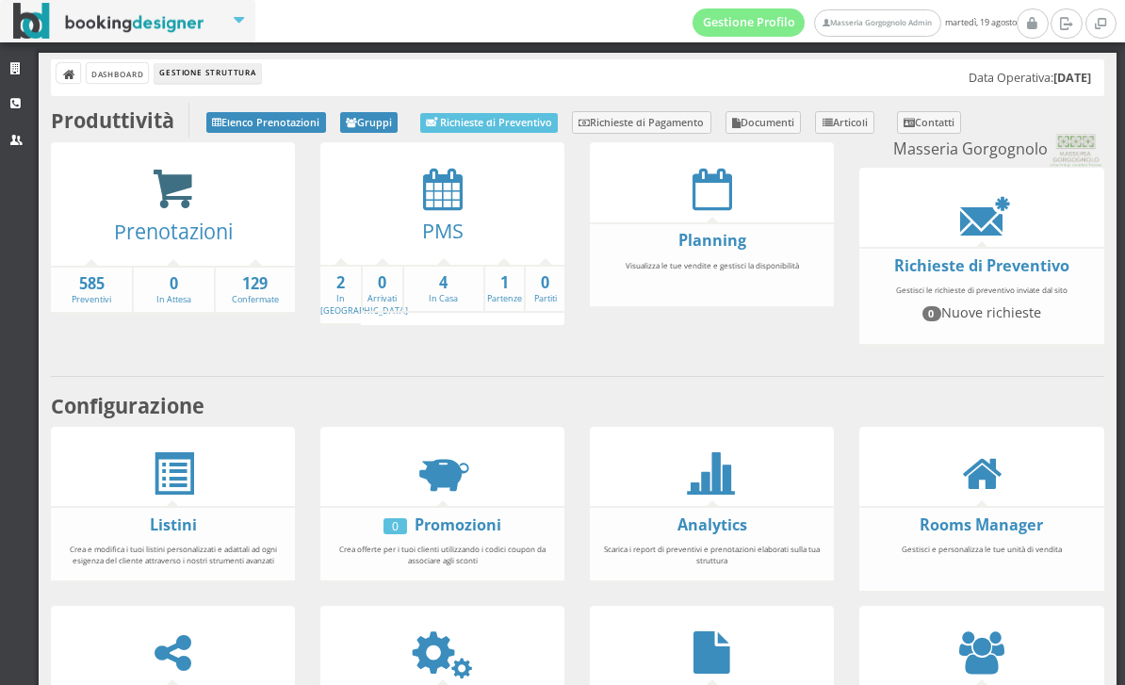
click at [194, 182] on icon at bounding box center [173, 189] width 42 height 43
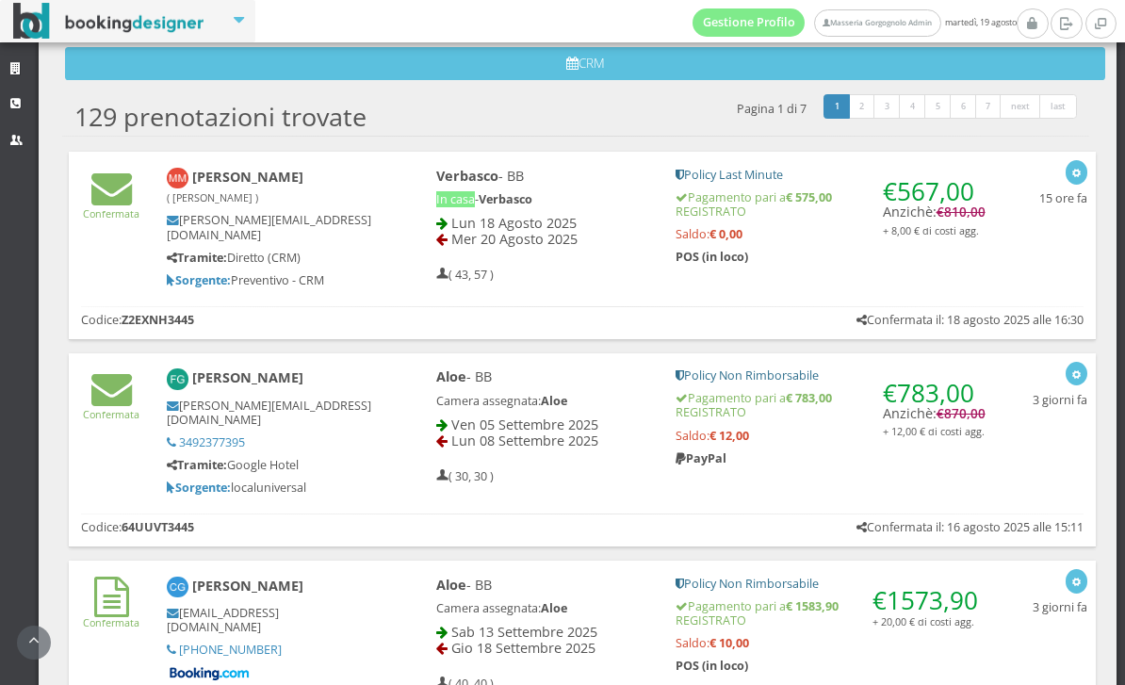
scroll to position [719, 0]
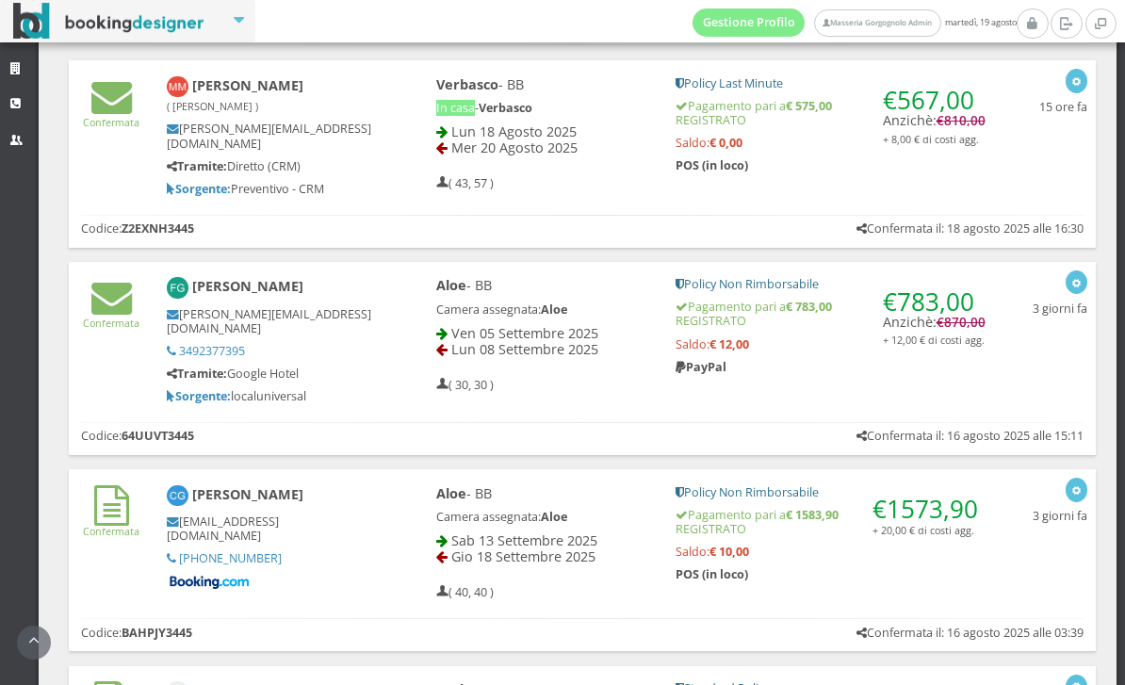
click at [214, 388] on b "Sorgente:" at bounding box center [199, 396] width 64 height 16
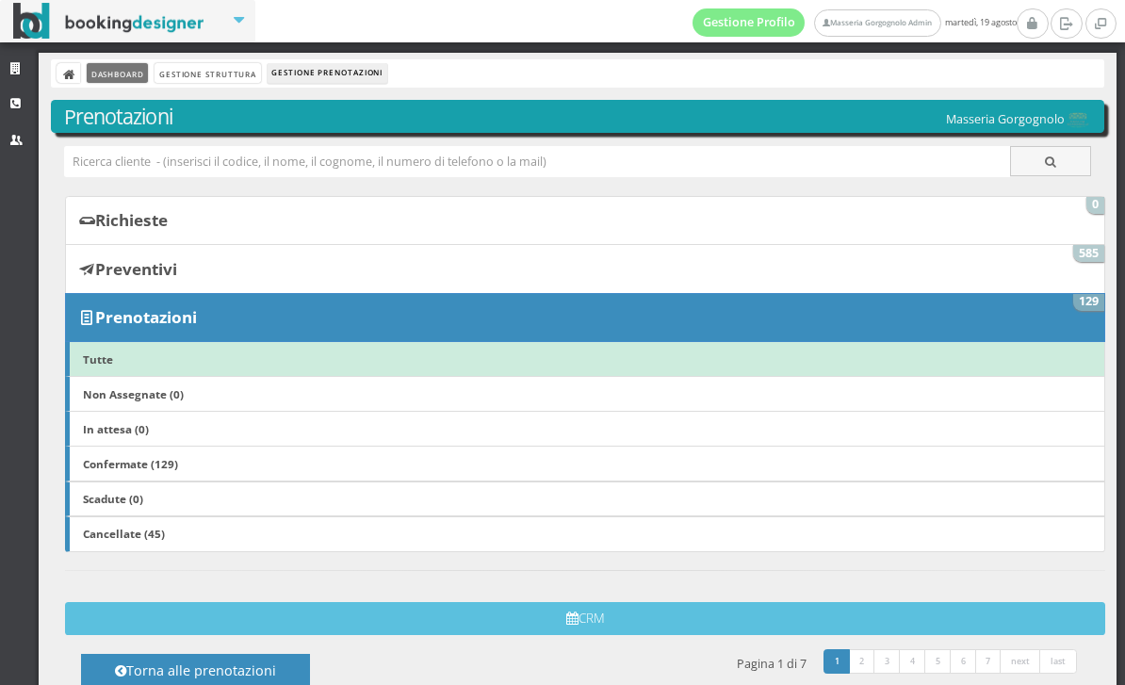
scroll to position [0, 0]
click at [133, 71] on link "Dashboard" at bounding box center [117, 73] width 61 height 20
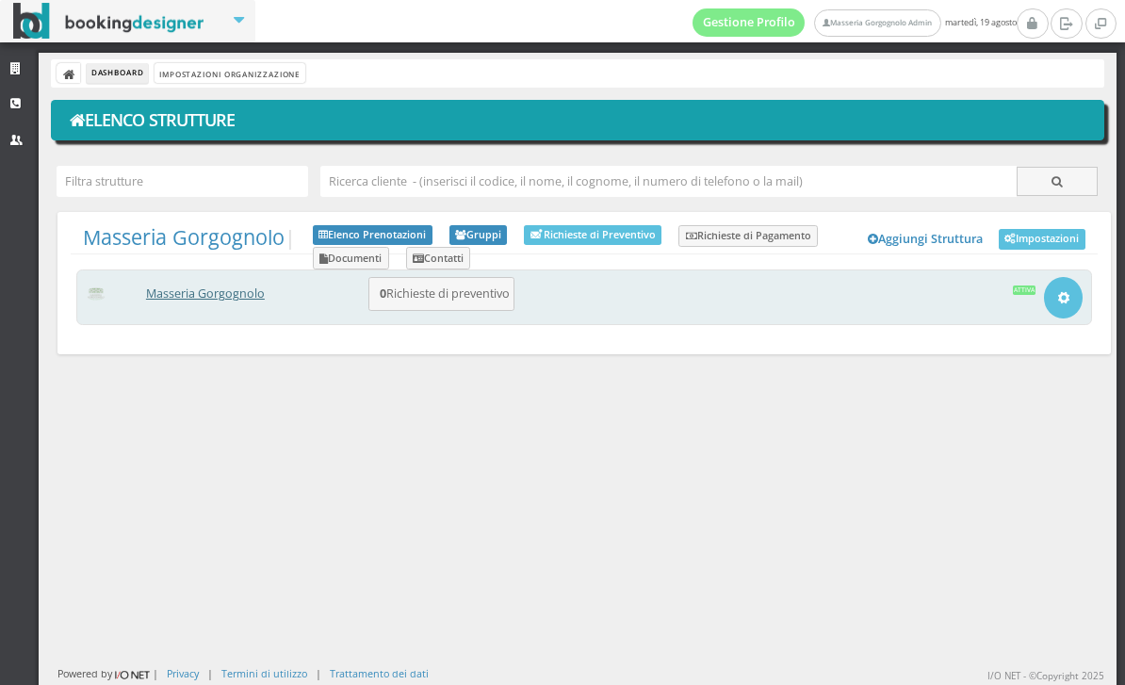
click at [251, 288] on link "Masseria Gorgognolo" at bounding box center [205, 293] width 119 height 16
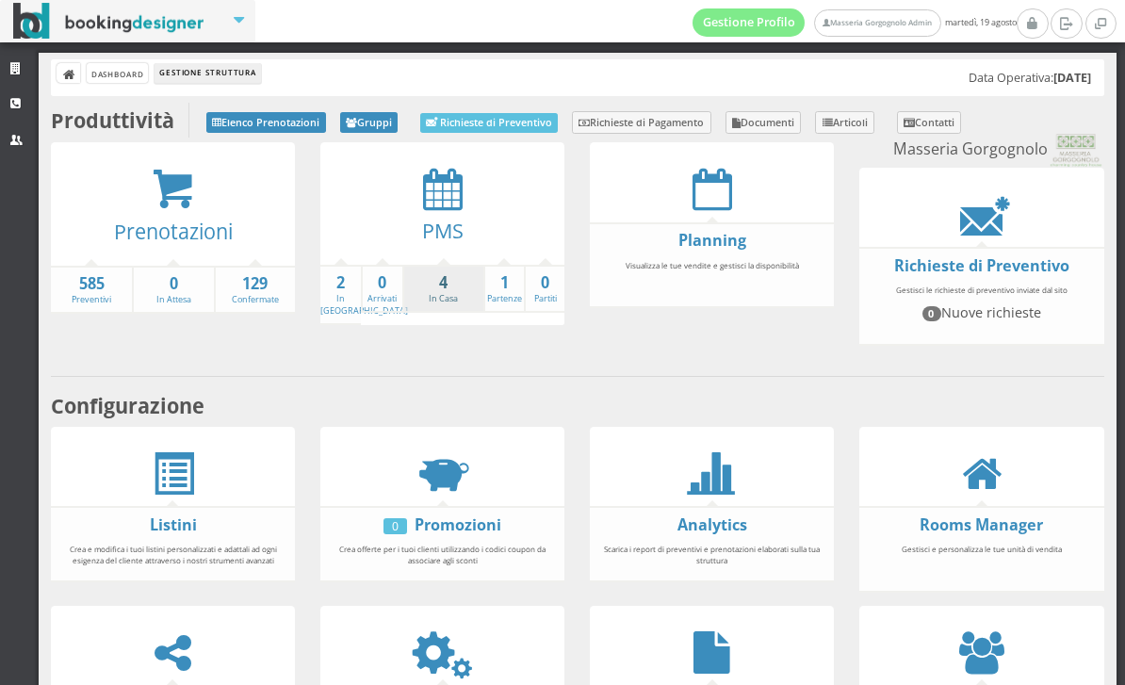
click at [454, 282] on strong "4" at bounding box center [443, 283] width 79 height 22
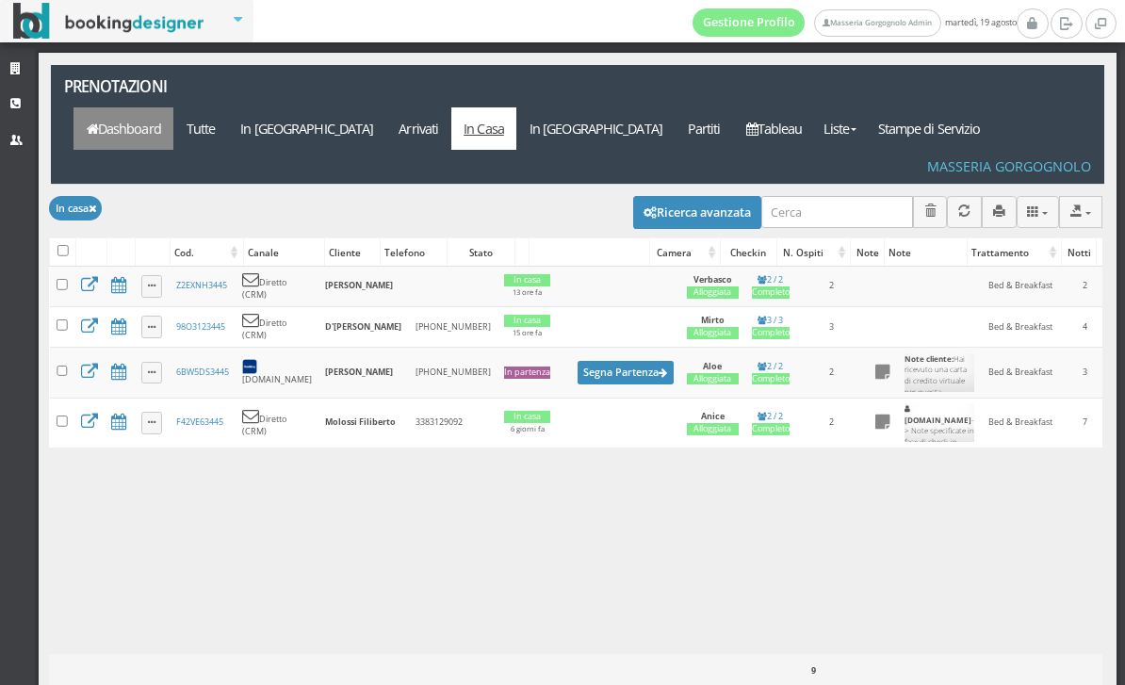
click at [173, 107] on link "Dashboard" at bounding box center [123, 128] width 100 height 42
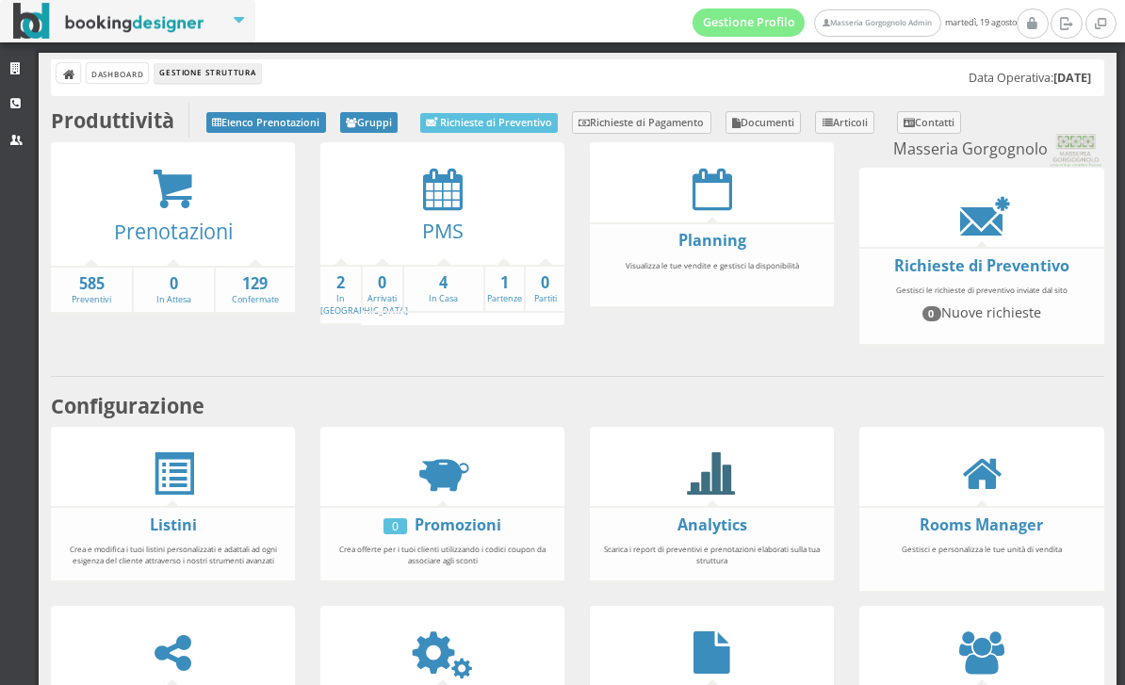
click at [699, 474] on icon at bounding box center [711, 473] width 42 height 42
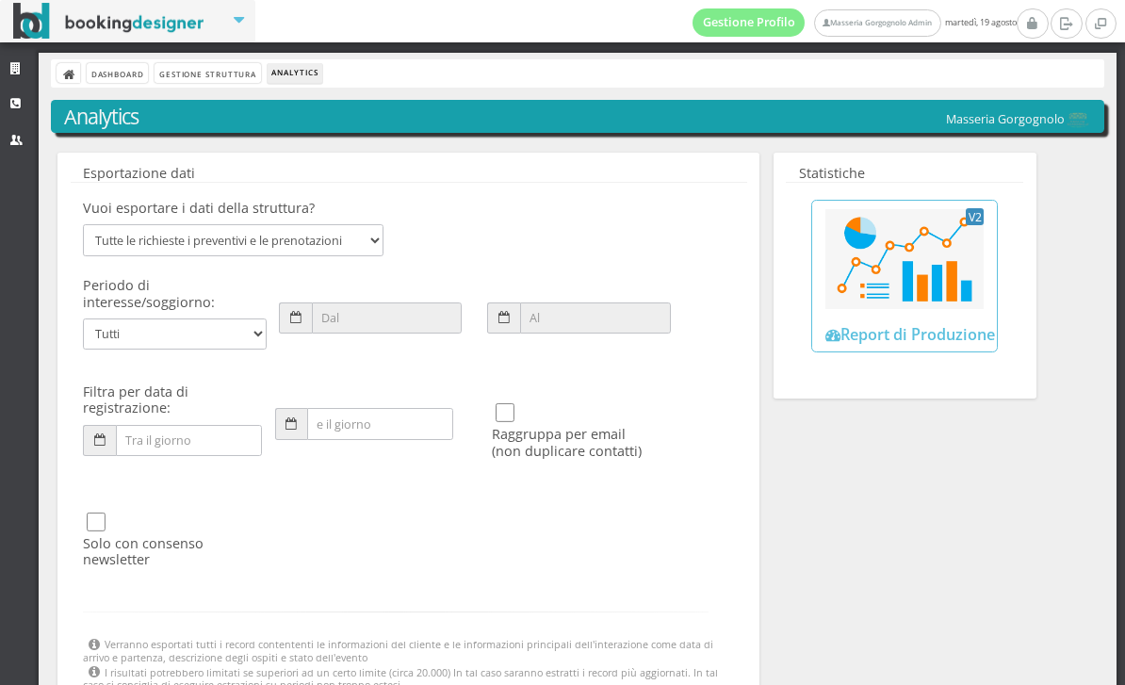
click at [977, 186] on div "Statistiche V2 Report di Produzione" at bounding box center [904, 276] width 263 height 247
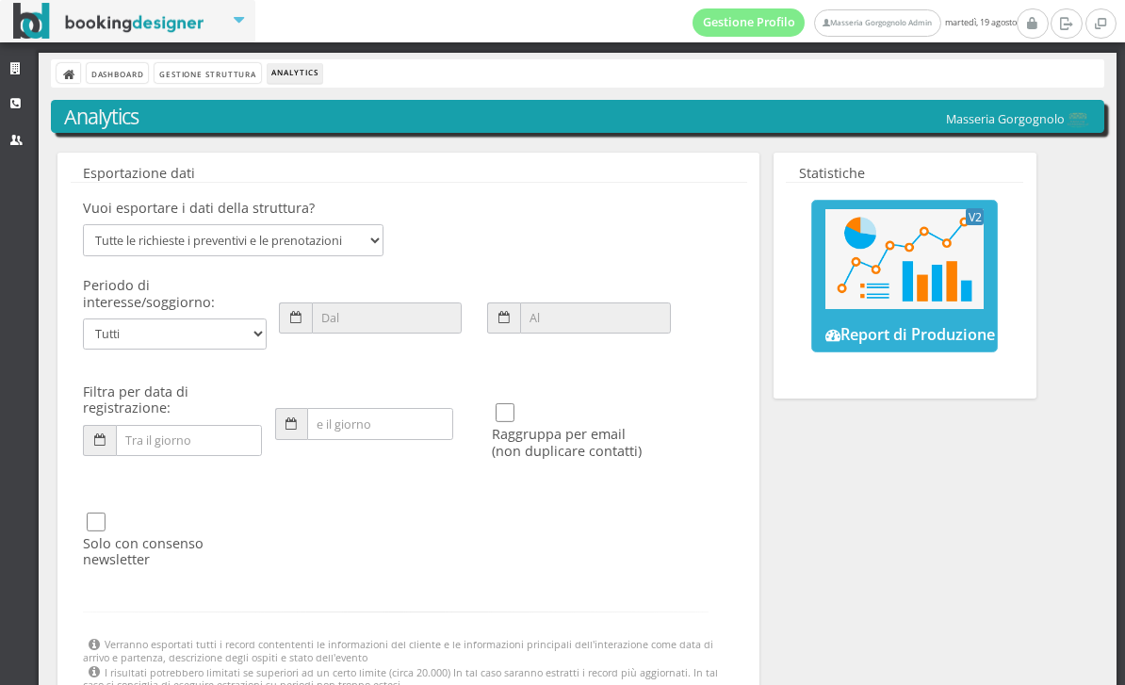
click at [900, 252] on img at bounding box center [904, 258] width 158 height 99
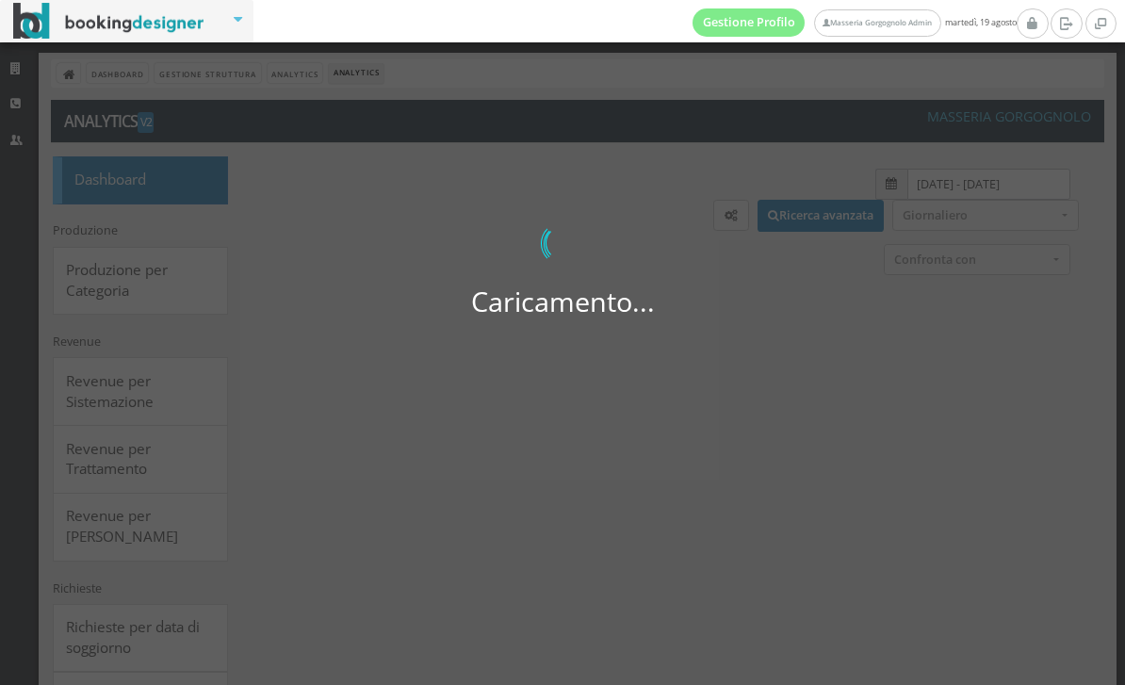
select select
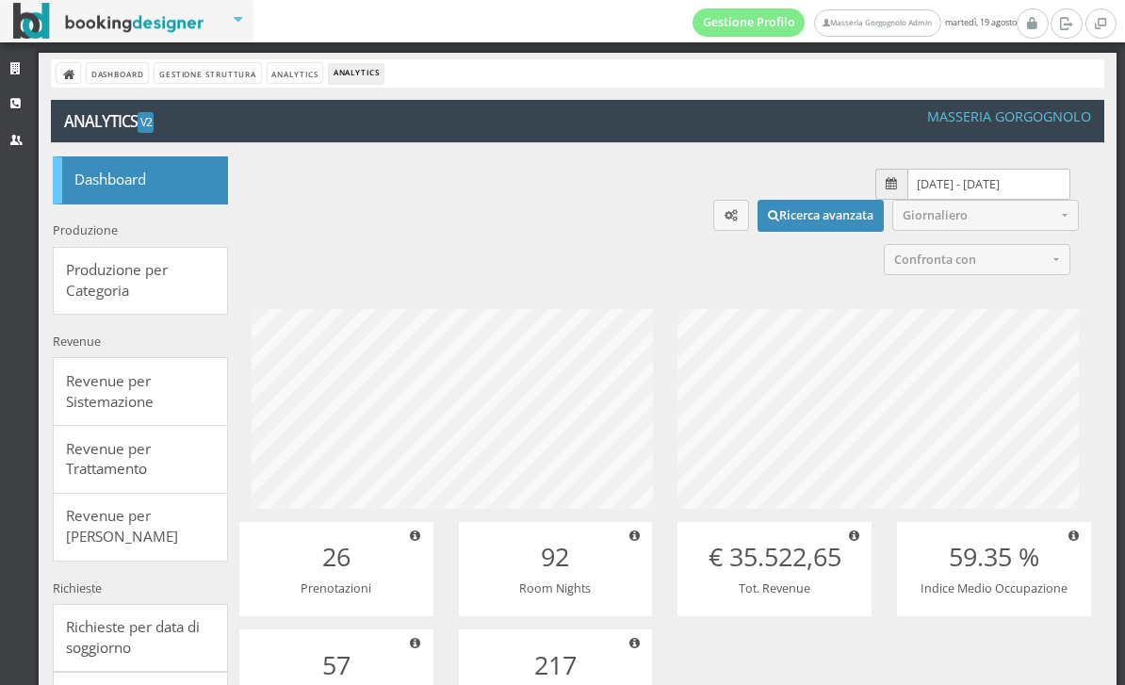
scroll to position [236, 473]
click at [949, 195] on input "[DATE] - [DATE]" at bounding box center [988, 184] width 162 height 31
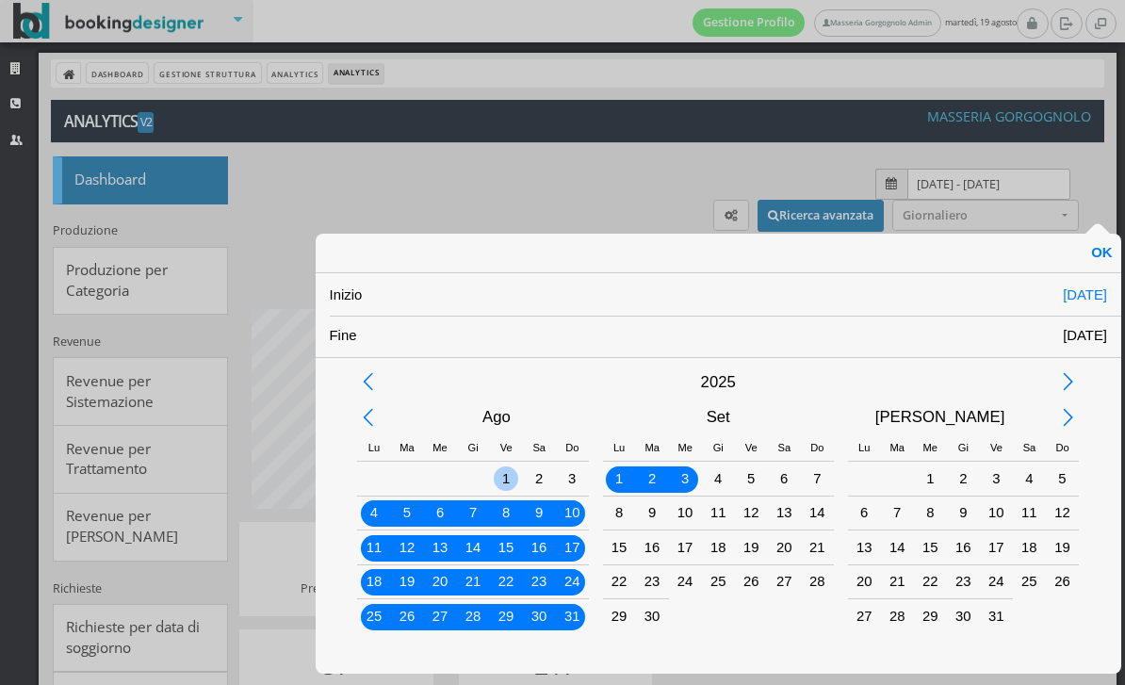
click at [502, 479] on div "1" at bounding box center [506, 478] width 24 height 24
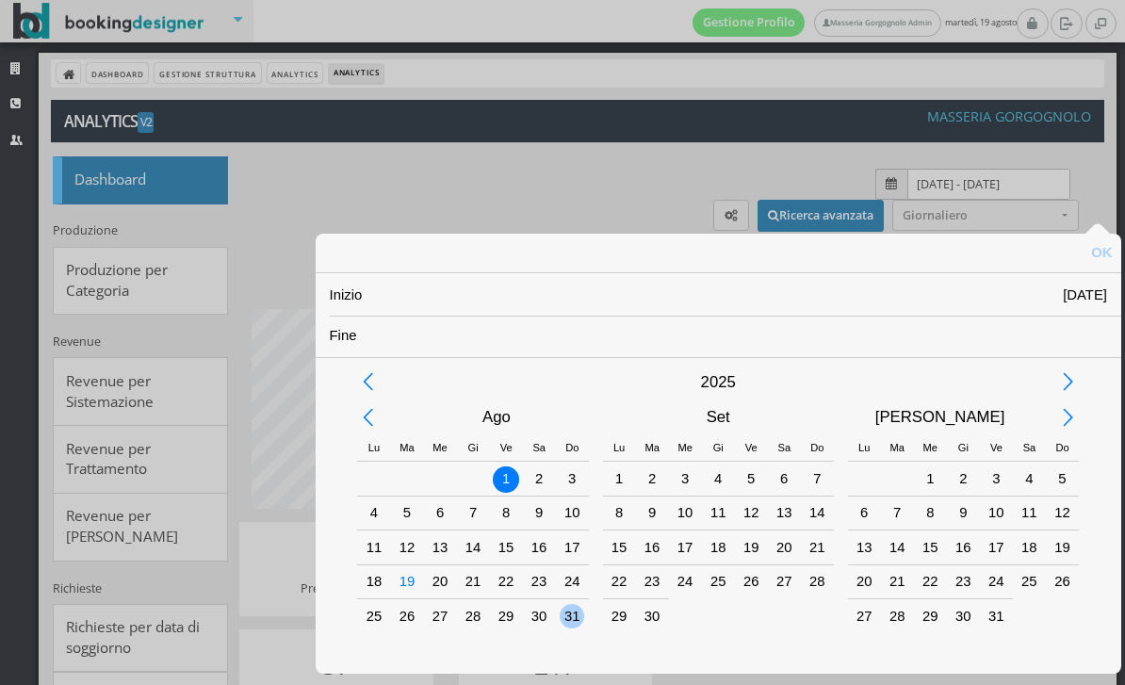
click at [564, 611] on div "31" at bounding box center [571, 616] width 24 height 24
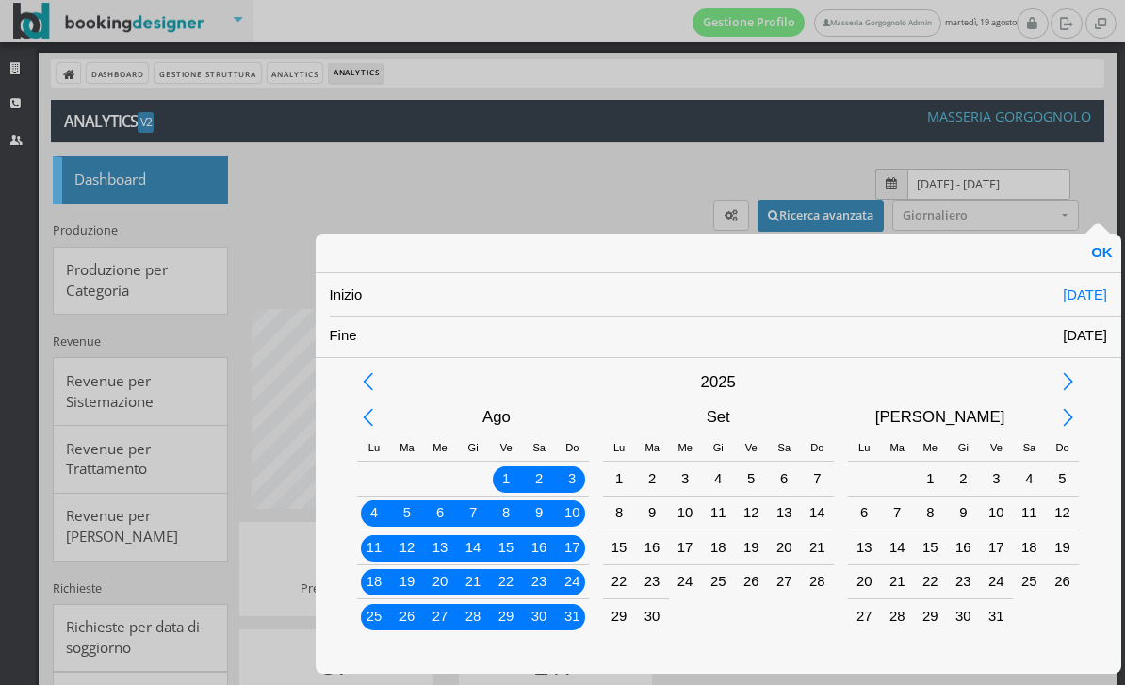
click at [1106, 262] on div "OK" at bounding box center [1101, 253] width 39 height 39
type input "01/08/2025 - 31/08/2025"
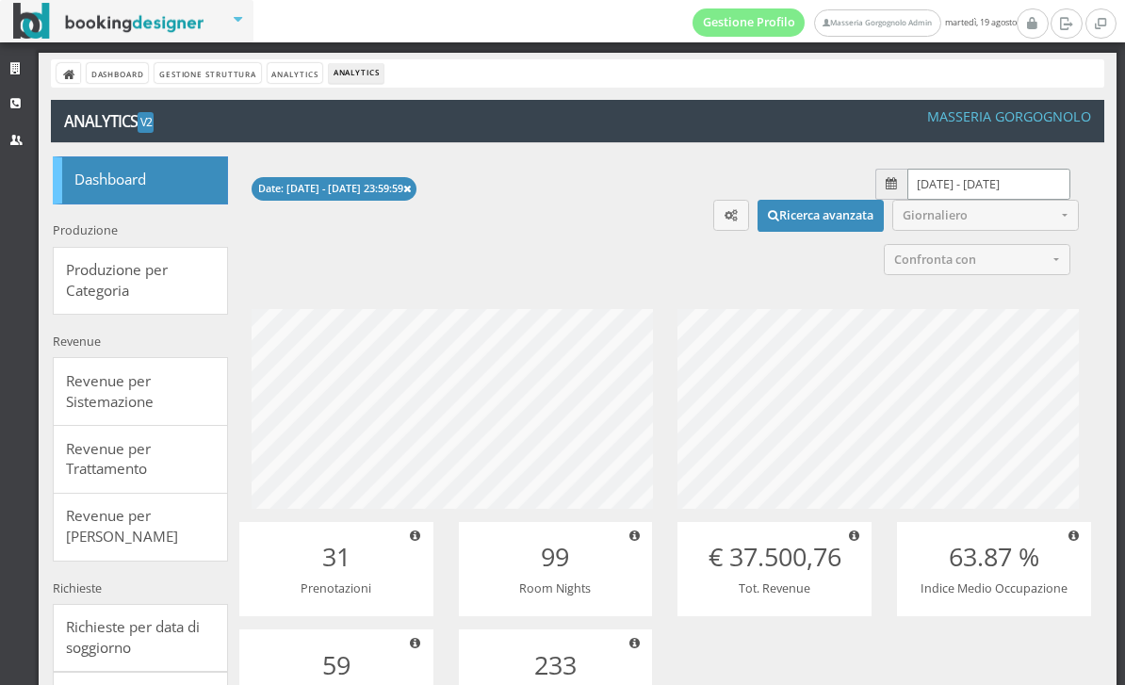
scroll to position [0, 0]
click at [967, 261] on span "Confronta con" at bounding box center [971, 259] width 154 height 14
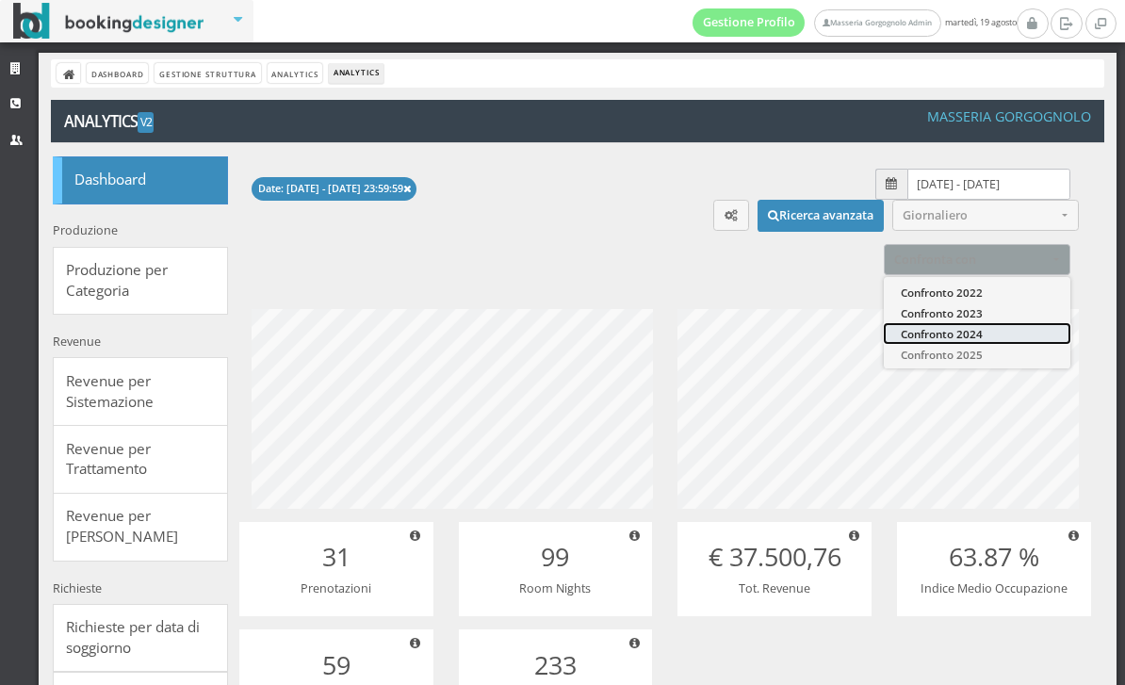
click at [961, 341] on span "Confronto 2024" at bounding box center [941, 333] width 82 height 16
select select "2024"
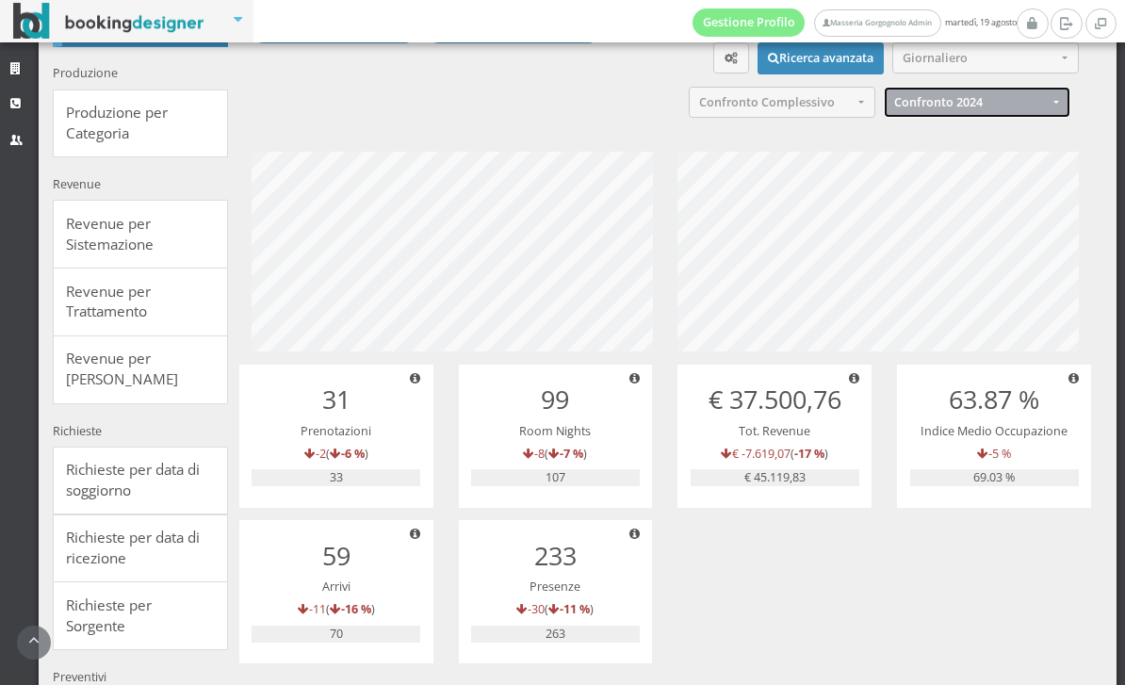
scroll to position [229, 0]
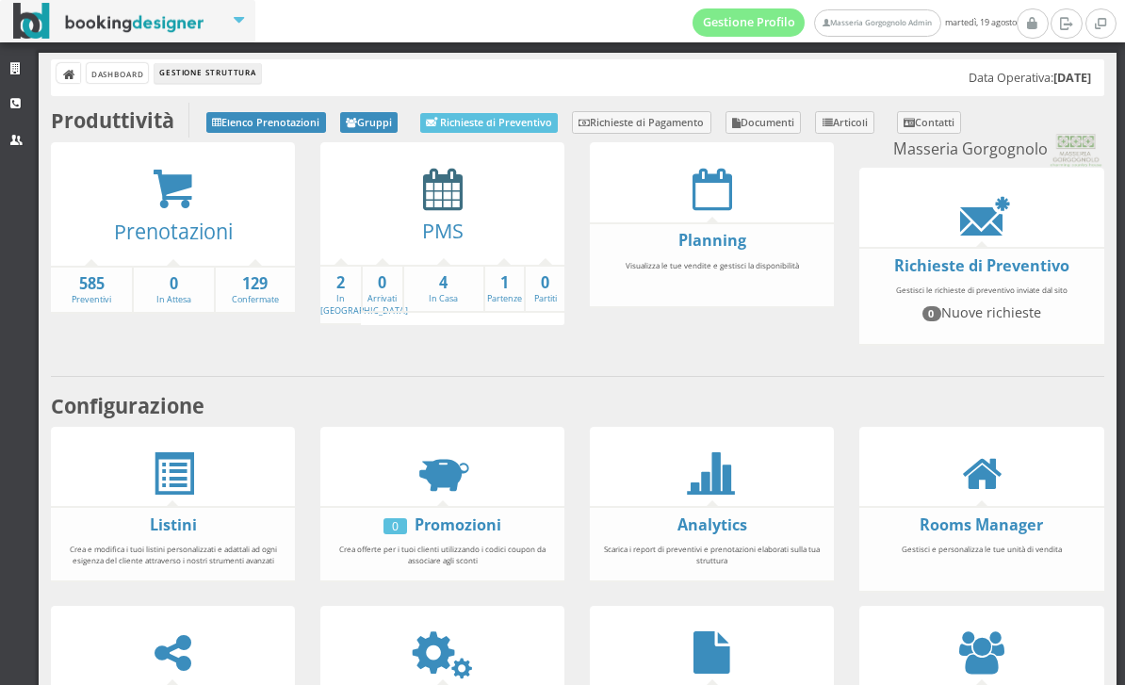
click at [449, 187] on icon at bounding box center [443, 189] width 40 height 42
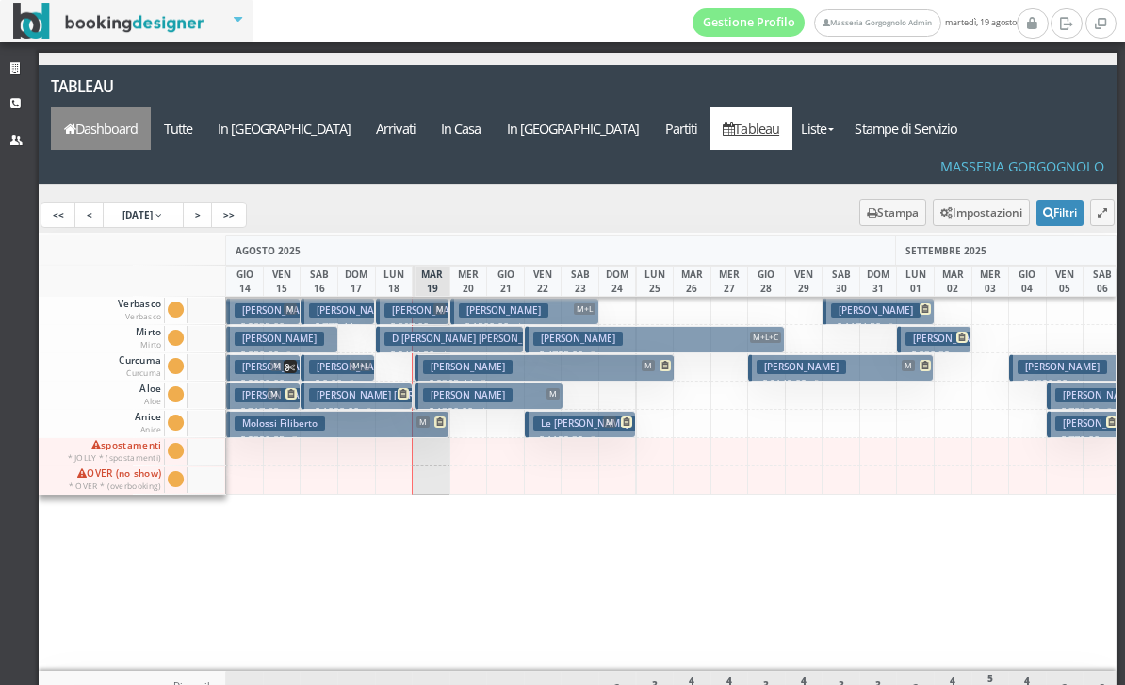
click at [151, 107] on link "Dashboard" at bounding box center [101, 128] width 100 height 42
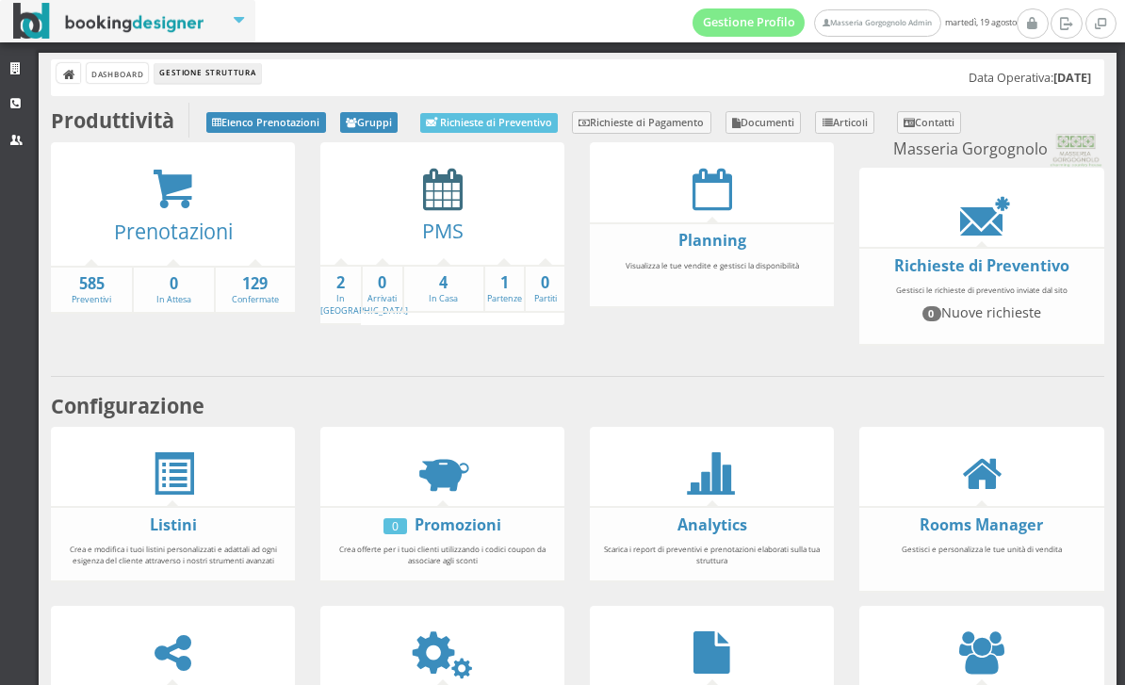
click at [441, 194] on icon at bounding box center [443, 189] width 40 height 42
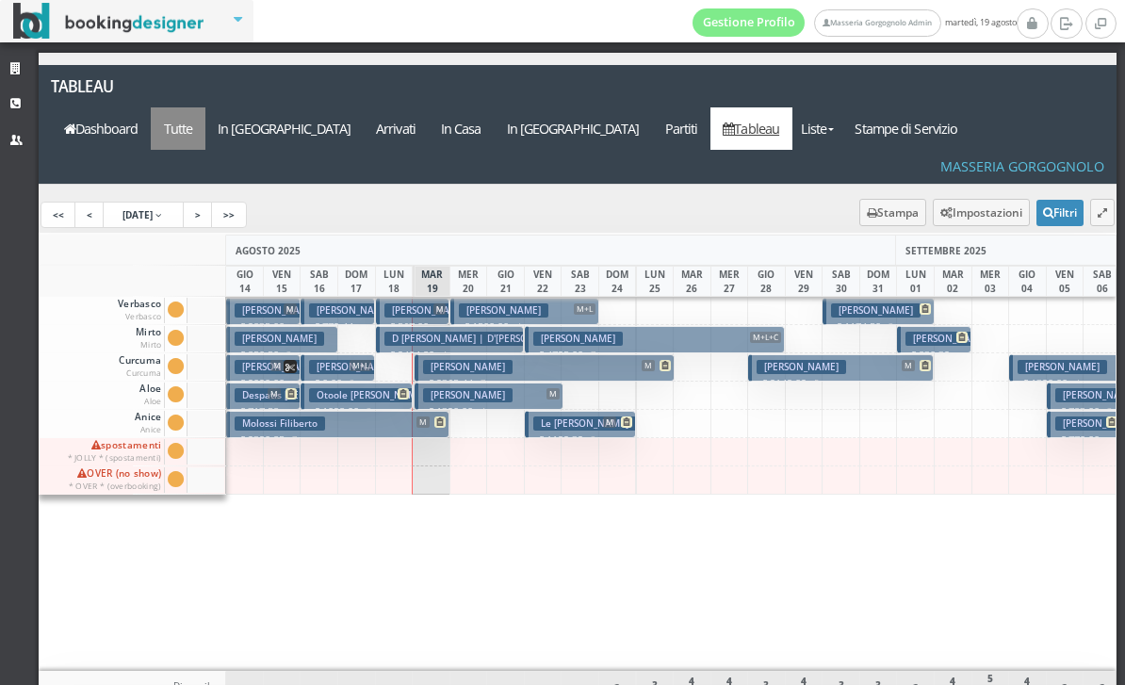
click at [205, 107] on a=pms-all"] "Tutte" at bounding box center [178, 128] width 55 height 42
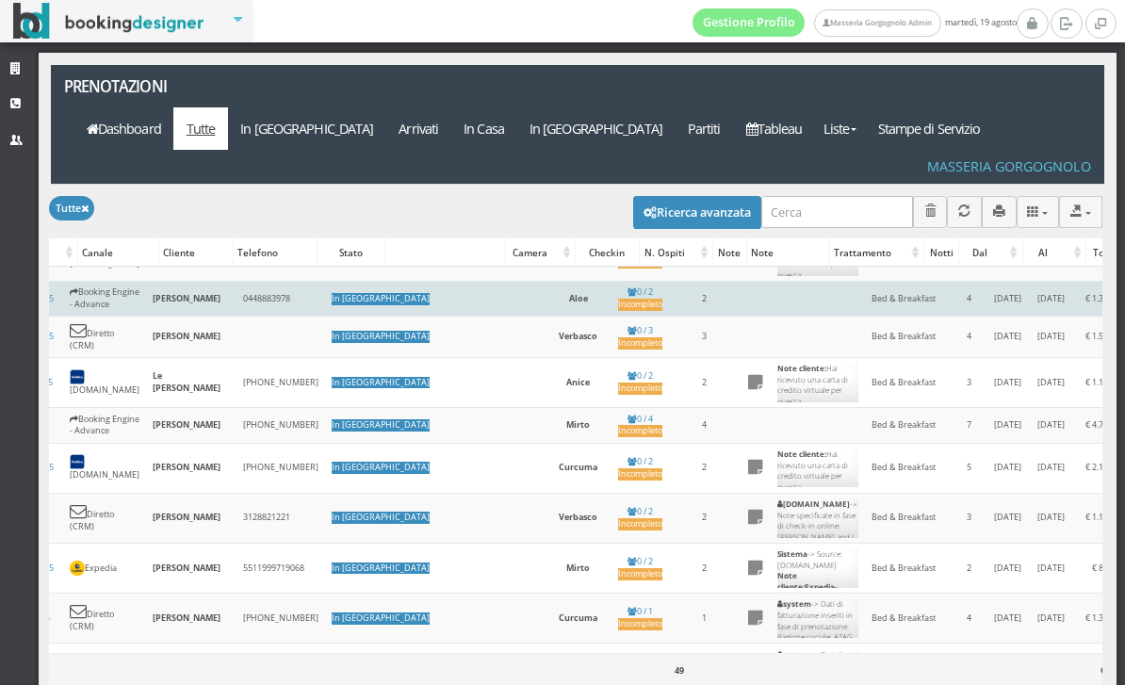
scroll to position [0, 288]
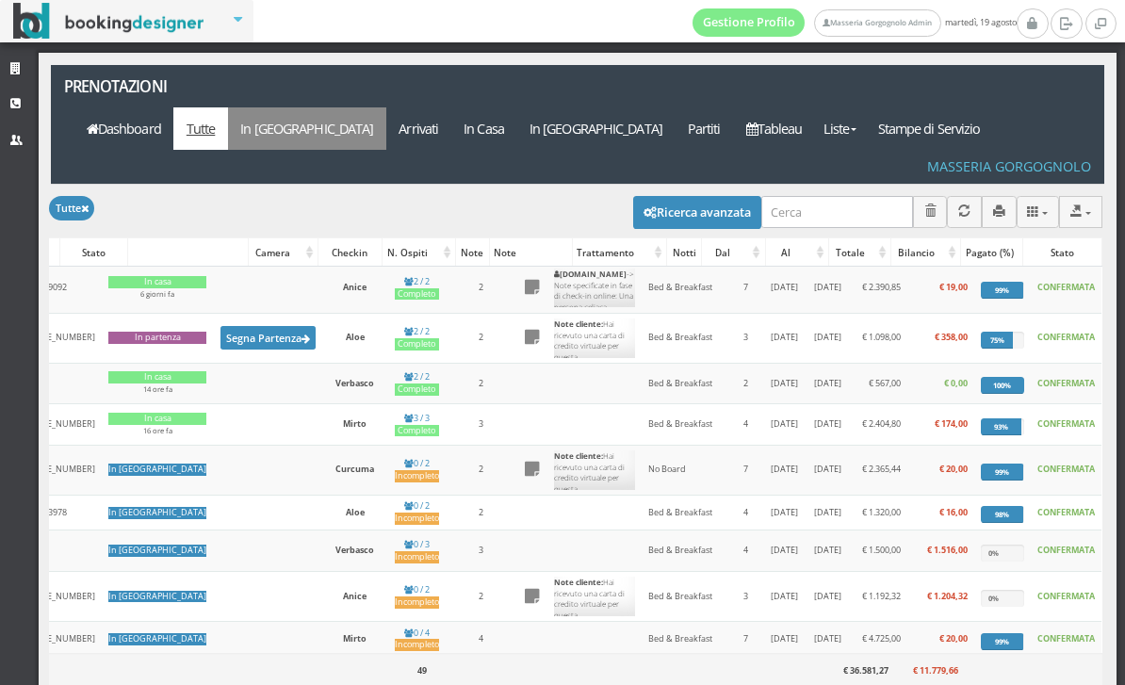
click at [386, 107] on link "In [GEOGRAPHIC_DATA]" at bounding box center [307, 128] width 158 height 42
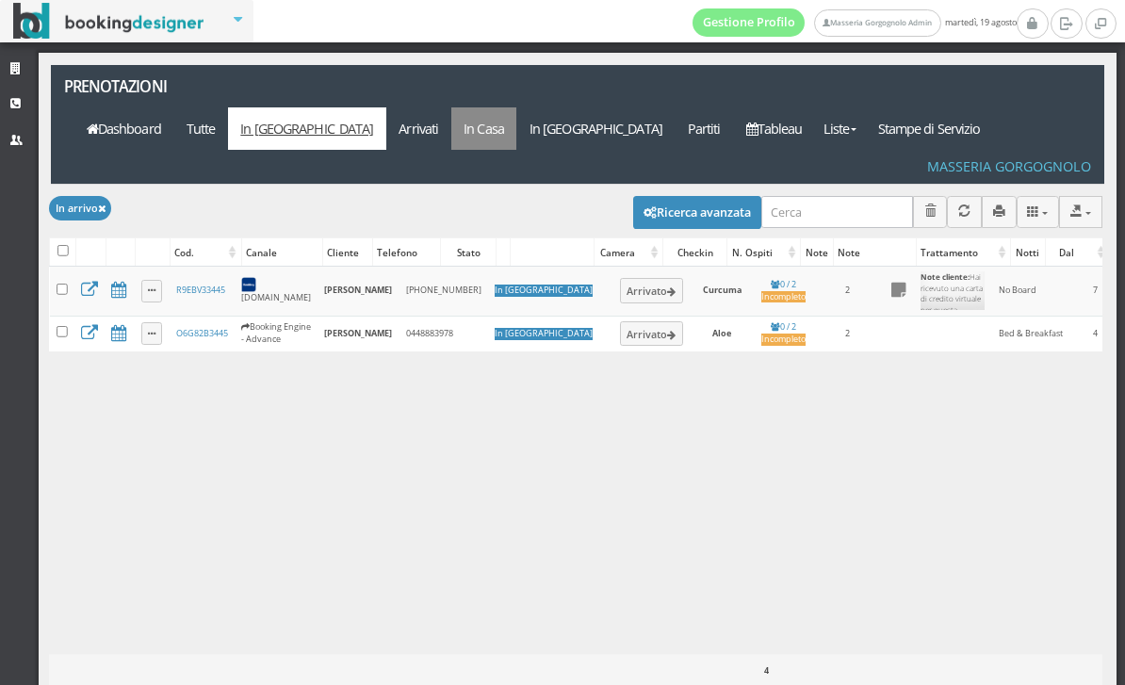
click at [517, 107] on link "In Casa" at bounding box center [484, 128] width 66 height 42
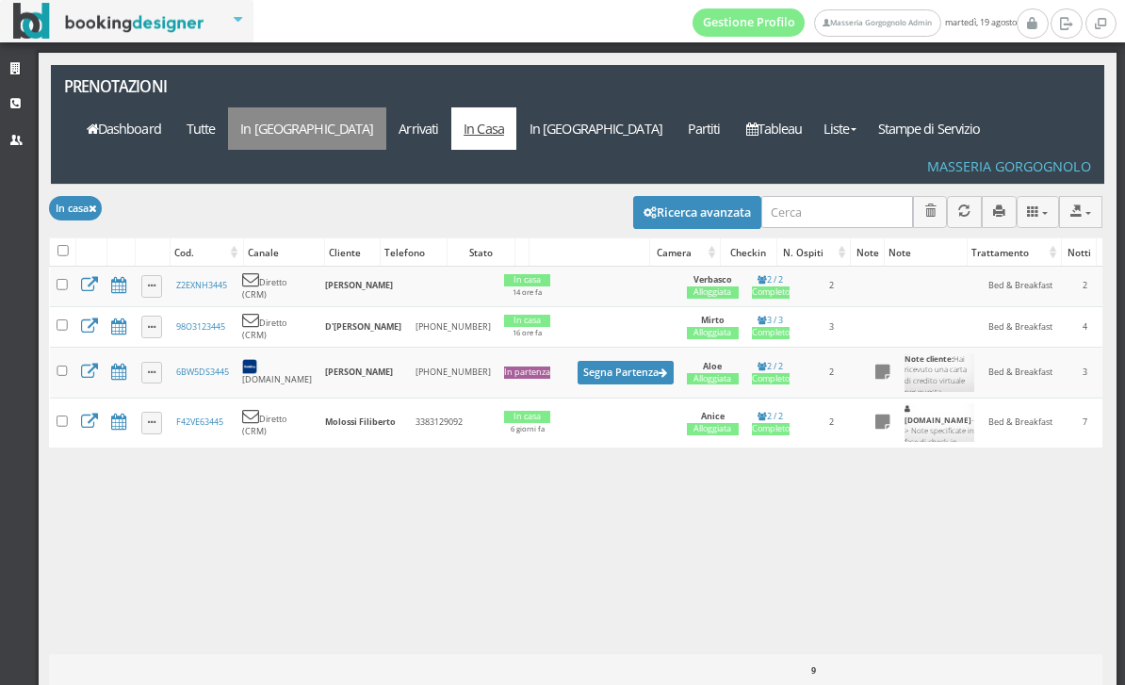
click at [386, 107] on link "In [GEOGRAPHIC_DATA]" at bounding box center [307, 128] width 158 height 42
